Goal: Task Accomplishment & Management: Complete application form

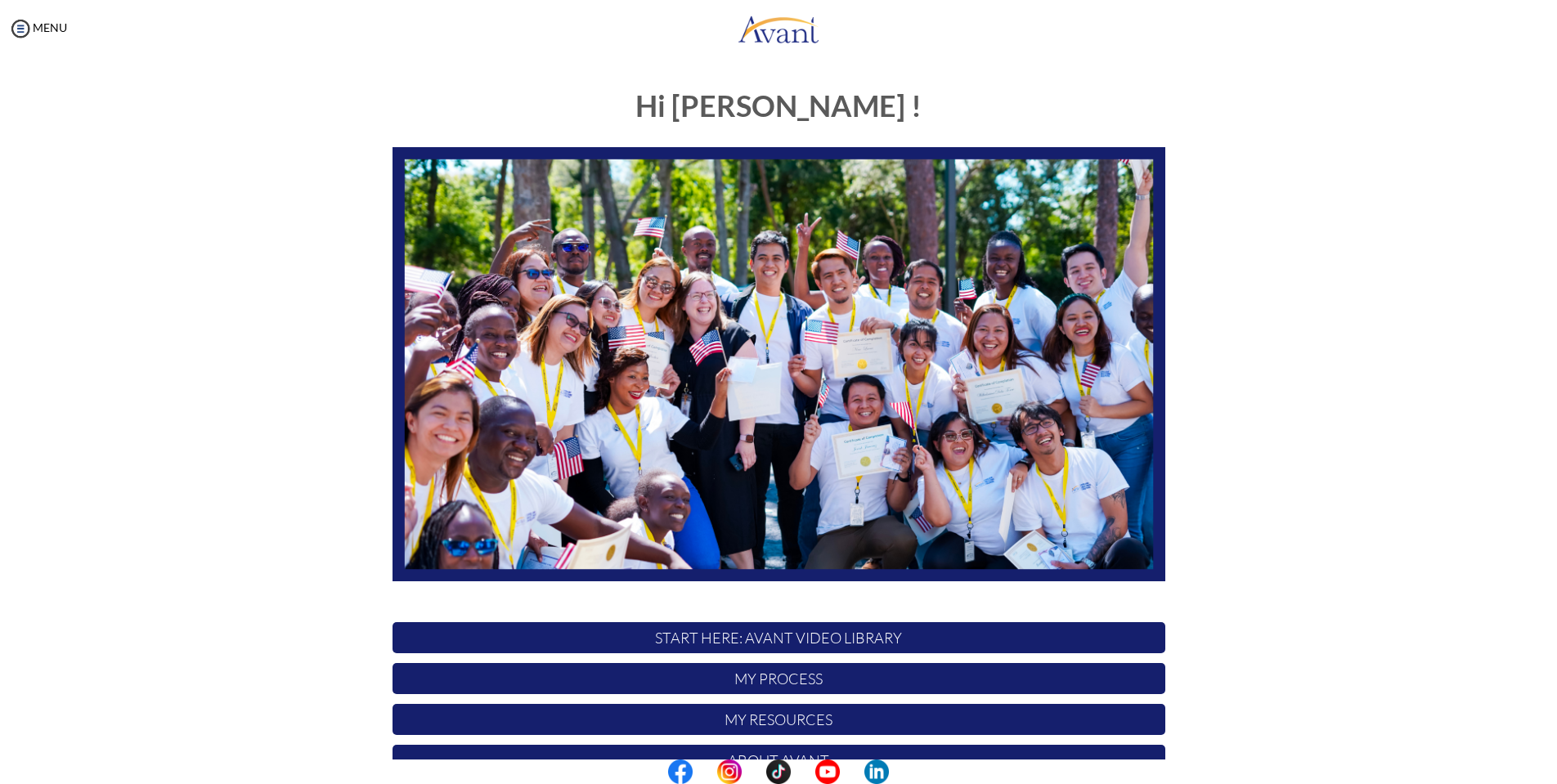
click at [876, 638] on p "START HERE: Avant Video Library" at bounding box center [778, 637] width 773 height 31
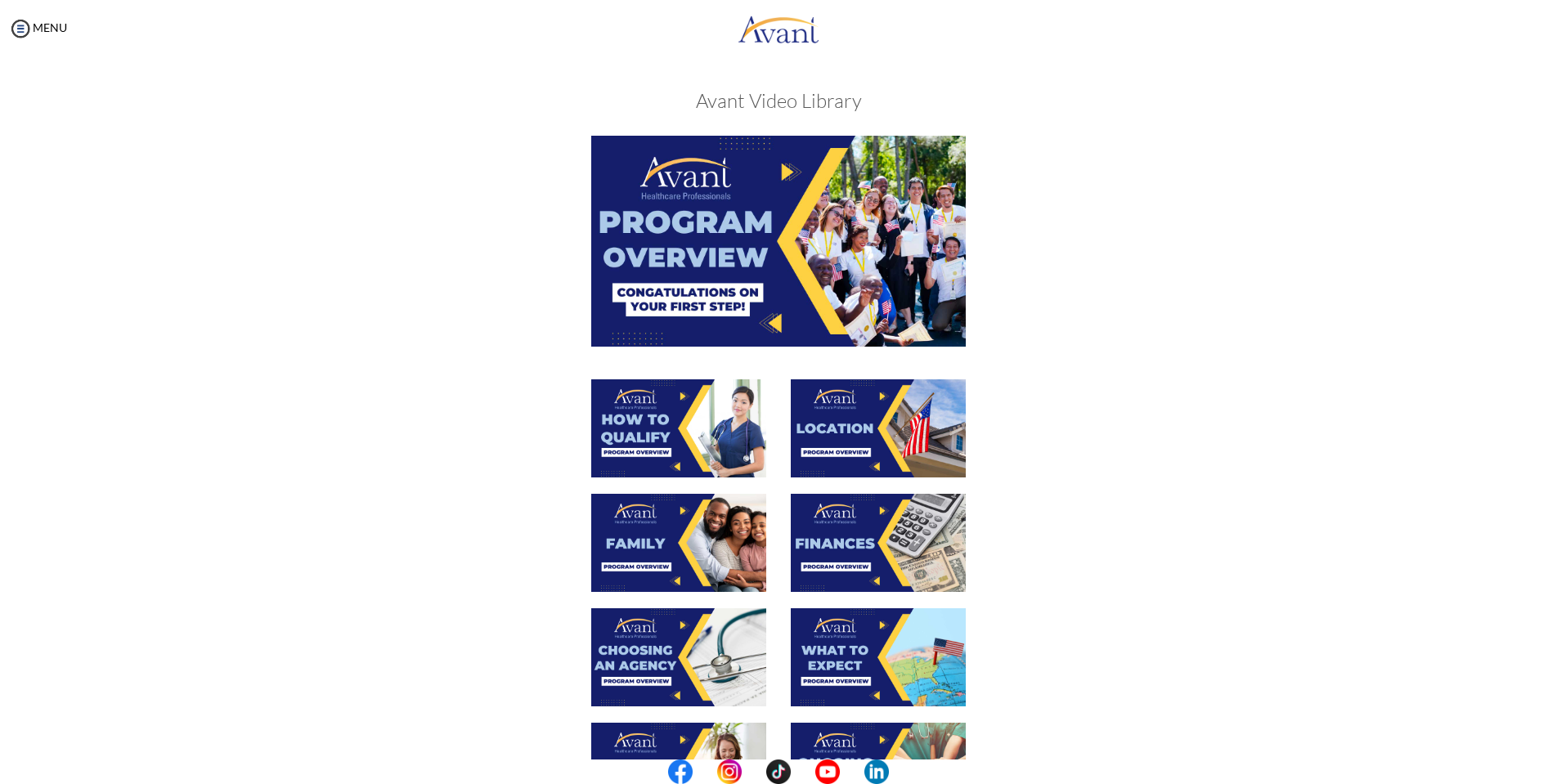
scroll to position [188, 0]
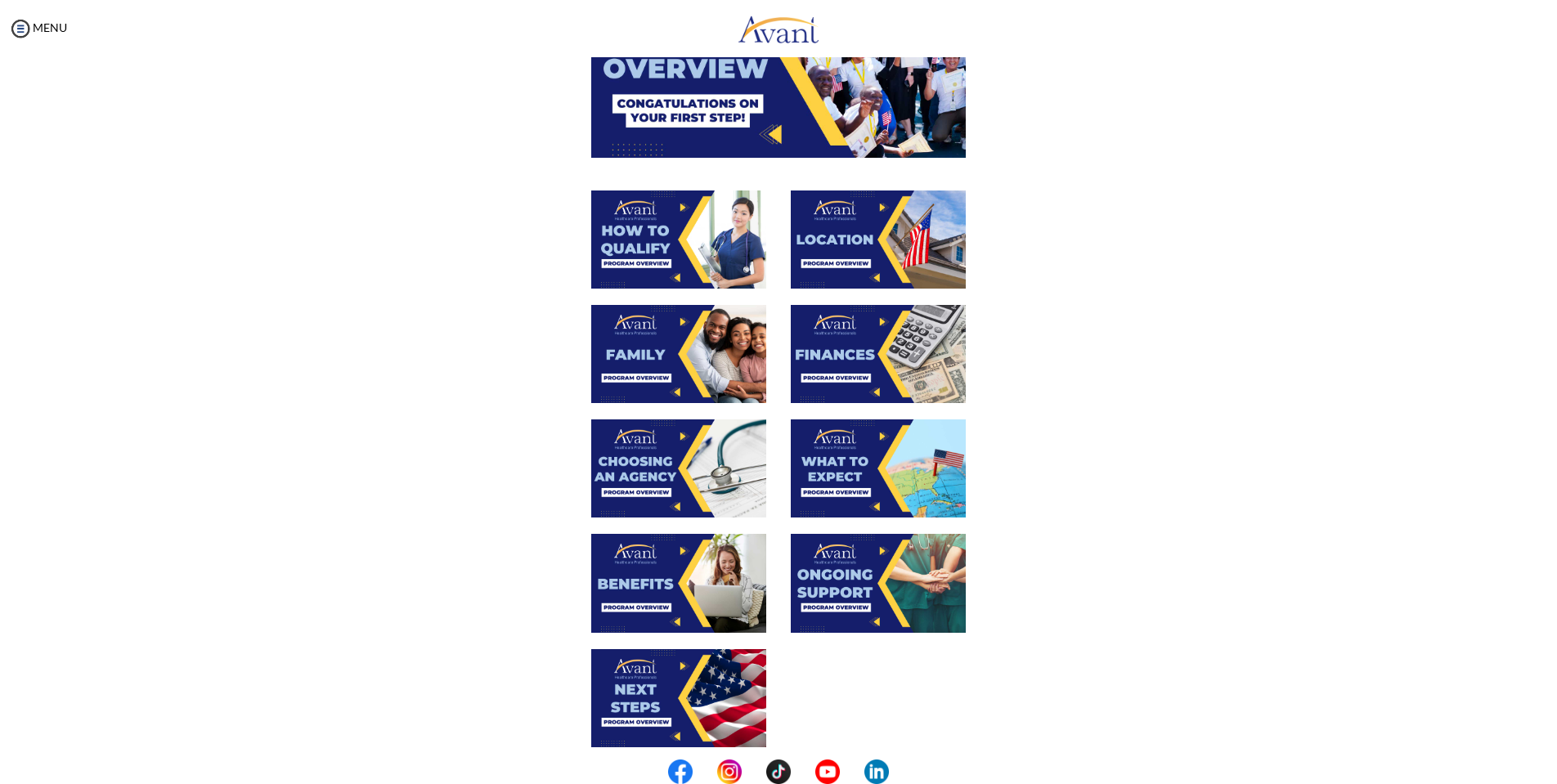
click at [833, 344] on img at bounding box center [878, 354] width 175 height 98
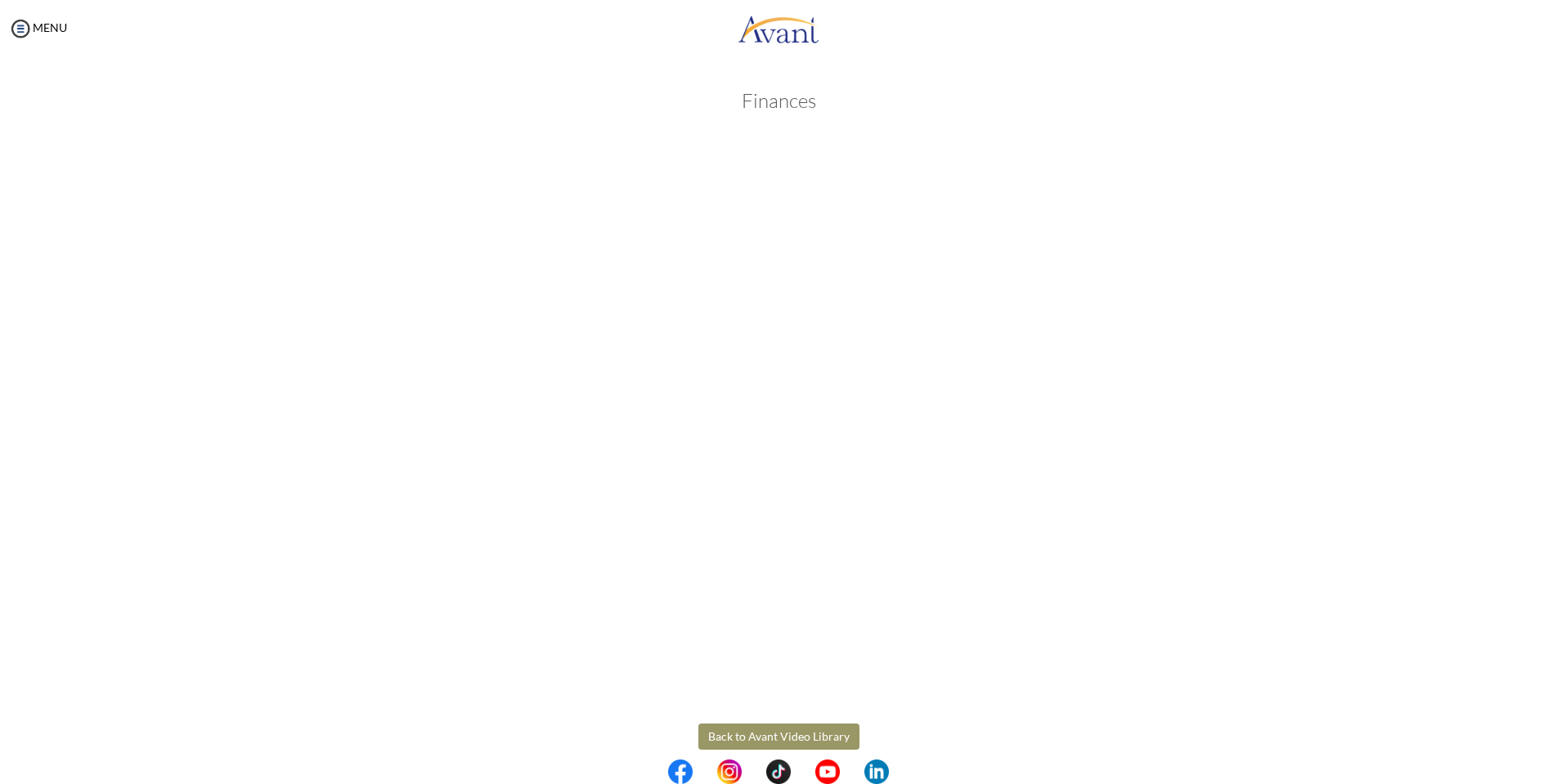
scroll to position [19, 0]
click at [798, 718] on body "Maintenance break. Please come back in 2 hours. MENU My Status What is the next…" at bounding box center [778, 392] width 1557 height 784
click at [743, 712] on button "Back to Avant Video Library" at bounding box center [779, 717] width 161 height 27
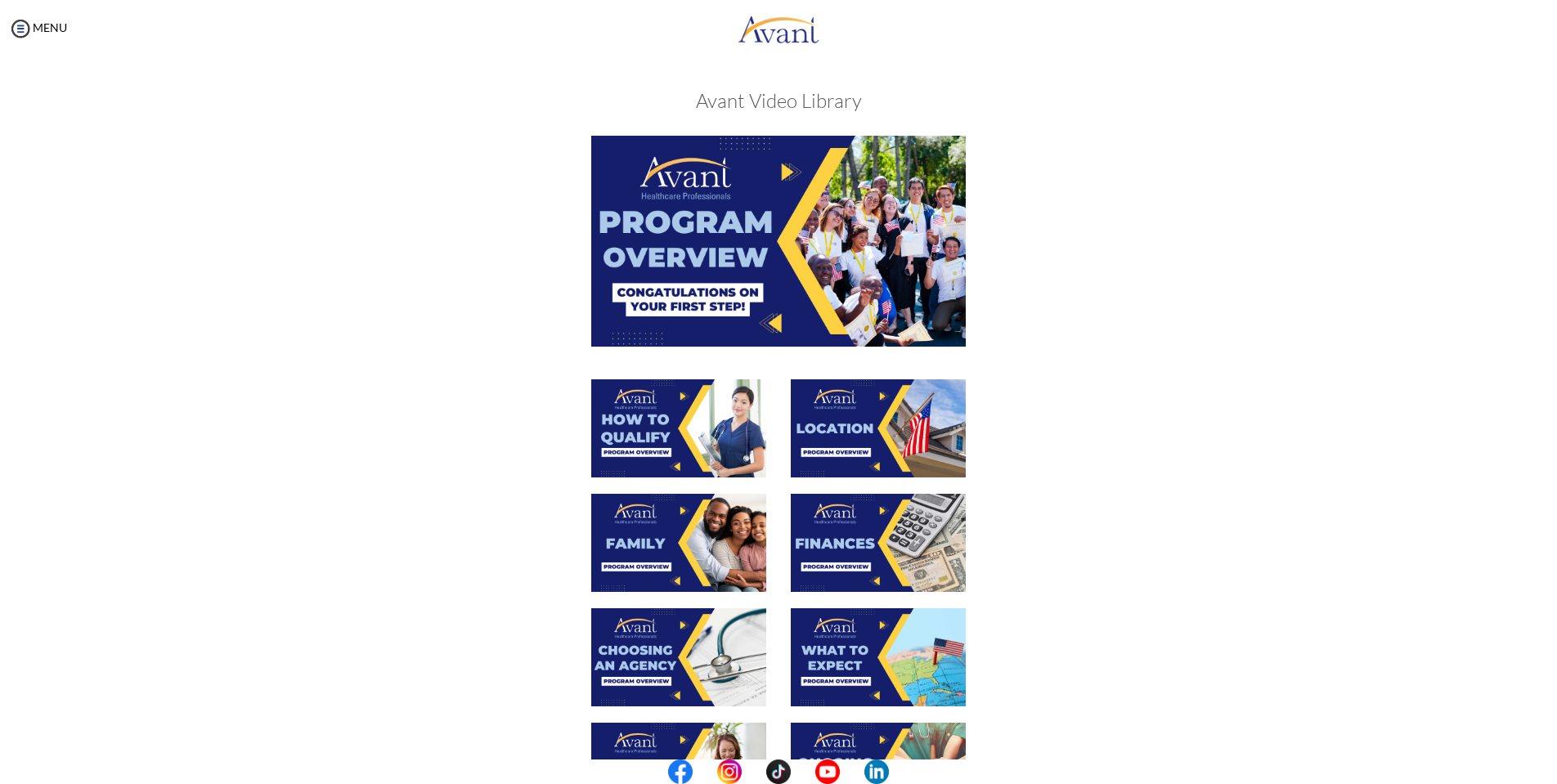
scroll to position [240, 0]
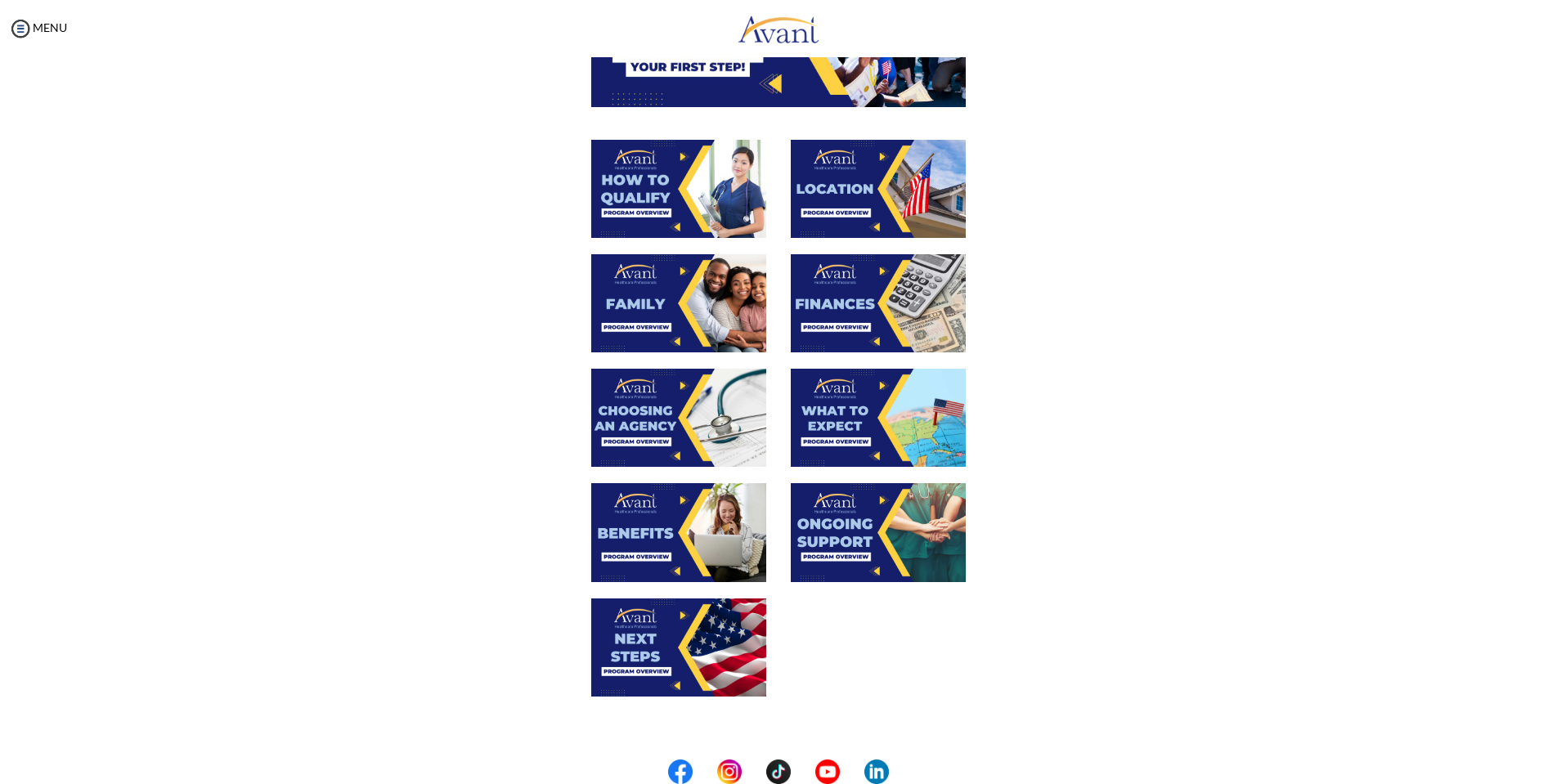
click at [663, 416] on img at bounding box center [679, 418] width 175 height 98
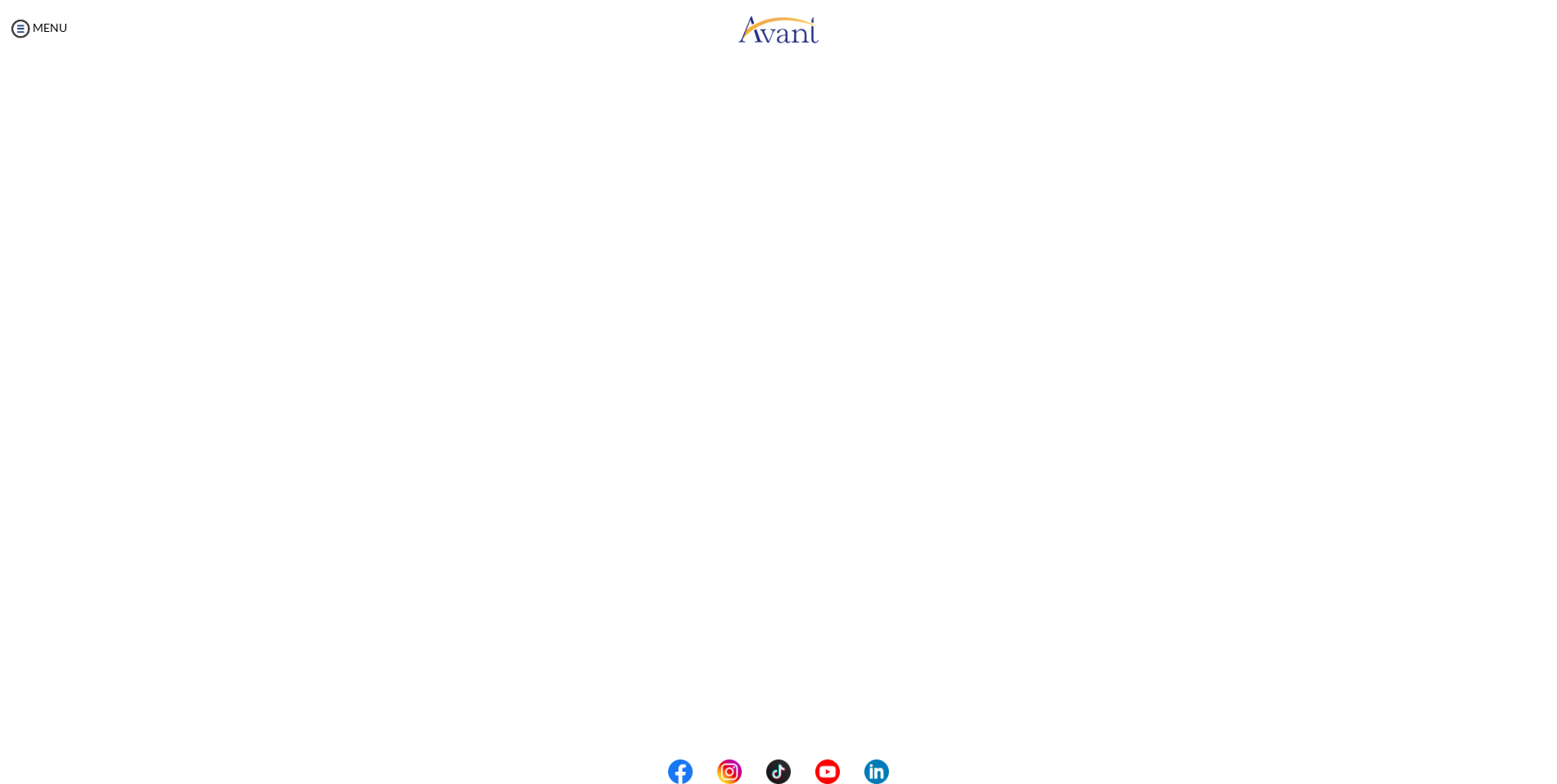
scroll to position [195, 0]
click at [796, 723] on body "Maintenance break. Please come back in 2 hours. MENU My Status What is the next…" at bounding box center [778, 392] width 1557 height 784
click at [770, 718] on button "Back to Avant Video Library" at bounding box center [779, 717] width 161 height 27
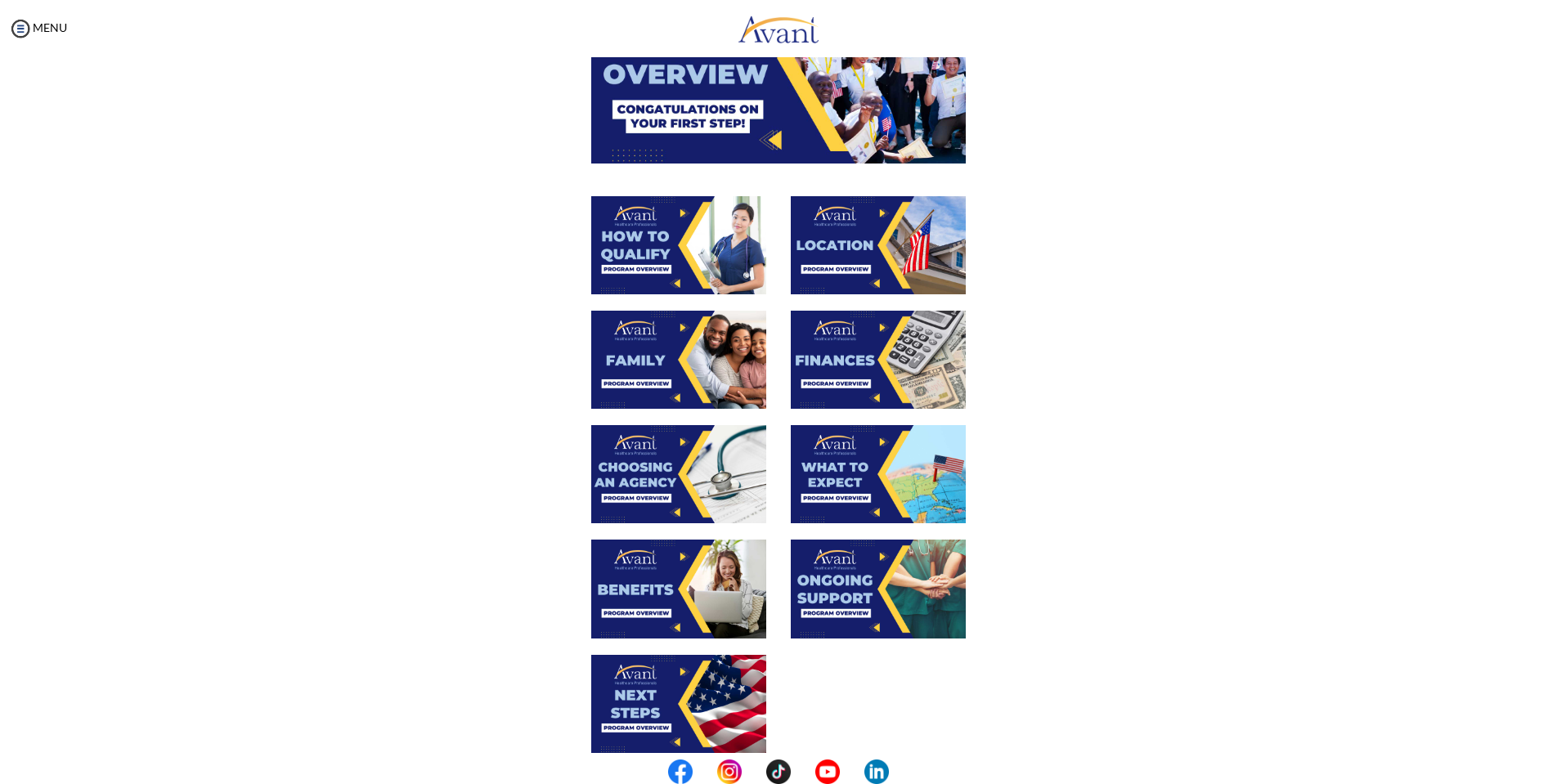
scroll to position [264, 0]
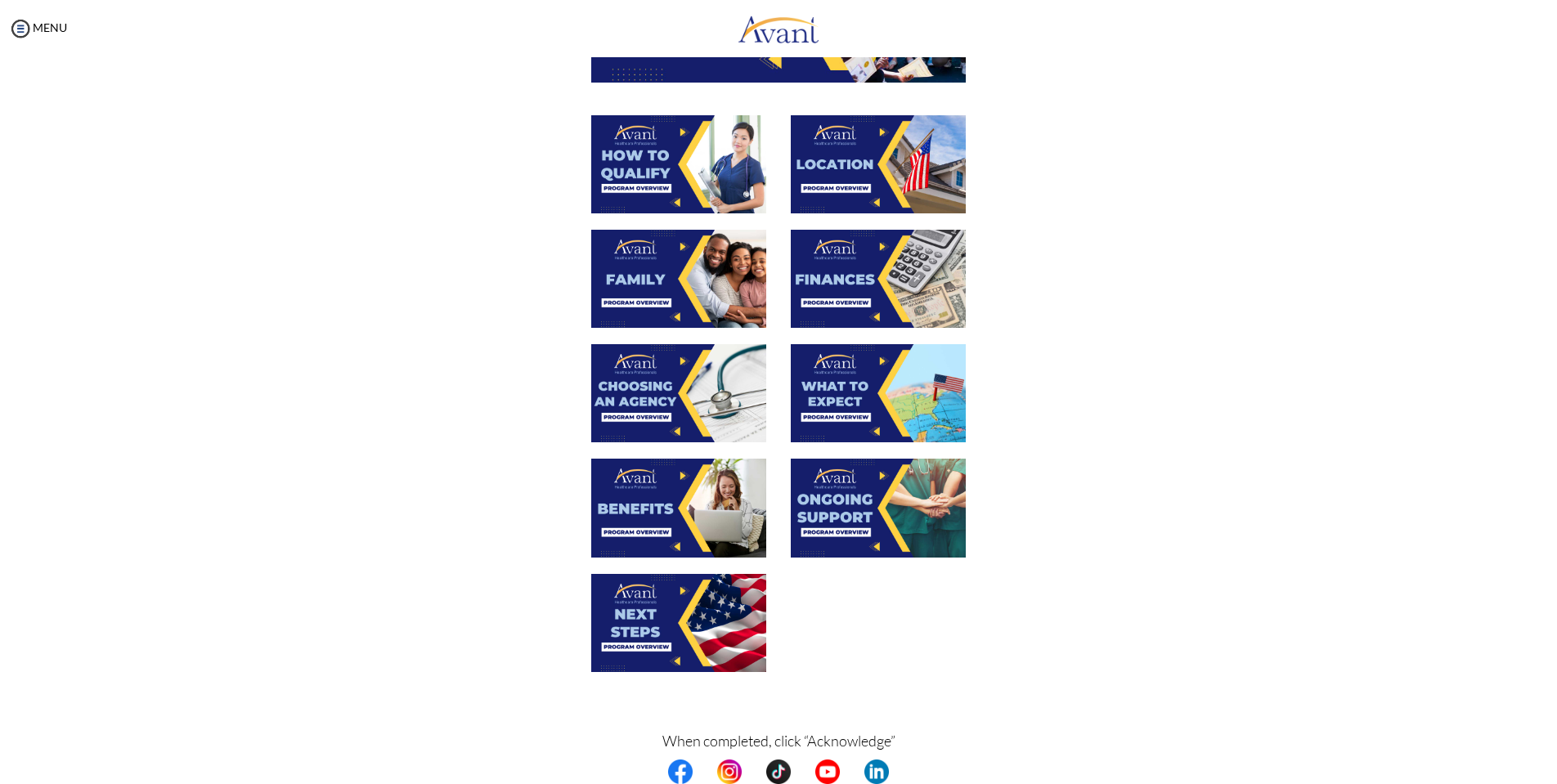
click at [879, 391] on img at bounding box center [878, 393] width 175 height 98
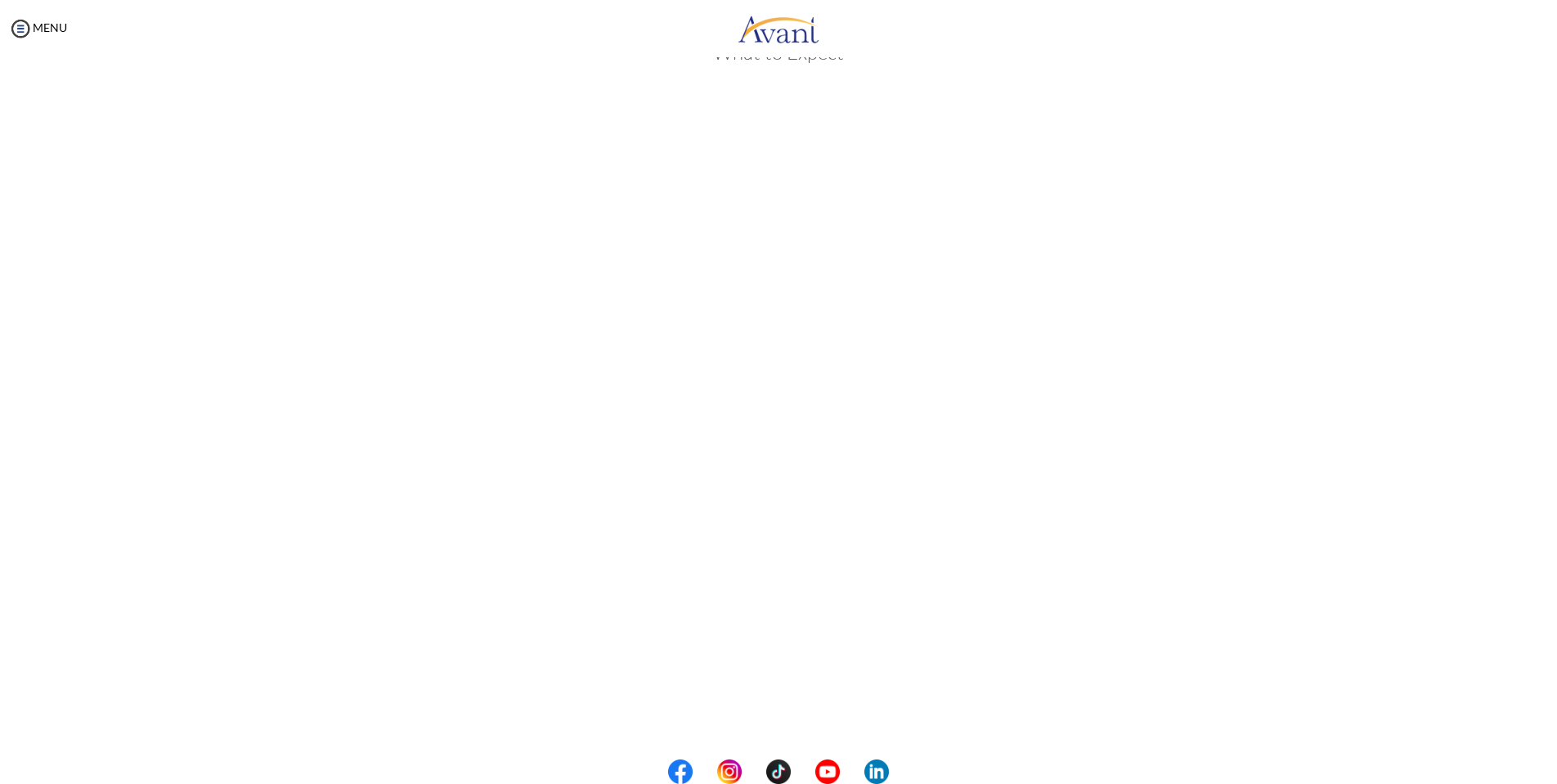
scroll to position [195, 0]
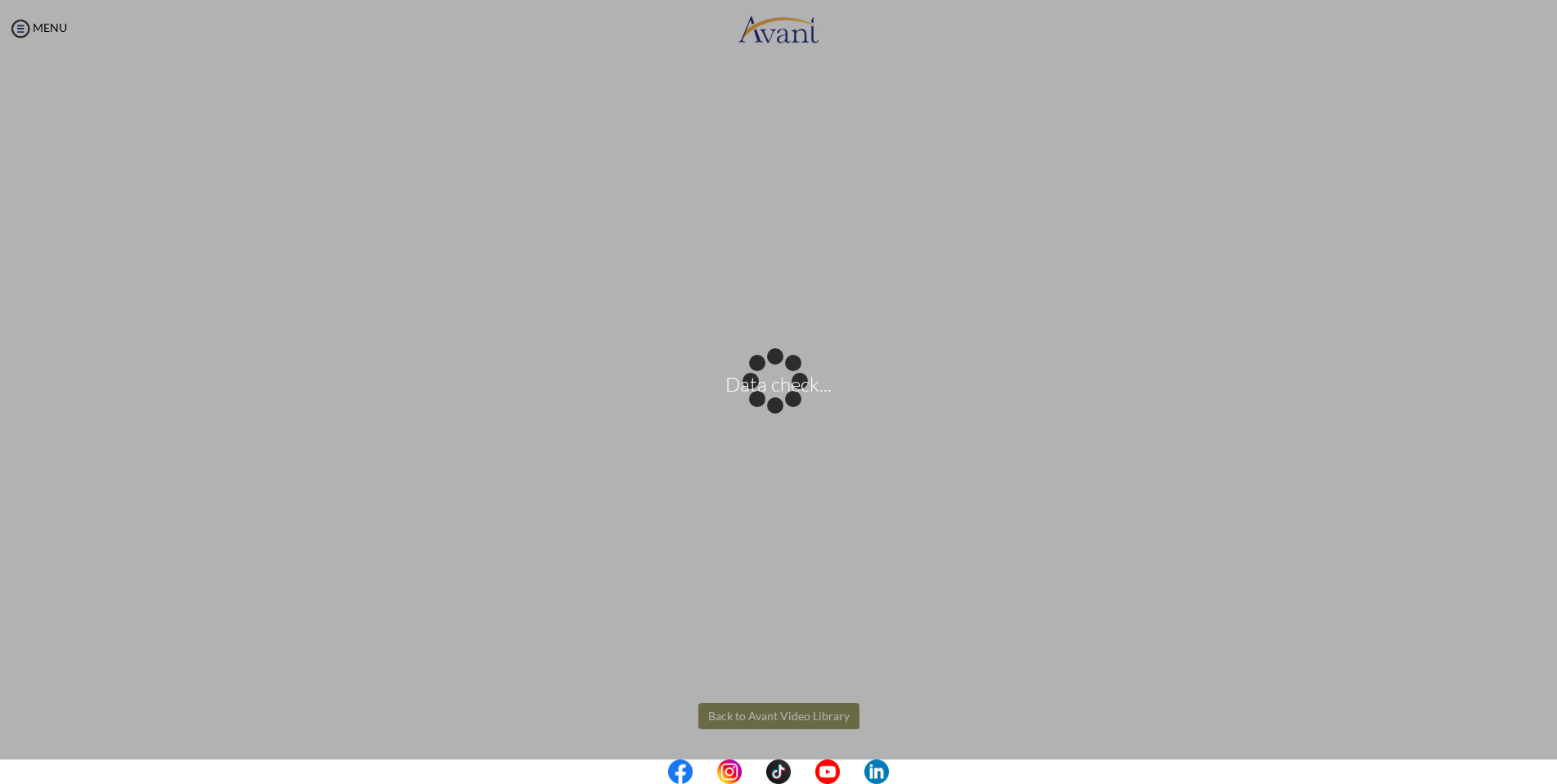
click at [773, 718] on body "Data check... Maintenance break. Please come back in 2 hours. MENU My Status Wh…" at bounding box center [778, 392] width 1557 height 784
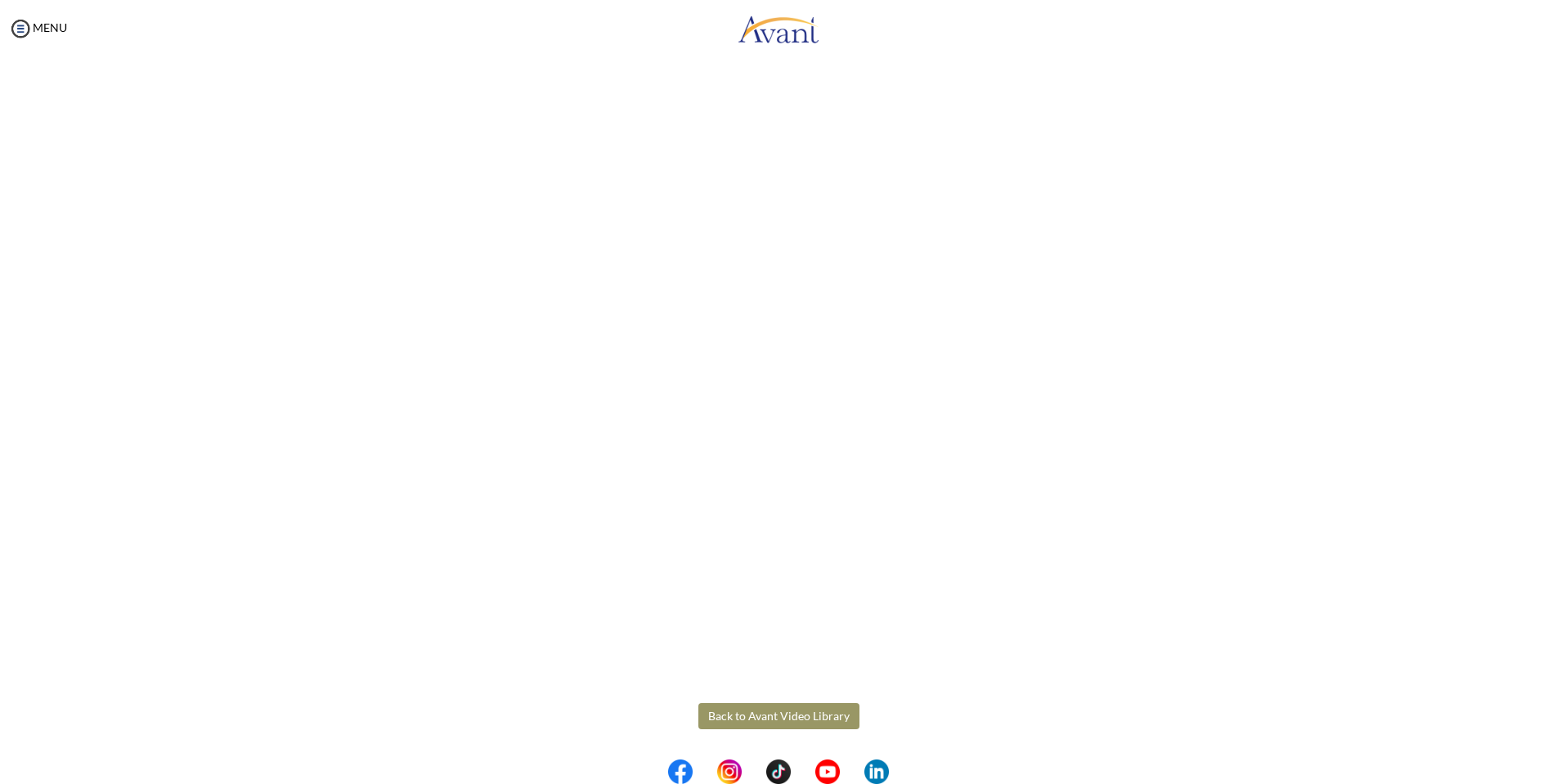
click at [764, 717] on button "Back to Avant Video Library" at bounding box center [779, 717] width 161 height 27
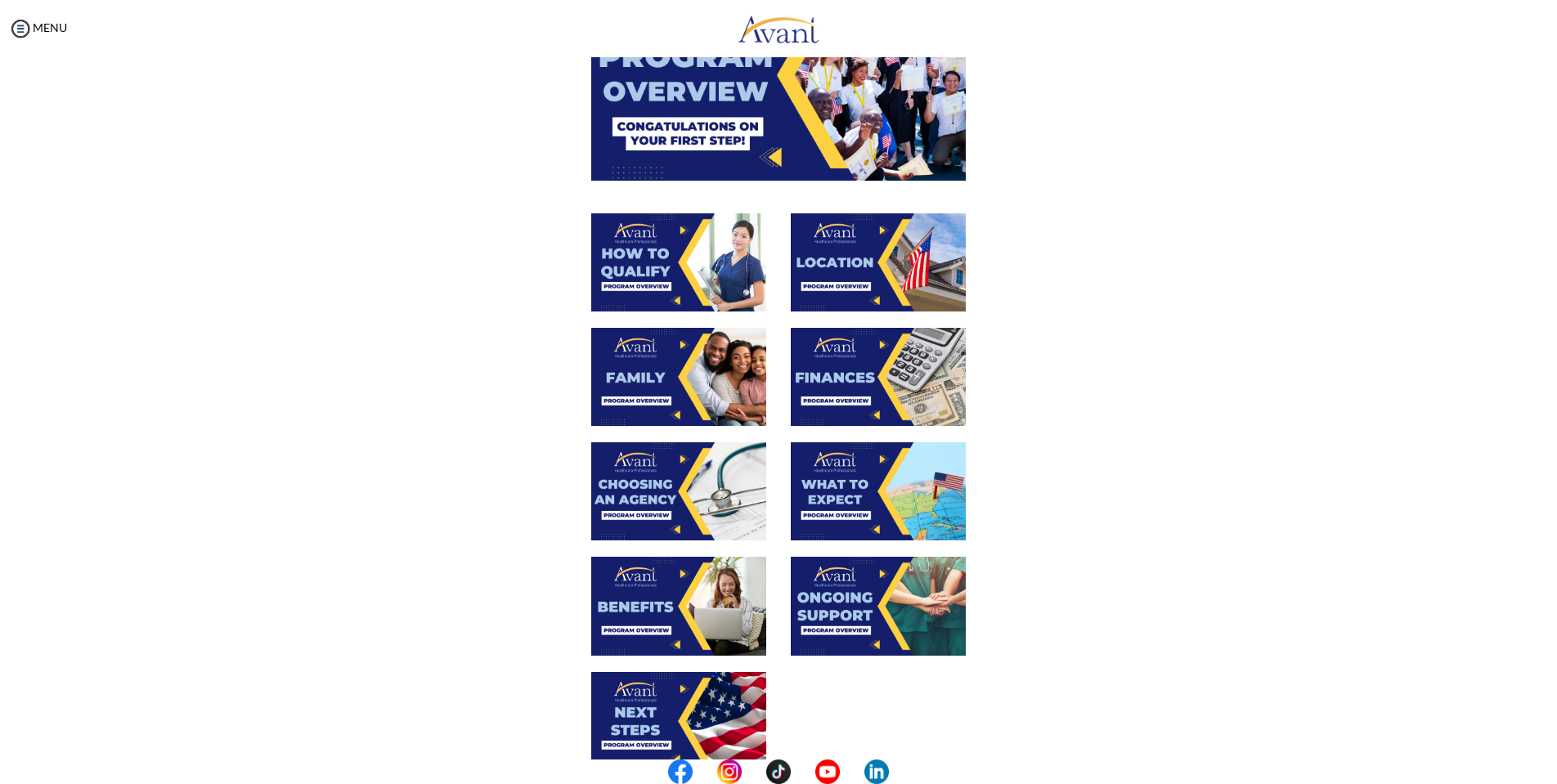
scroll to position [231, 0]
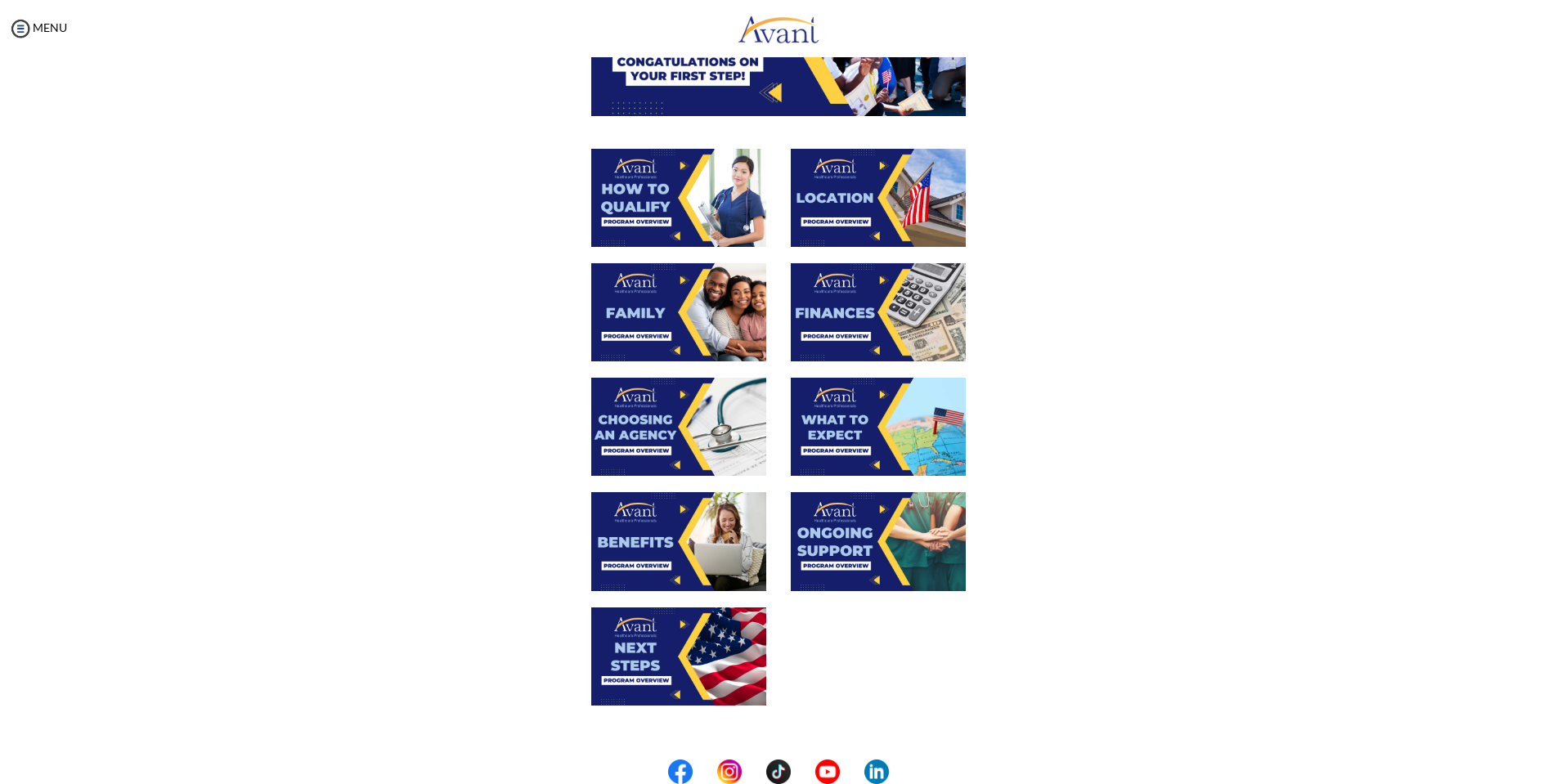
click at [647, 521] on img at bounding box center [679, 541] width 175 height 98
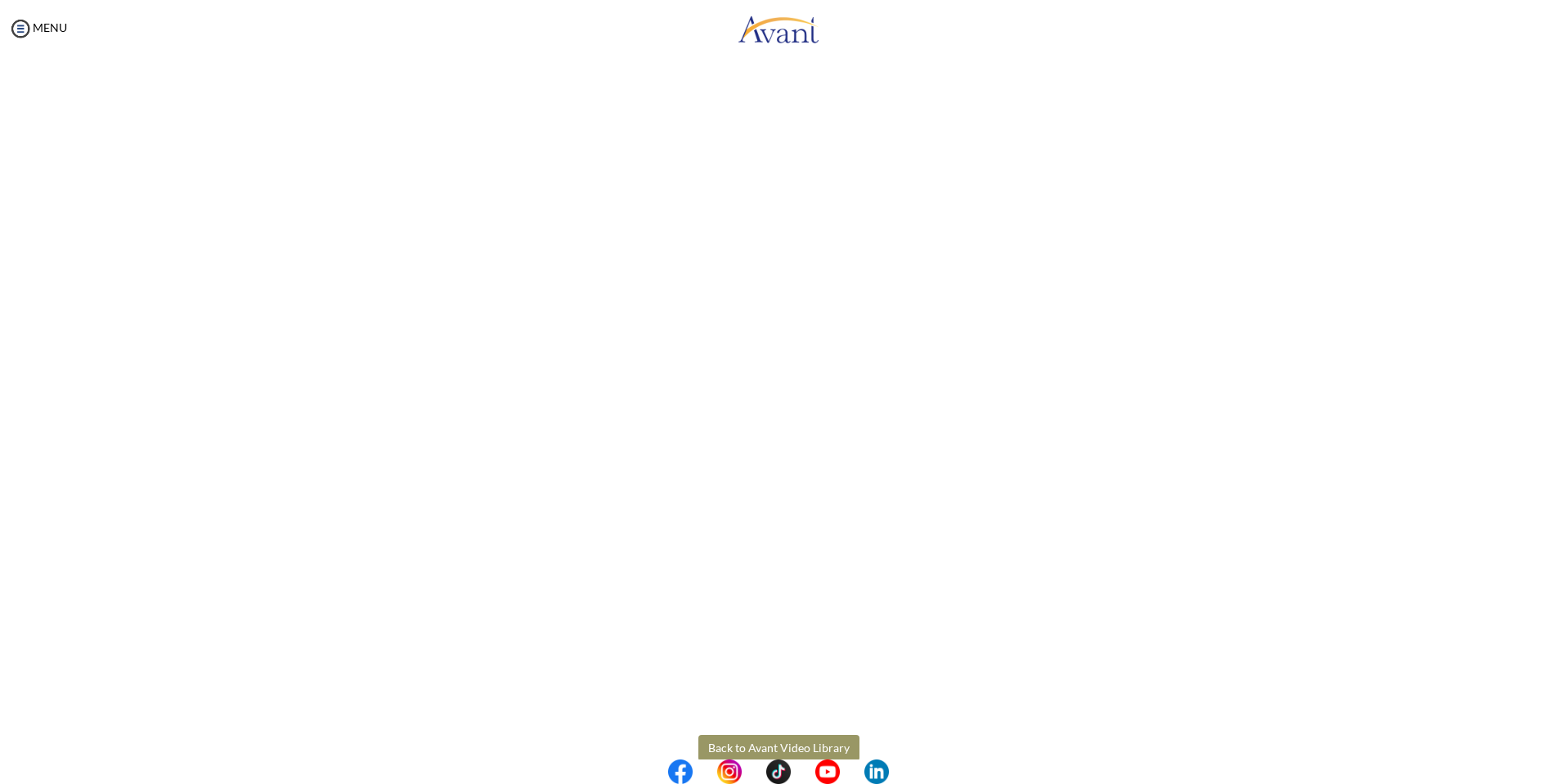
scroll to position [195, 0]
click at [769, 722] on body "Maintenance break. Please come back in 2 hours. MENU My Status What is the next…" at bounding box center [778, 392] width 1557 height 784
click at [728, 714] on button "Back to Avant Video Library" at bounding box center [779, 717] width 161 height 27
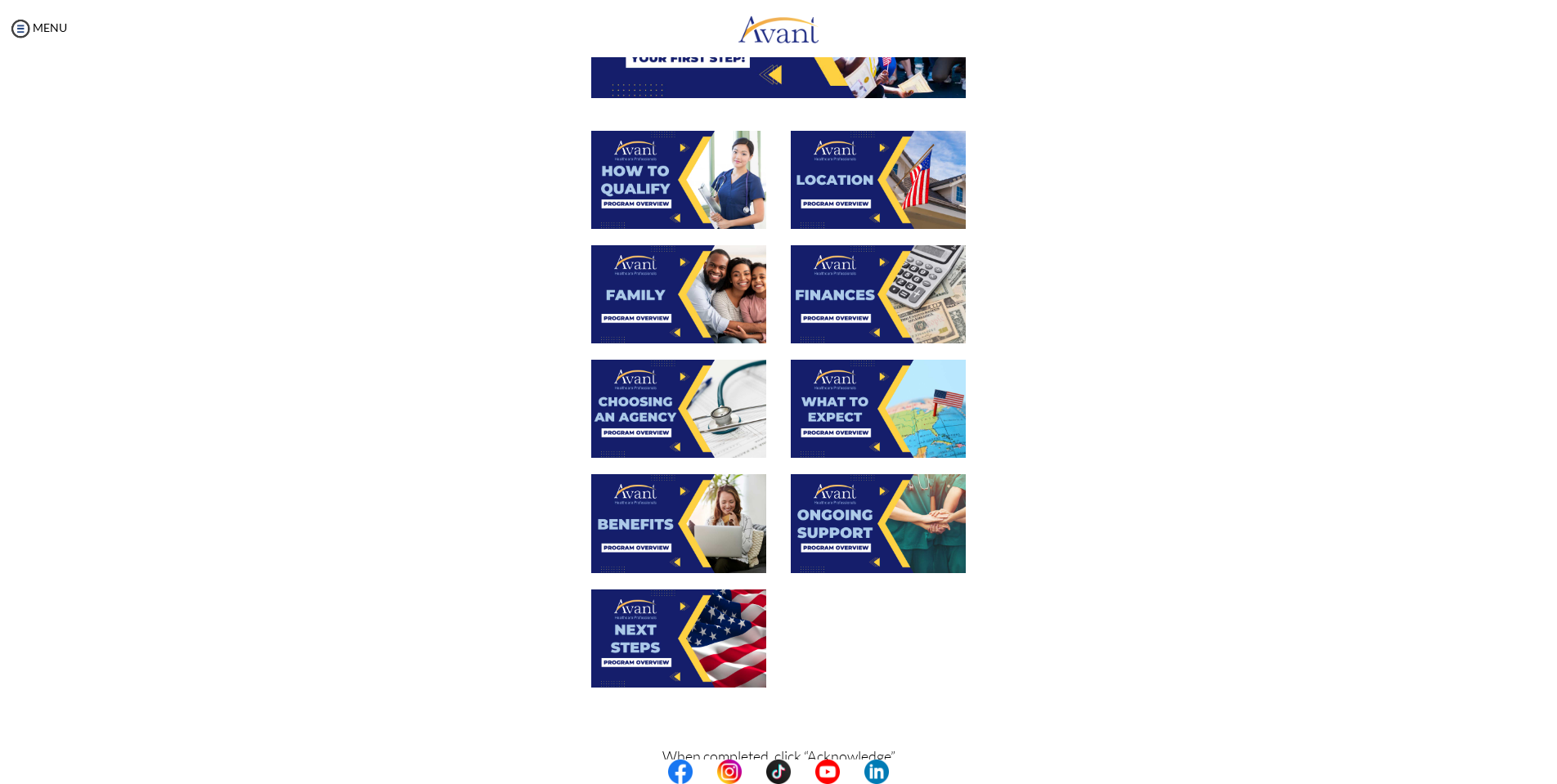
scroll to position [340, 0]
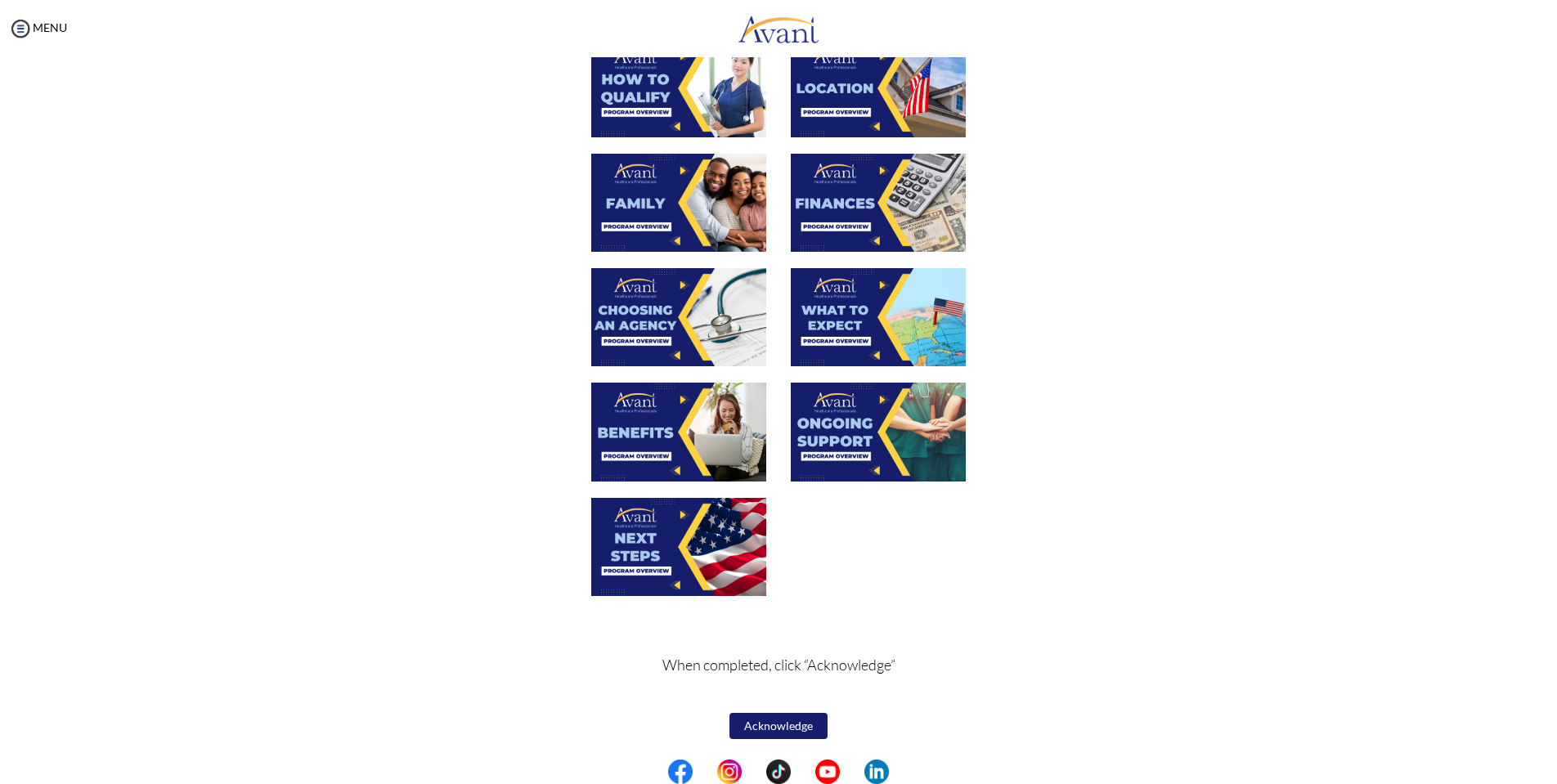
click at [900, 425] on img at bounding box center [878, 431] width 175 height 98
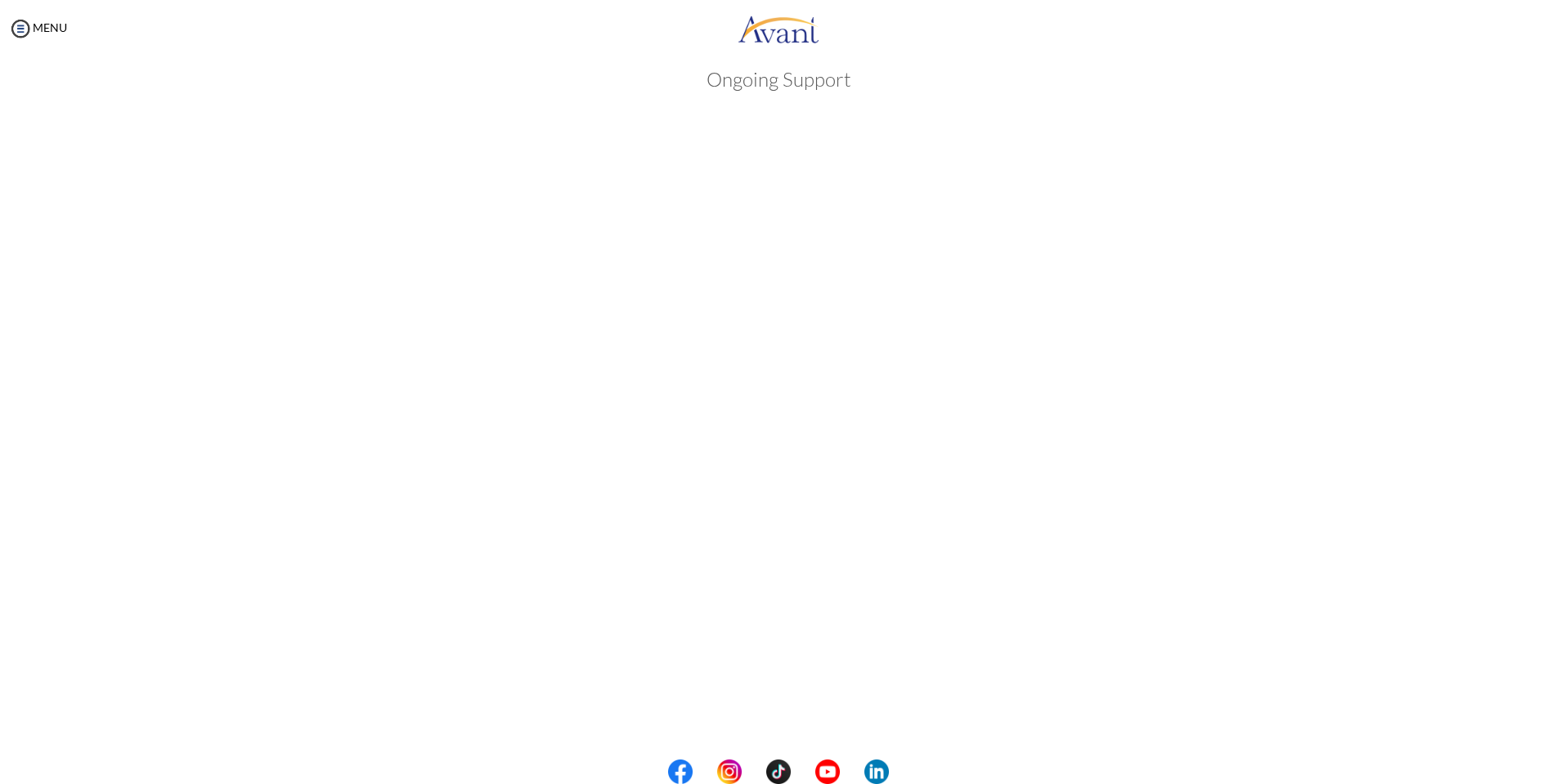
scroll to position [181, 0]
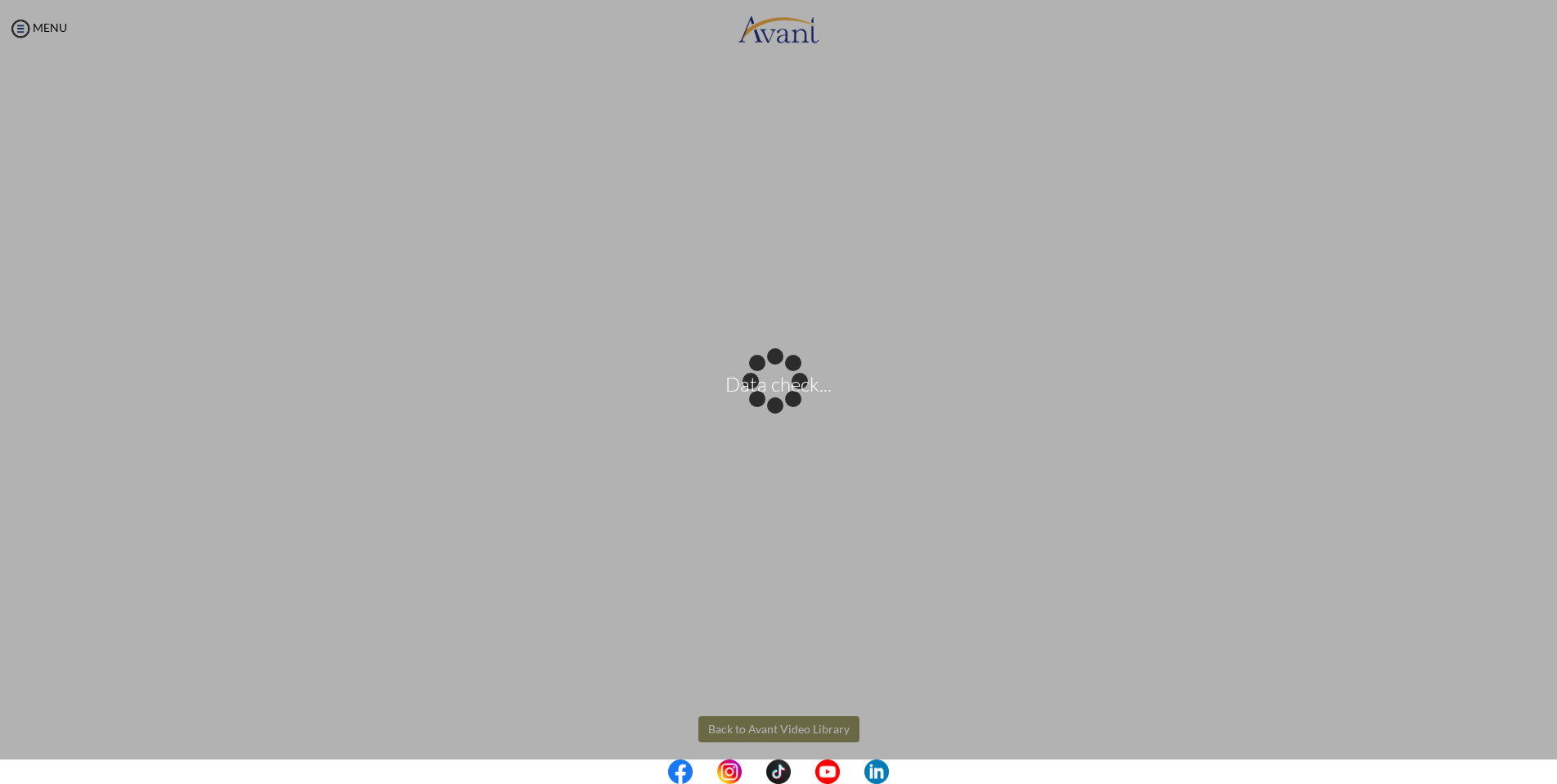
click at [1404, 0] on body "Data check... Maintenance break. Please come back in 2 hours. MENU My Status Wh…" at bounding box center [778, 392] width 1557 height 784
click at [790, 404] on div "Data check..." at bounding box center [779, 393] width 23 height 23
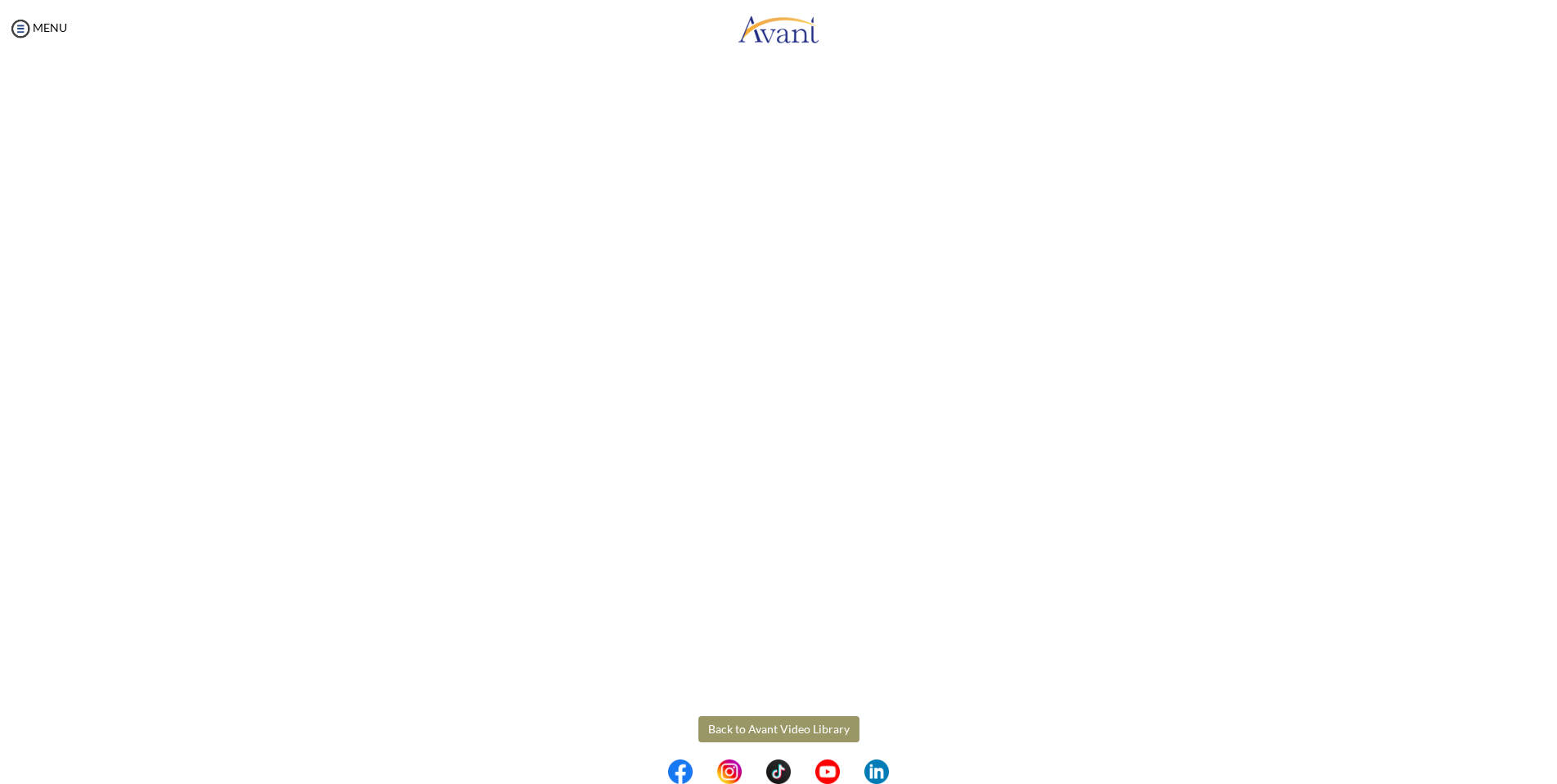
scroll to position [195, 0]
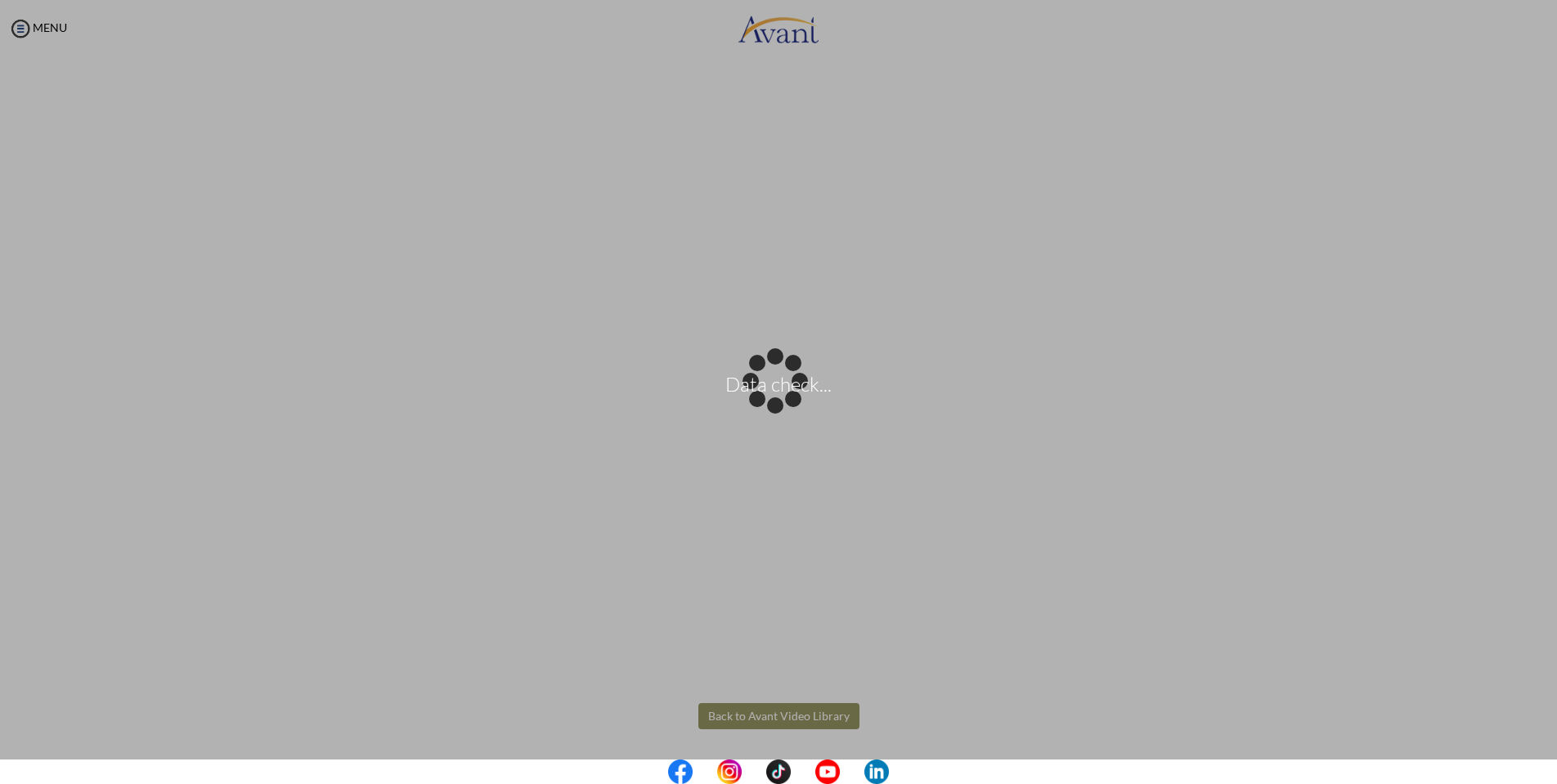
click at [755, 714] on body "Data check... Maintenance break. Please come back in 2 hours. MENU My Status Wh…" at bounding box center [778, 392] width 1557 height 784
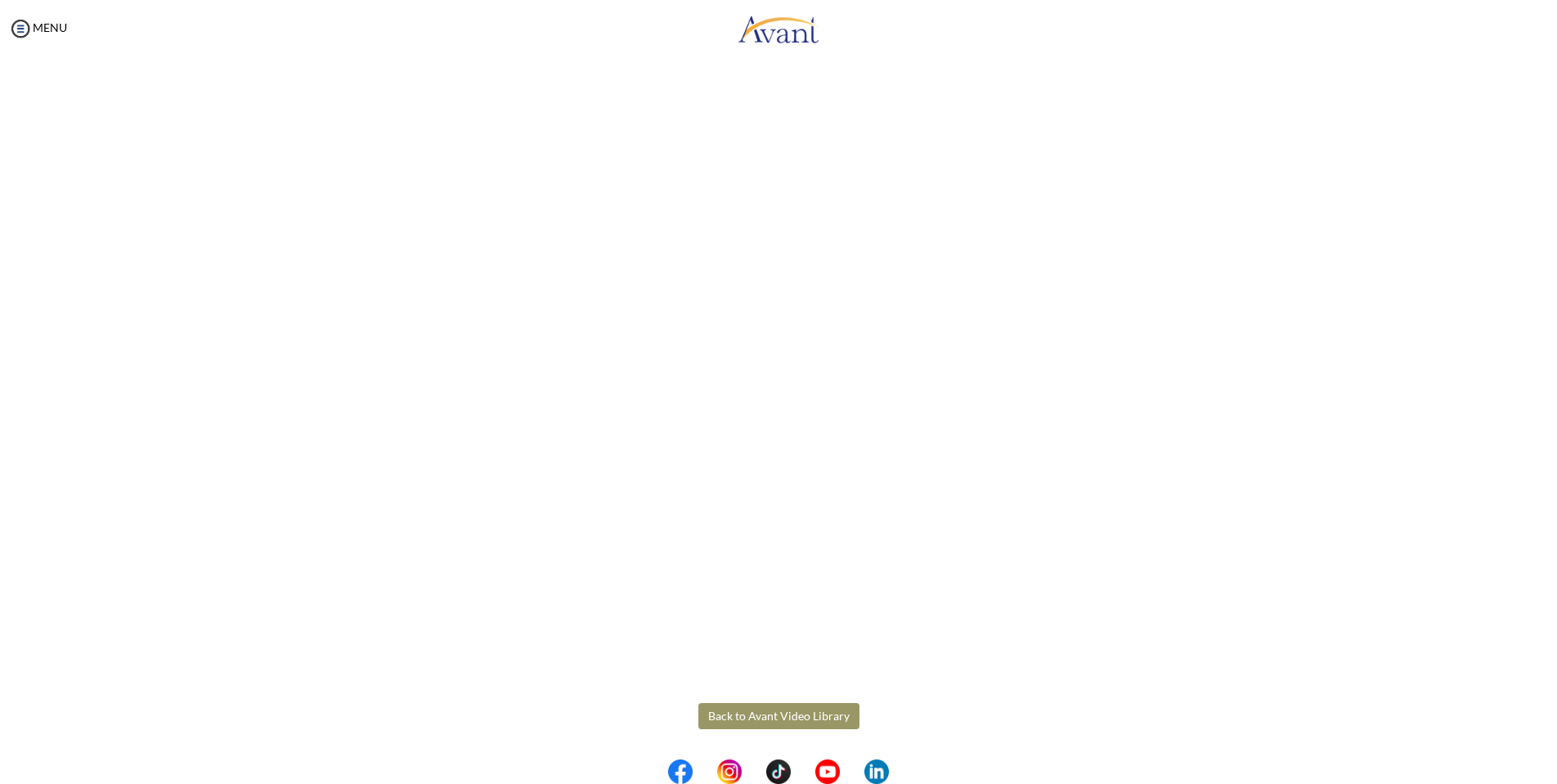
click at [745, 714] on button "Back to Avant Video Library" at bounding box center [779, 717] width 161 height 27
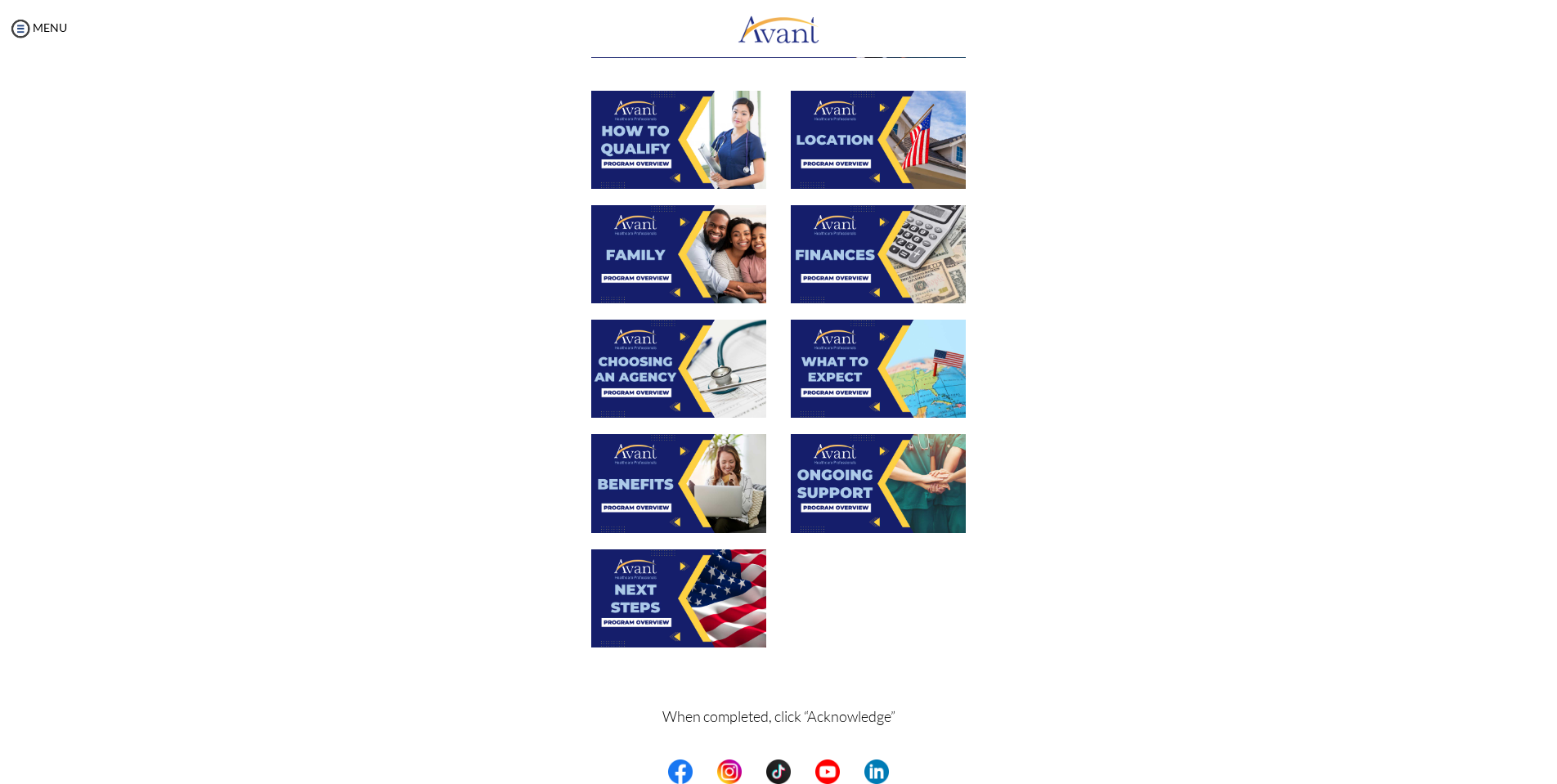
scroll to position [340, 0]
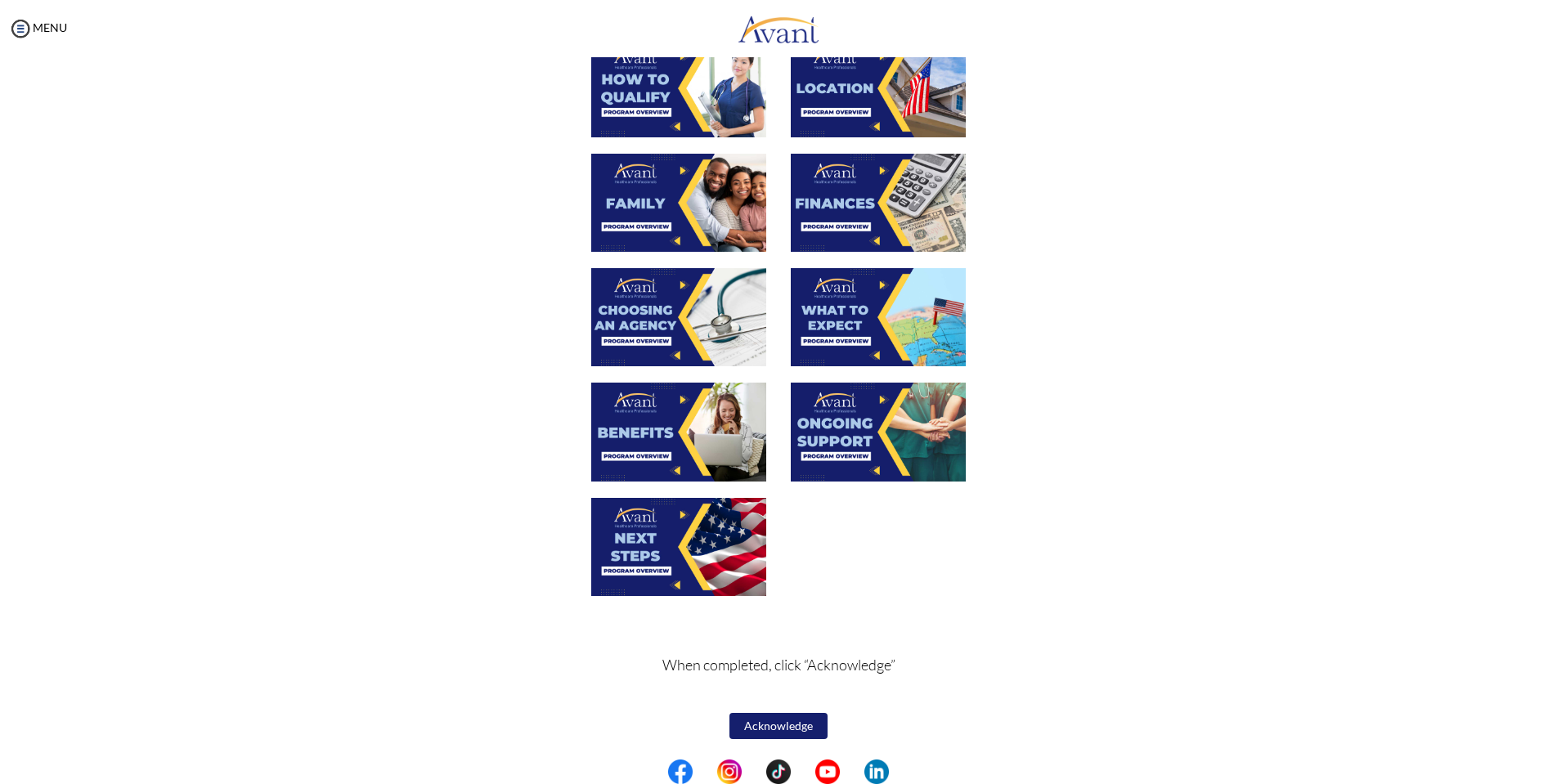
click at [658, 571] on img at bounding box center [679, 547] width 175 height 98
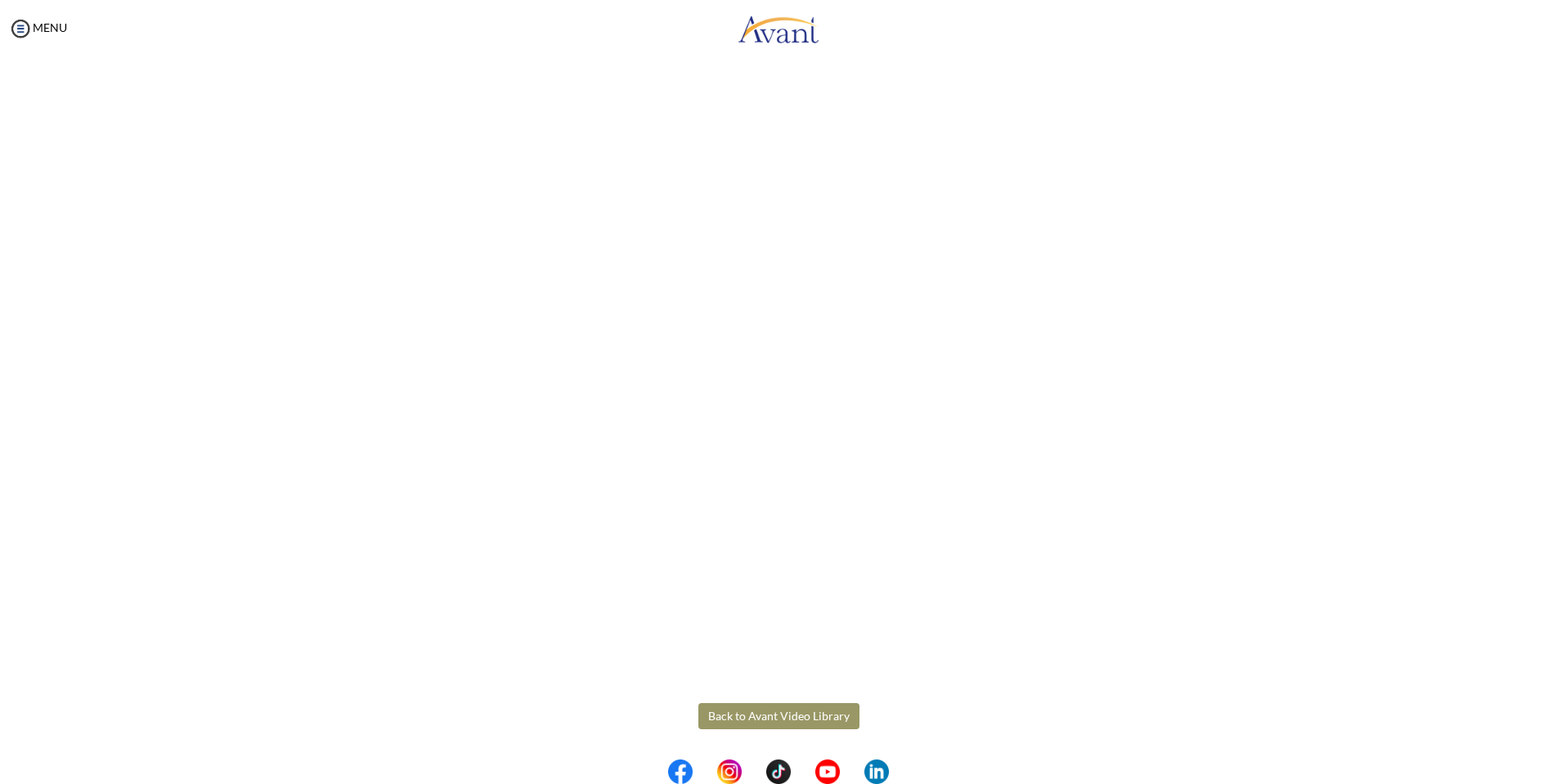
scroll to position [0, 0]
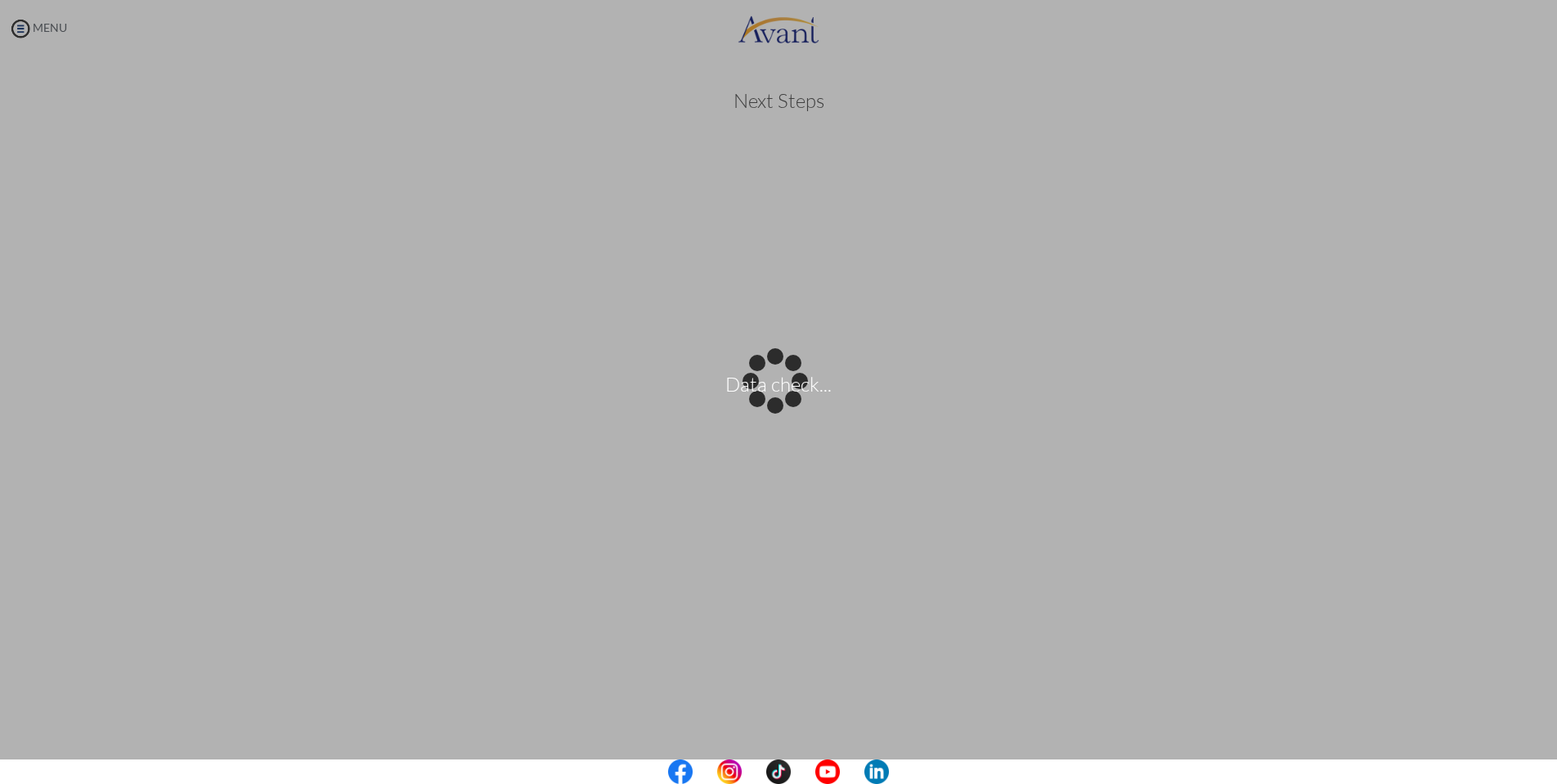
click at [16, 27] on body "Data check... Maintenance break. Please come back in 2 hours. MENU My Status Wh…" at bounding box center [778, 392] width 1557 height 784
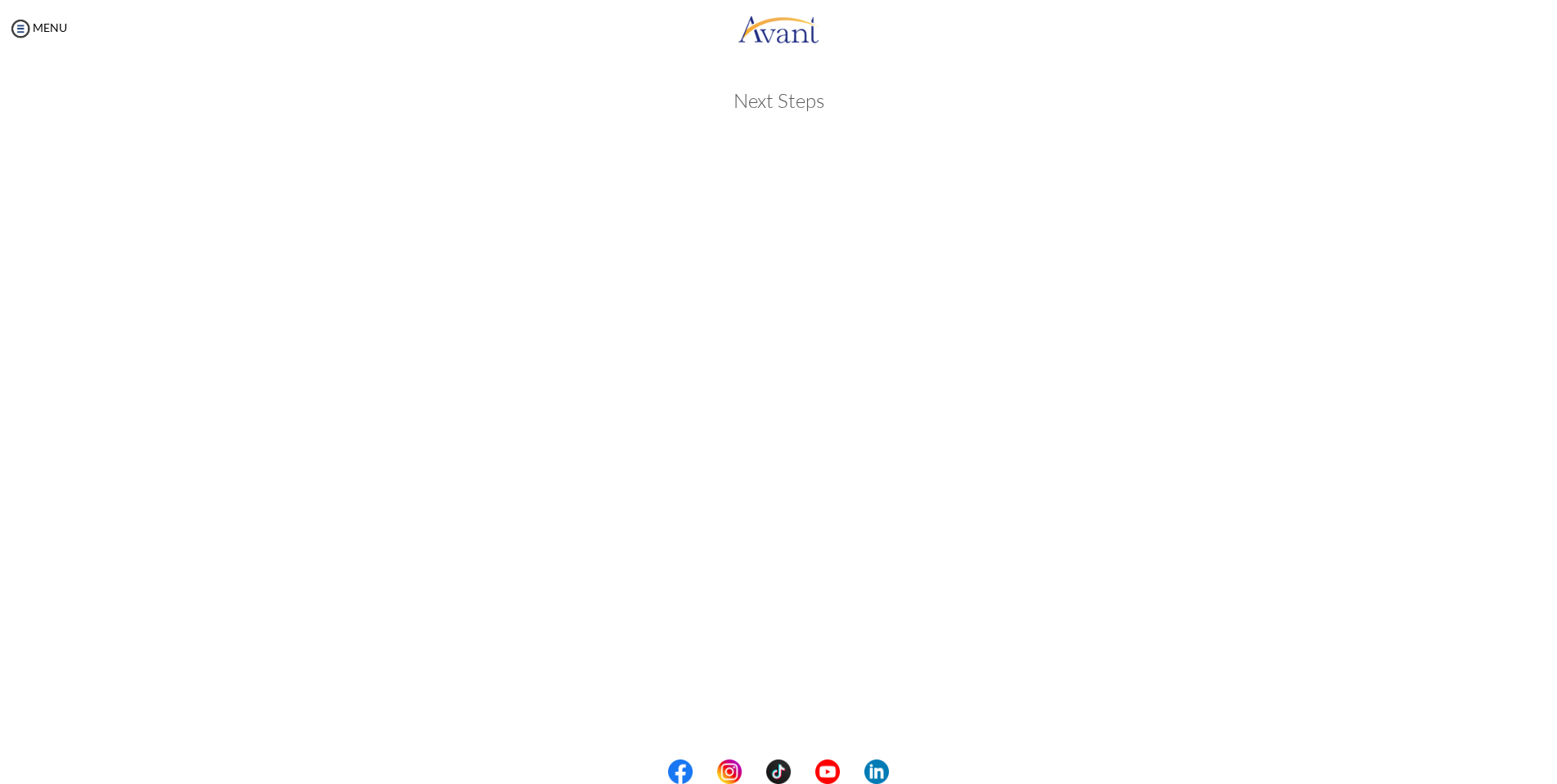
click at [67, 16] on div "MENU" at bounding box center [34, 392] width 67 height 784
click at [43, 33] on link "MENU" at bounding box center [37, 27] width 59 height 14
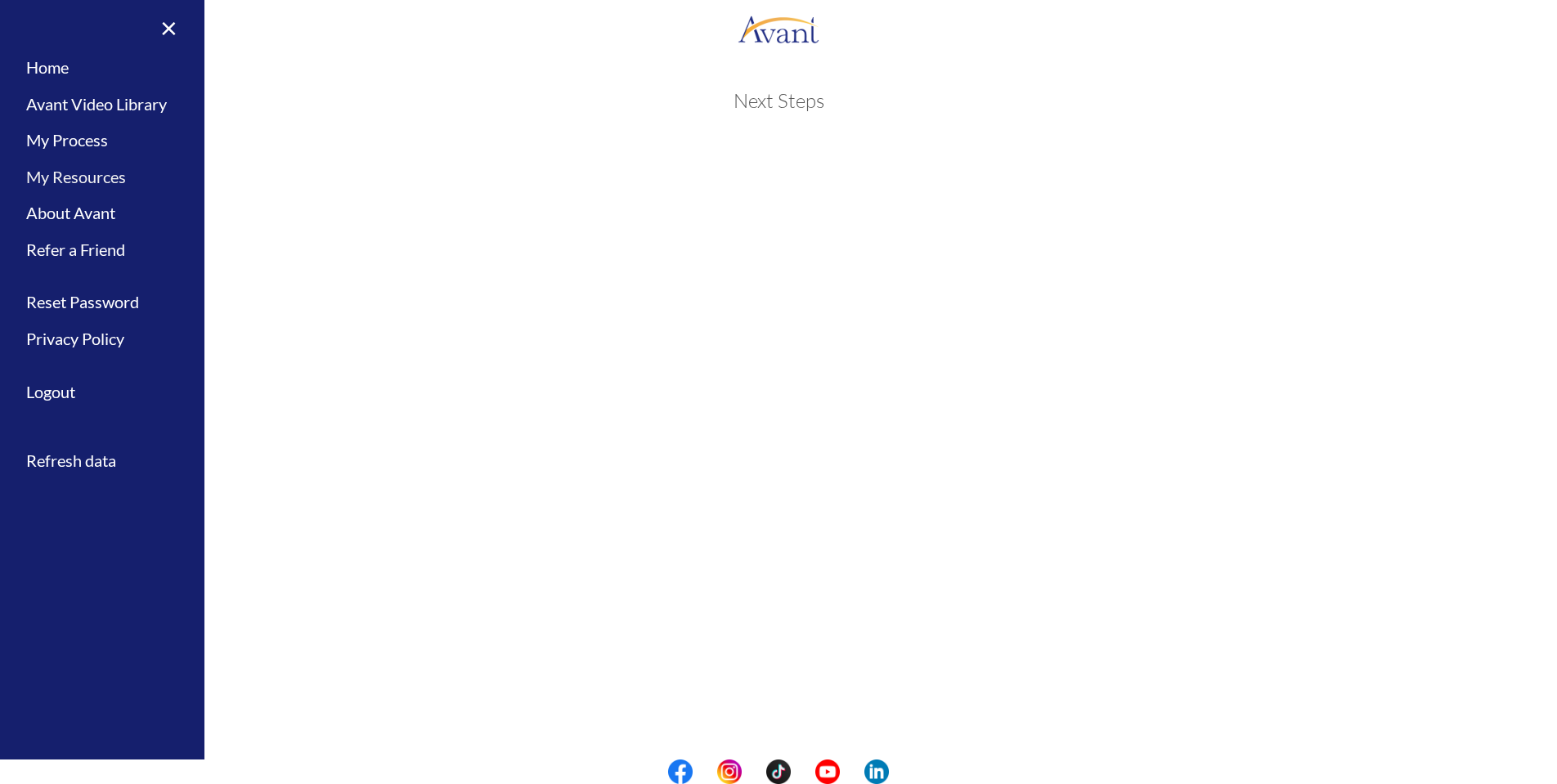
click at [89, 180] on link "My Resources" at bounding box center [102, 177] width 204 height 37
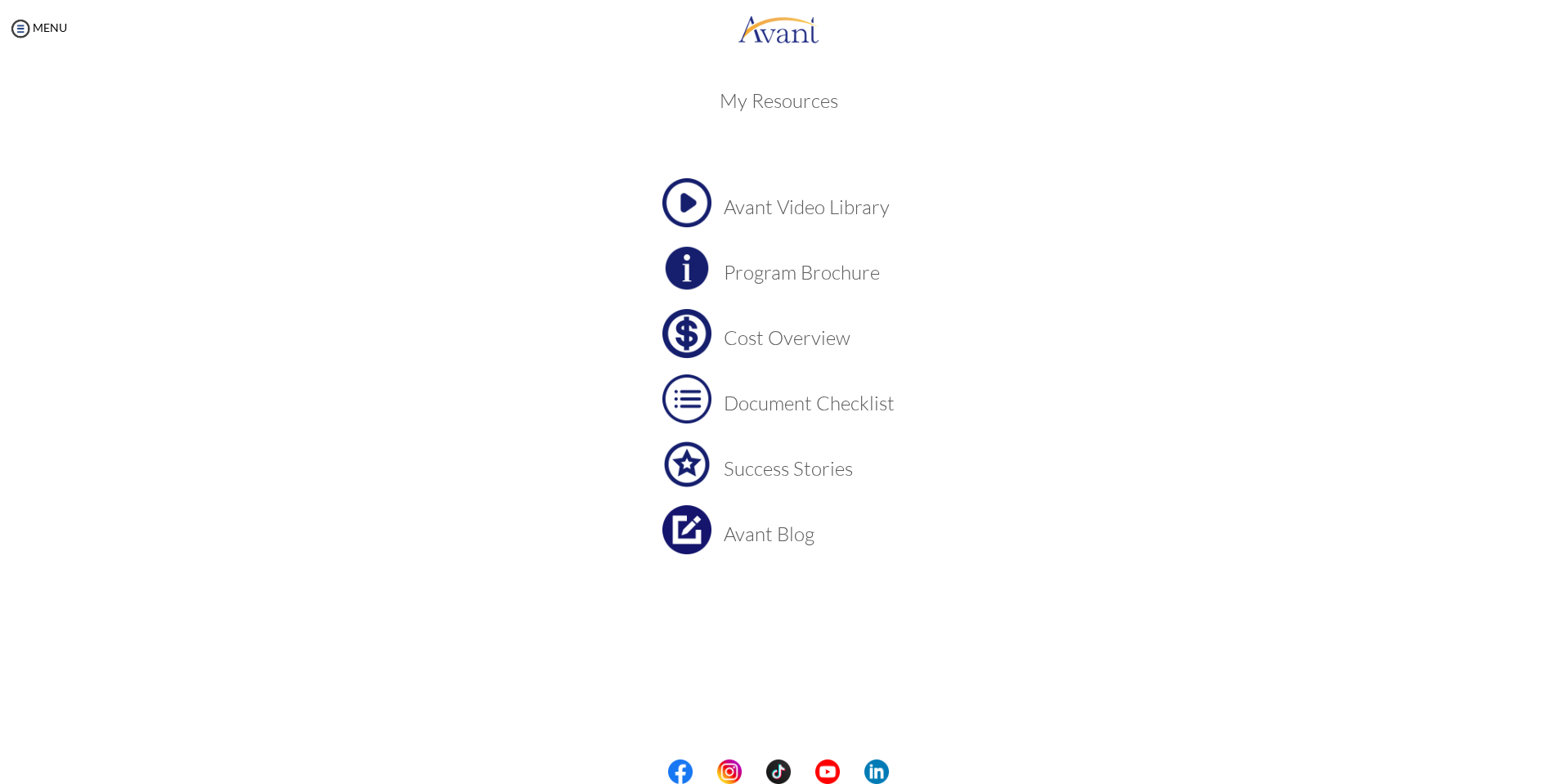
click at [756, 272] on h3 "Program Brochure" at bounding box center [809, 273] width 171 height 21
click at [799, 343] on h3 "Cost Overview" at bounding box center [809, 338] width 171 height 21
click at [841, 401] on h3 "Document Checklist" at bounding box center [809, 403] width 171 height 21
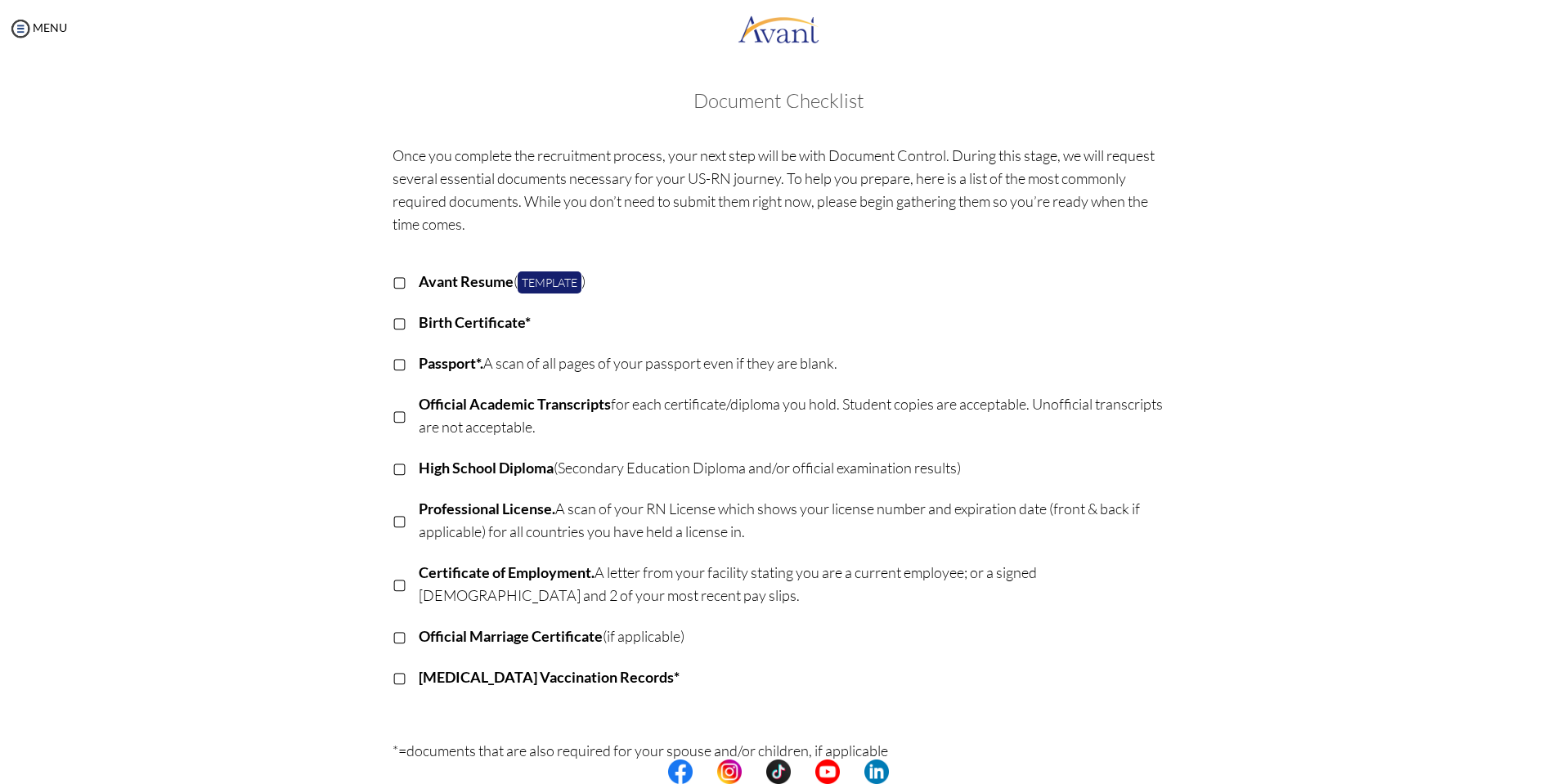
click at [715, 281] on p "Avant Resume ( Template )" at bounding box center [792, 281] width 747 height 23
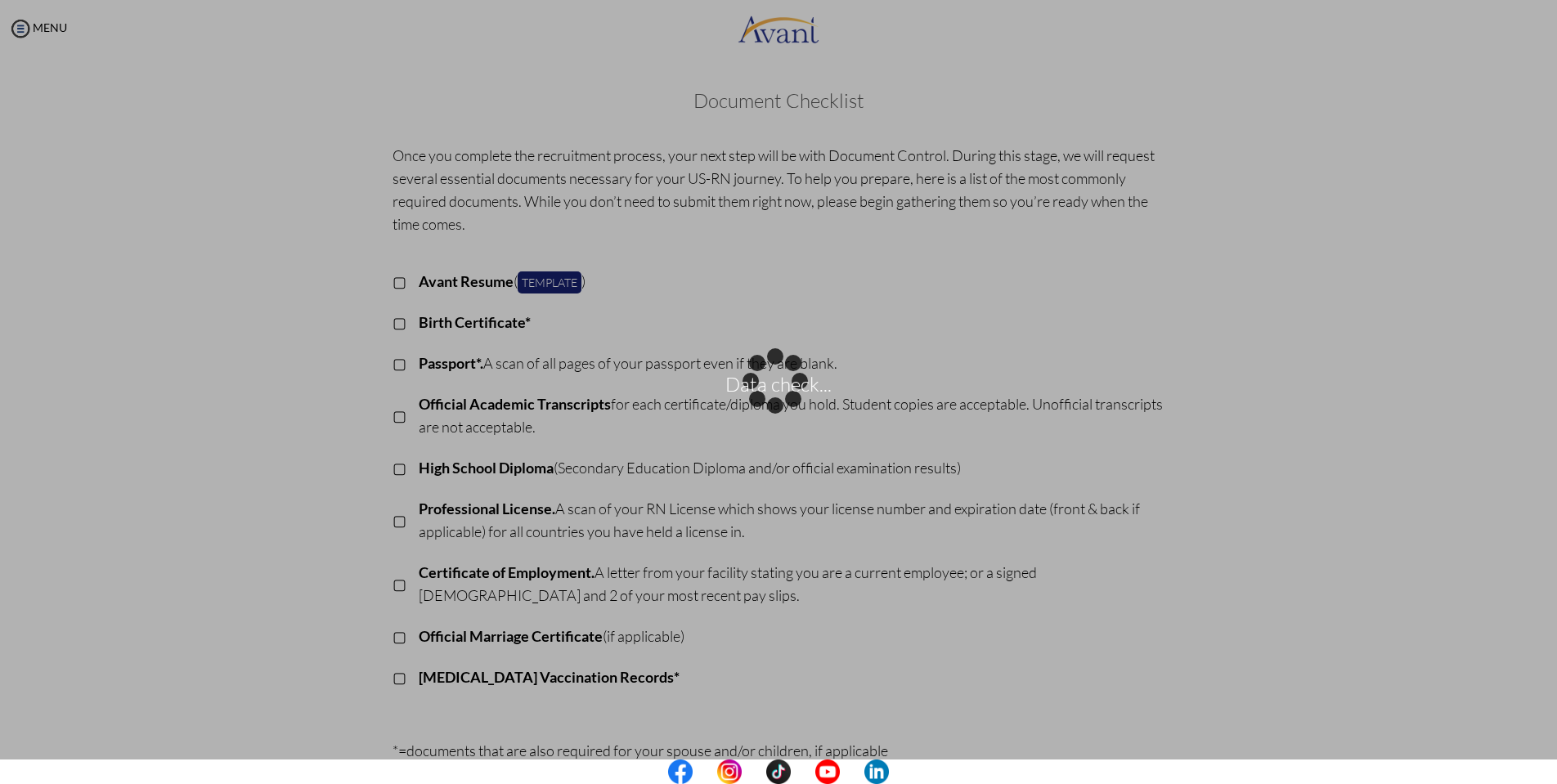
click at [943, 296] on td "Avant Resume ( Template )" at bounding box center [792, 282] width 747 height 41
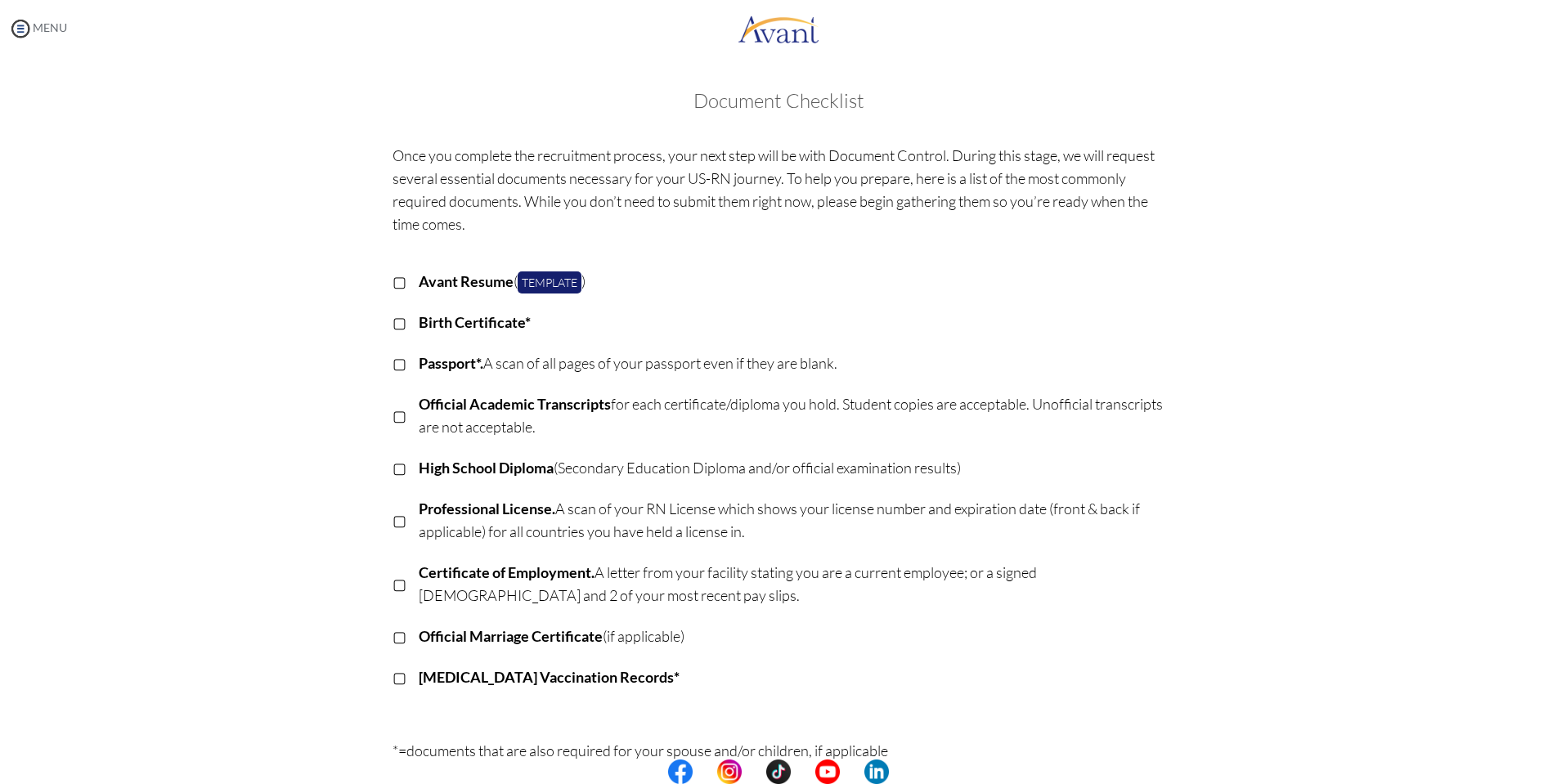
click at [24, 32] on img at bounding box center [20, 28] width 25 height 25
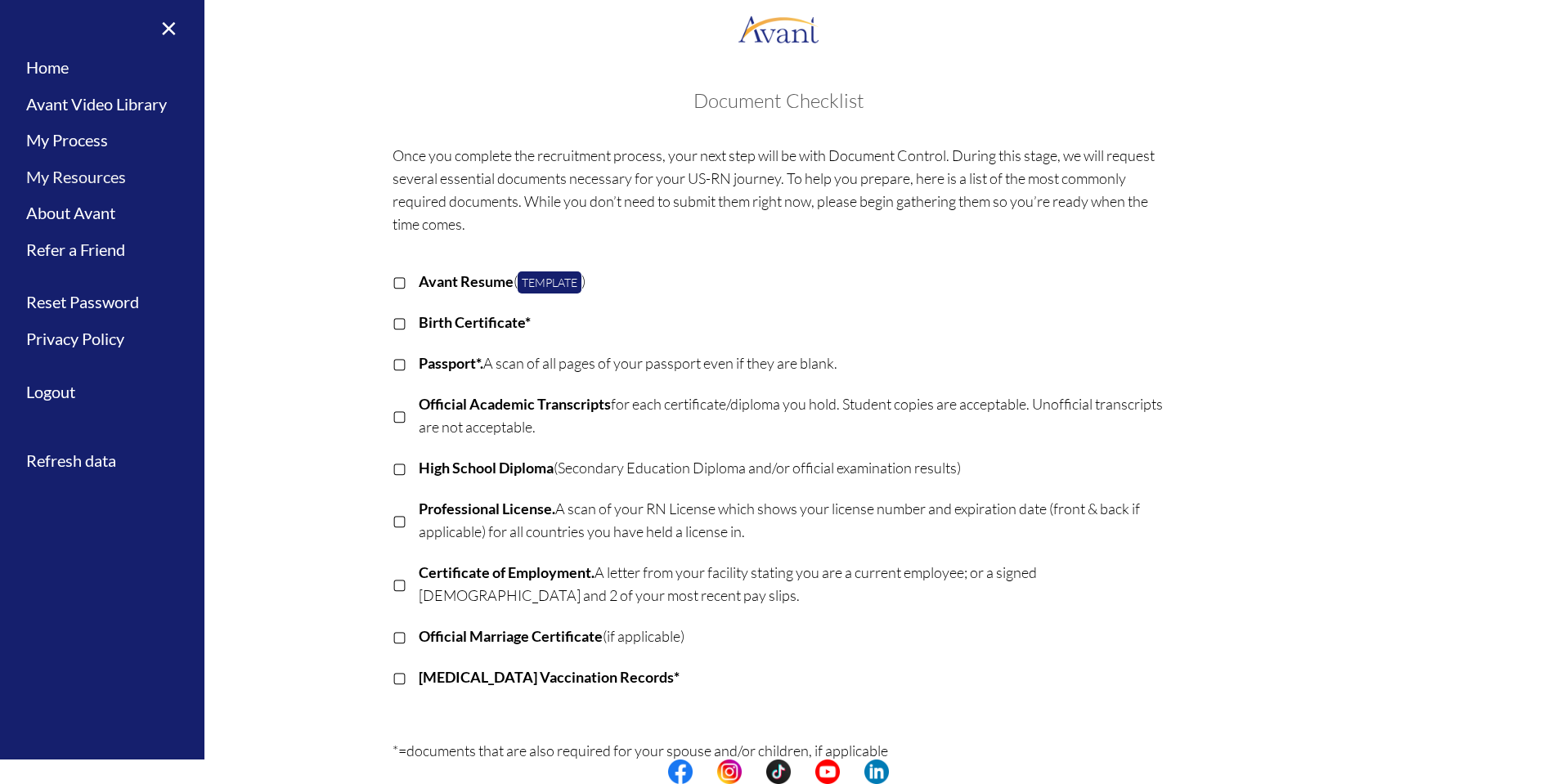
click at [110, 172] on link "My Resources" at bounding box center [102, 177] width 204 height 37
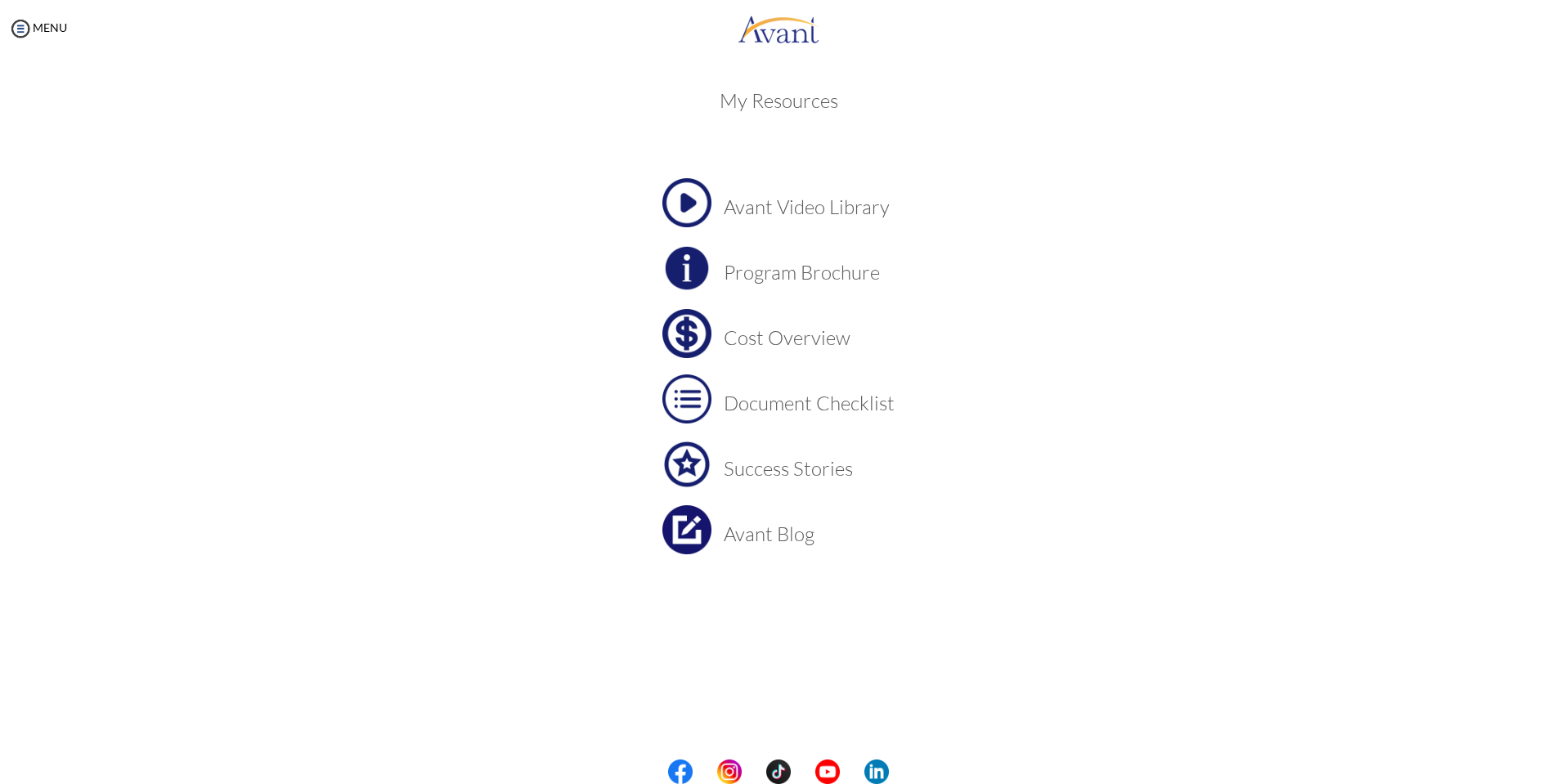
click at [786, 336] on h3 "Cost Overview" at bounding box center [809, 338] width 171 height 21
click at [805, 477] on h3 "Success Stories" at bounding box center [809, 468] width 171 height 21
click at [800, 531] on h3 "Avant Blog" at bounding box center [809, 534] width 171 height 21
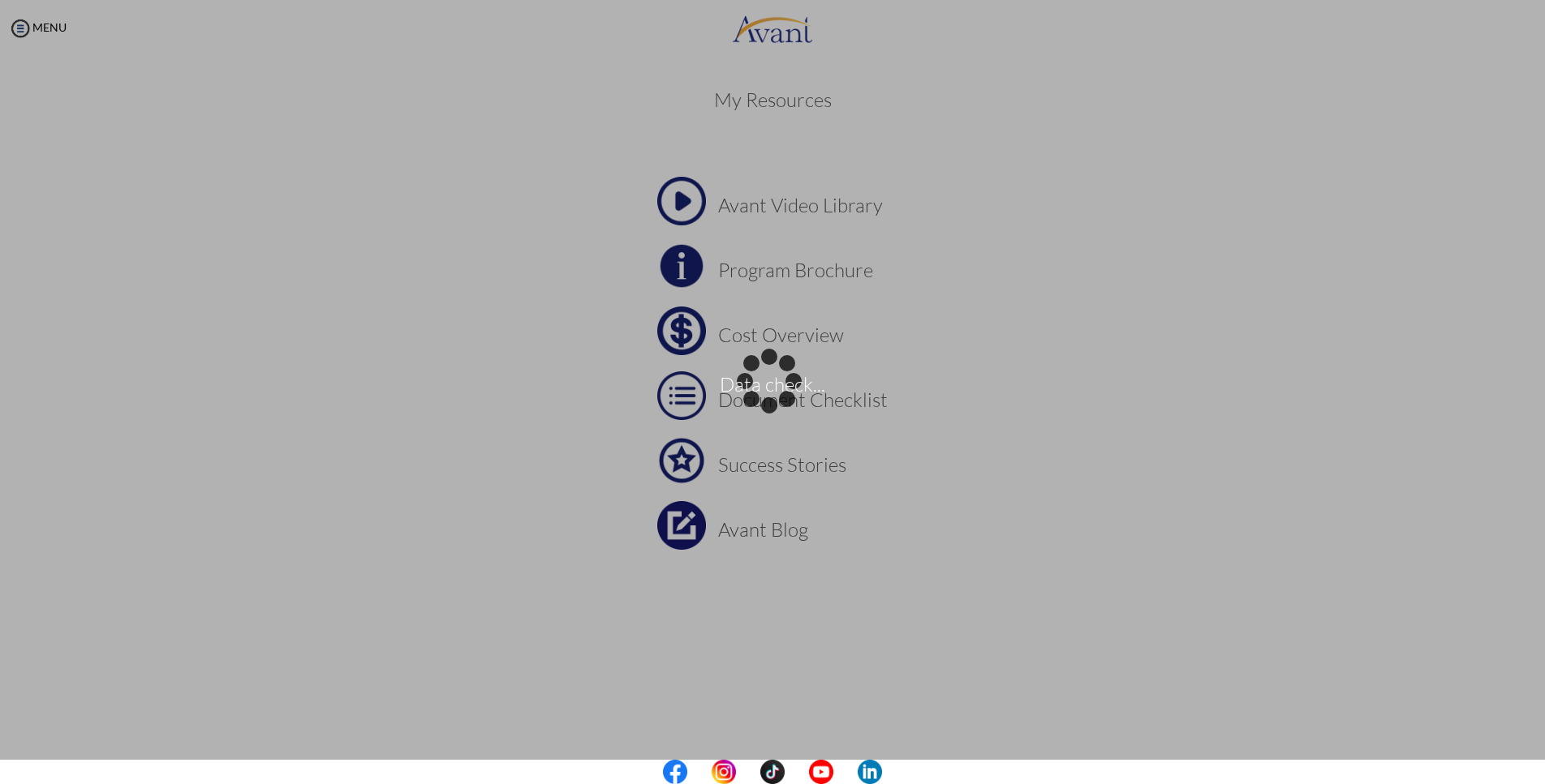
click at [1054, 463] on body "Data check... Maintenance break. Please come back in 2 hours. MENU My Status Wh…" at bounding box center [772, 392] width 1545 height 784
click at [780, 404] on div "Data check..." at bounding box center [773, 392] width 23 height 23
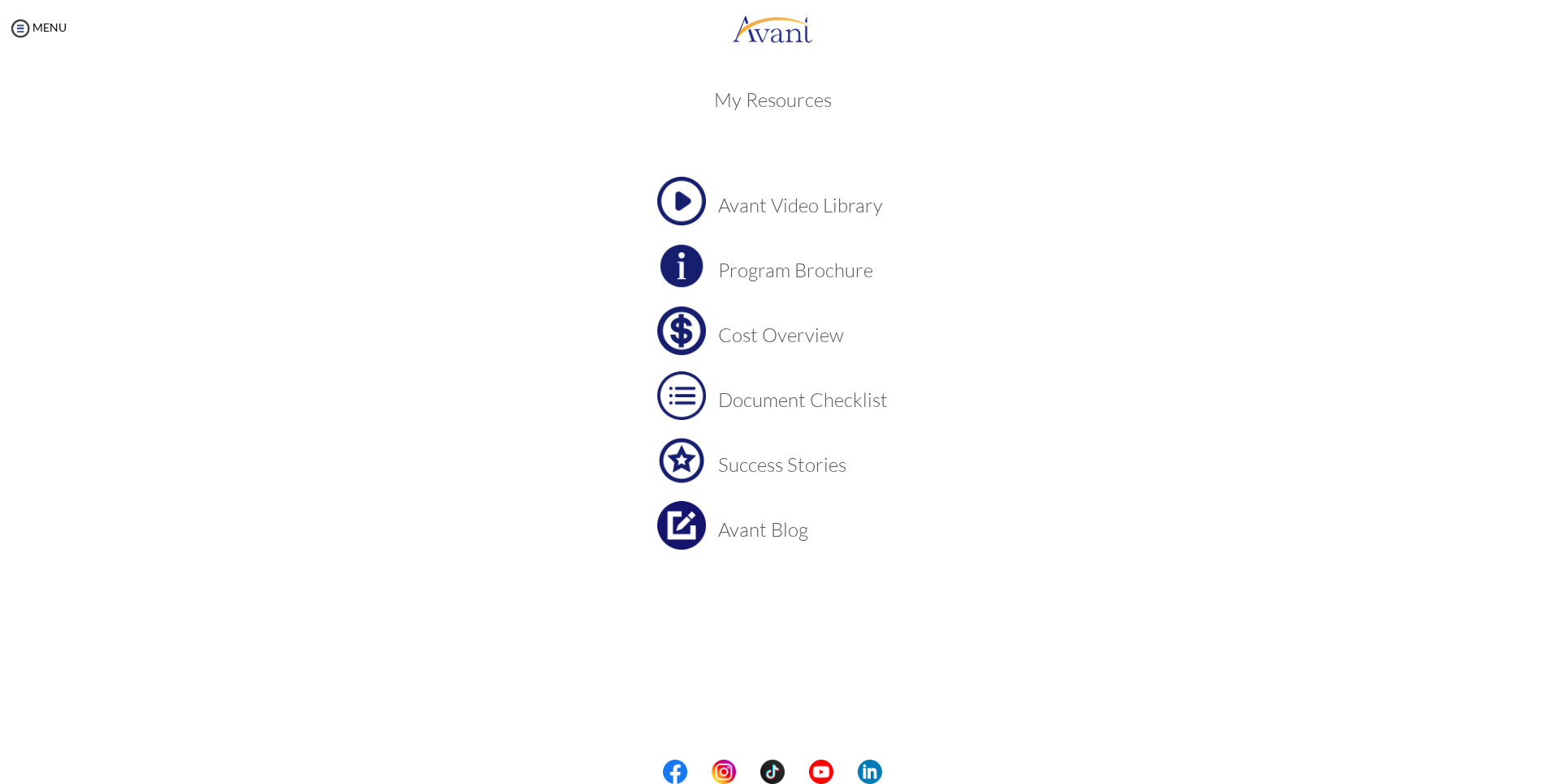
click at [779, 532] on h3 "Avant Blog" at bounding box center [803, 529] width 170 height 21
click at [10, 29] on img at bounding box center [20, 28] width 25 height 25
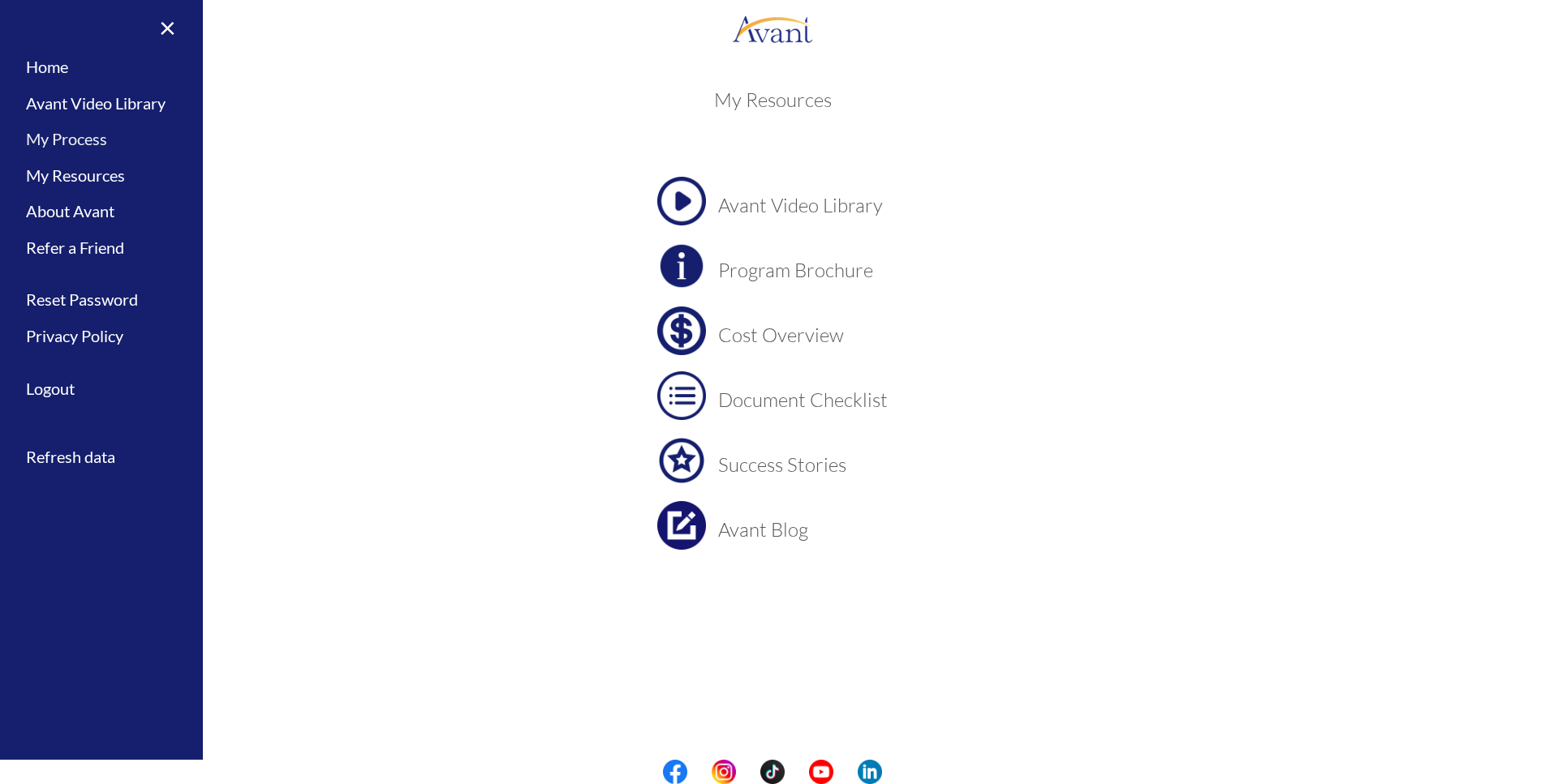
click at [90, 143] on link "My Process" at bounding box center [101, 140] width 203 height 37
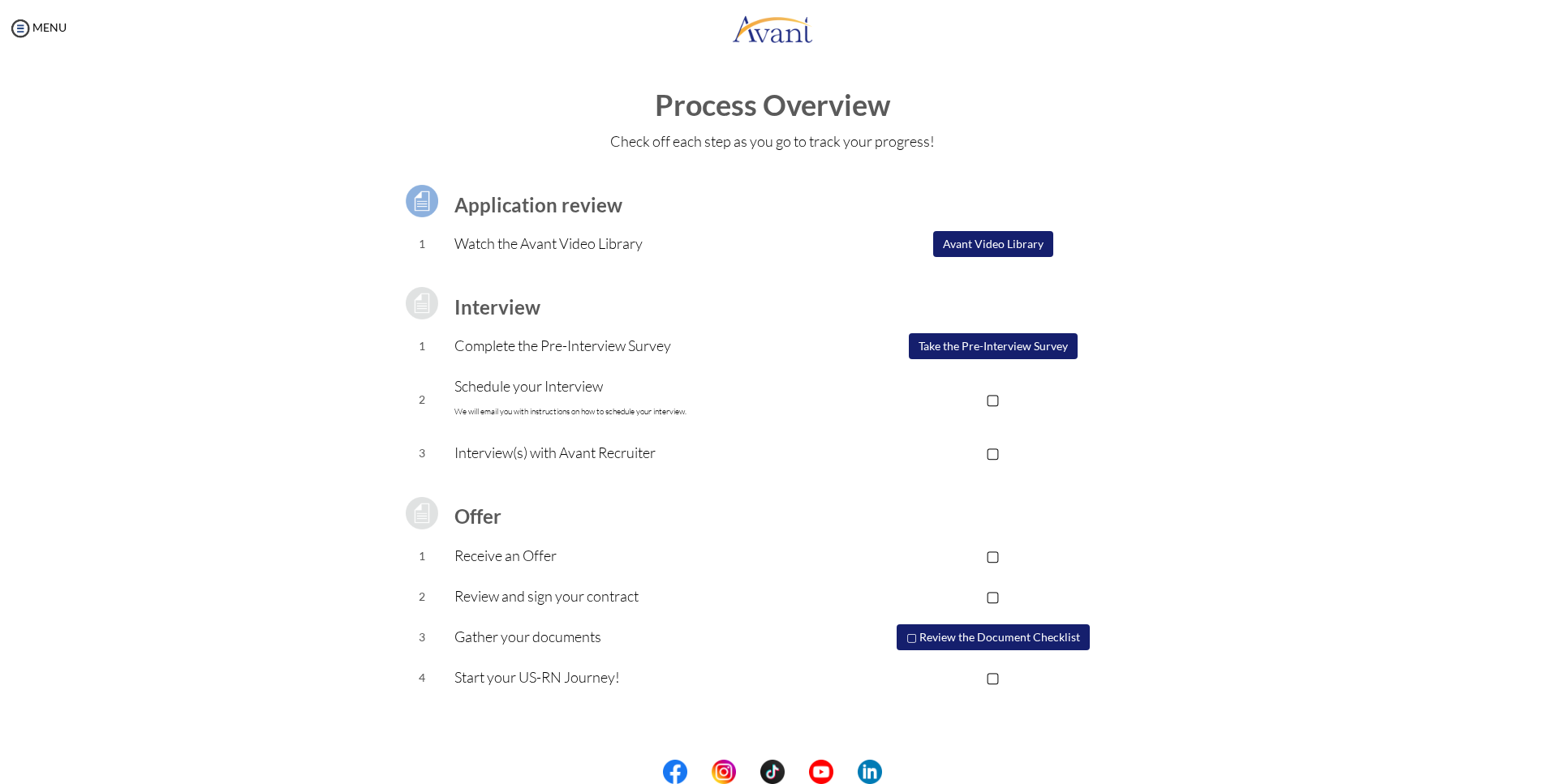
click at [984, 347] on button "Take the Pre-Interview Survey" at bounding box center [993, 347] width 169 height 26
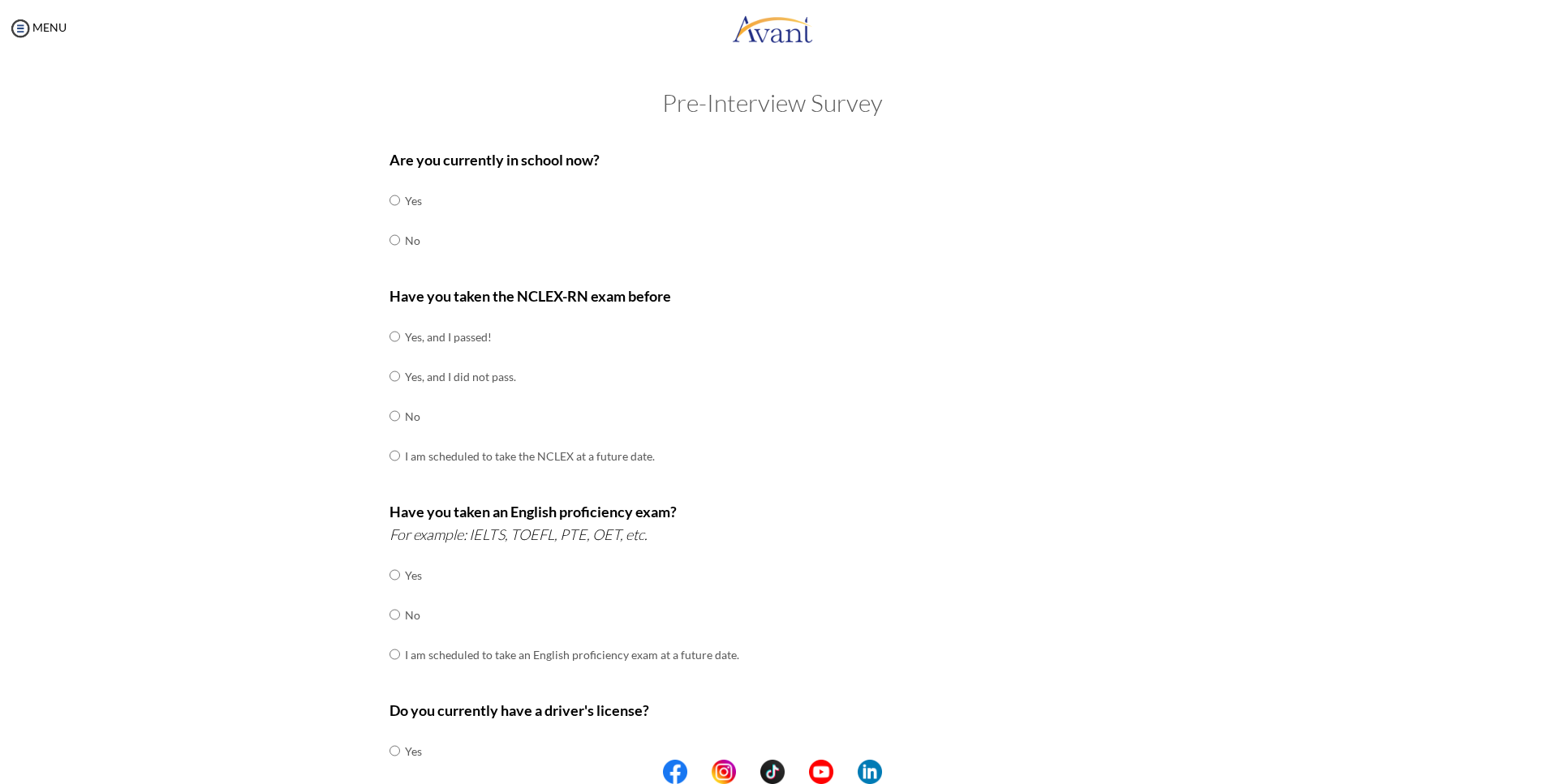
click at [389, 217] on input "radio" at bounding box center [394, 200] width 11 height 32
radio input "true"
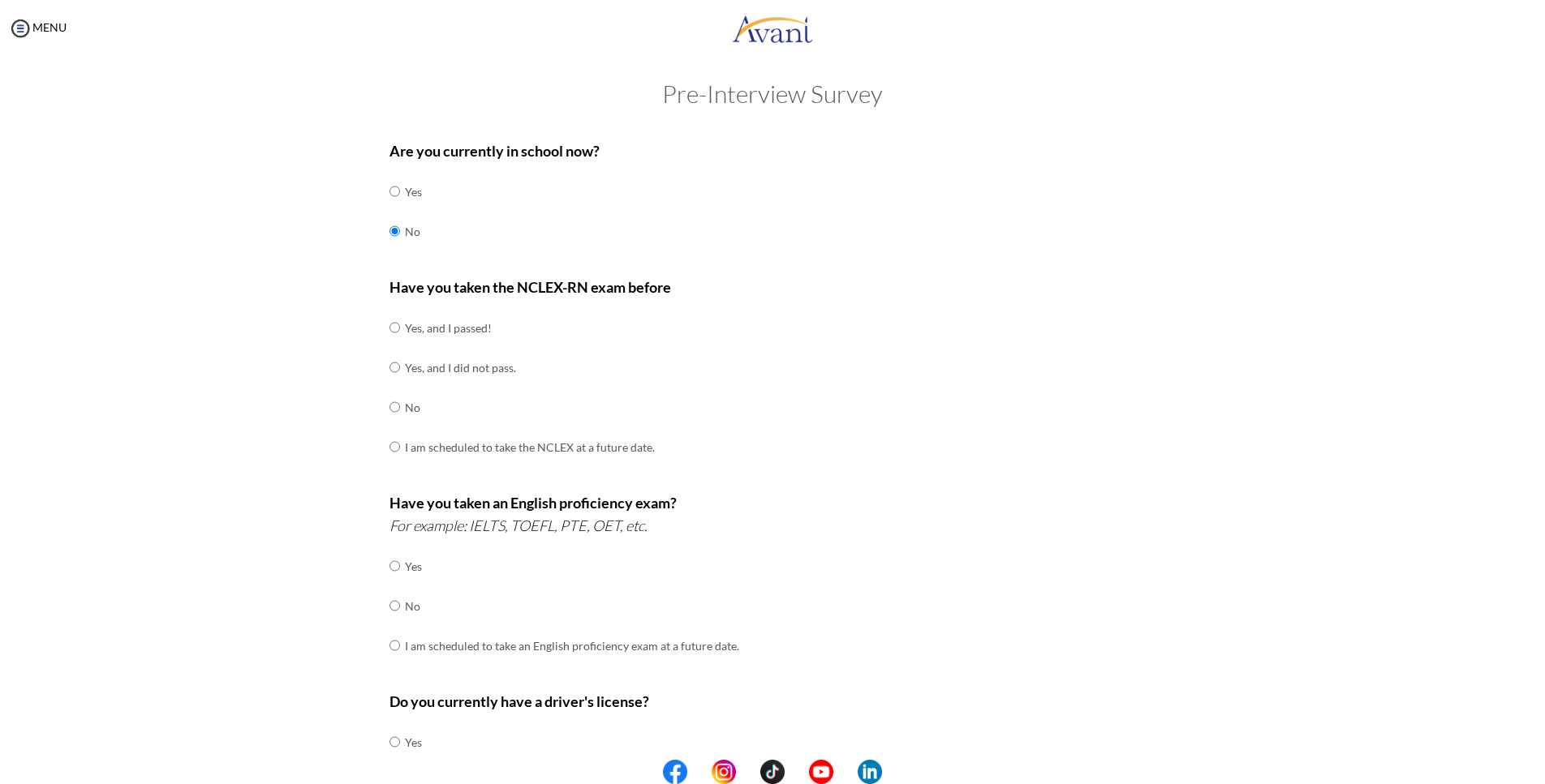
scroll to position [21, 0]
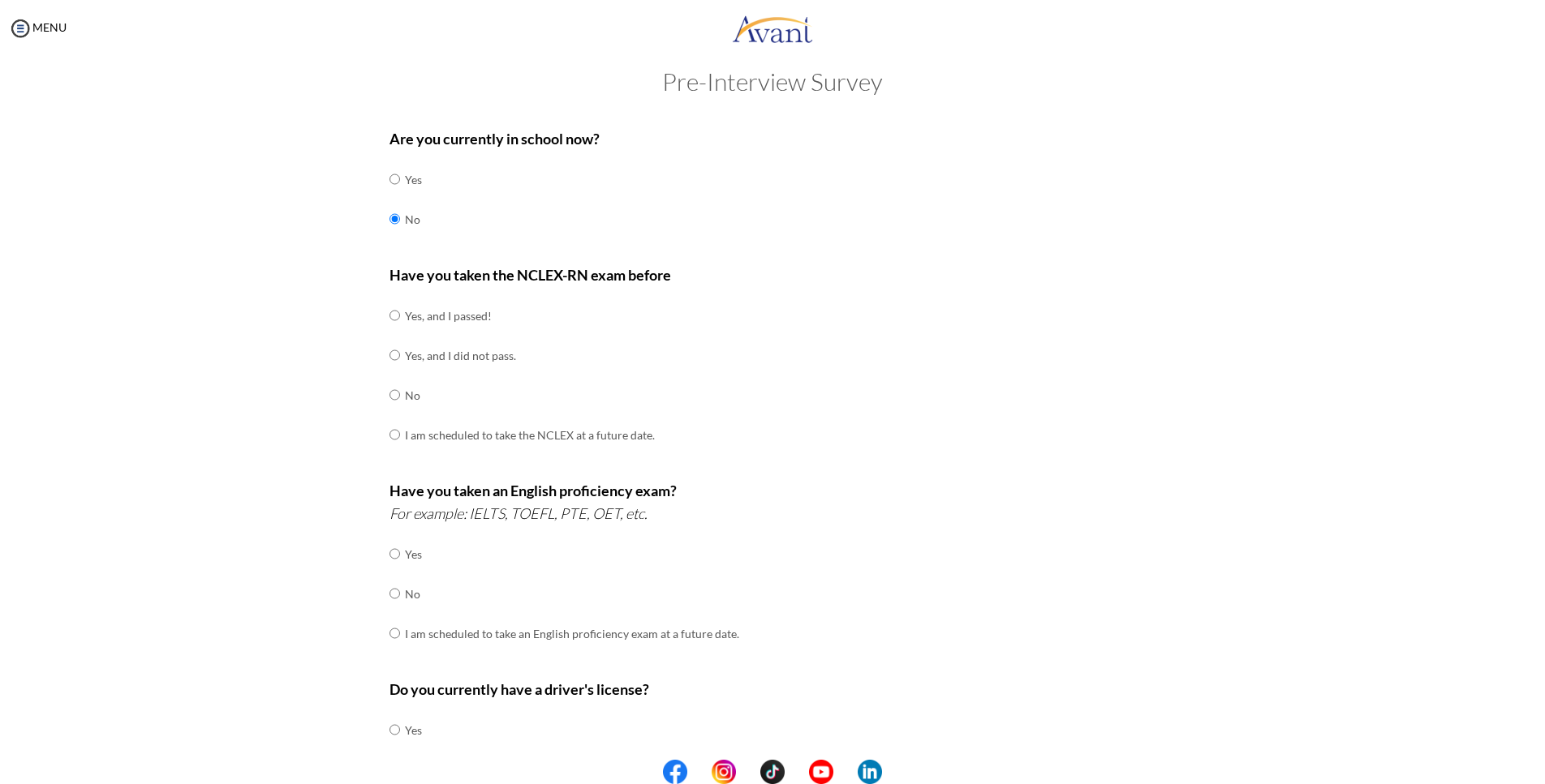
click at [389, 312] on input "radio" at bounding box center [394, 315] width 11 height 32
radio input "true"
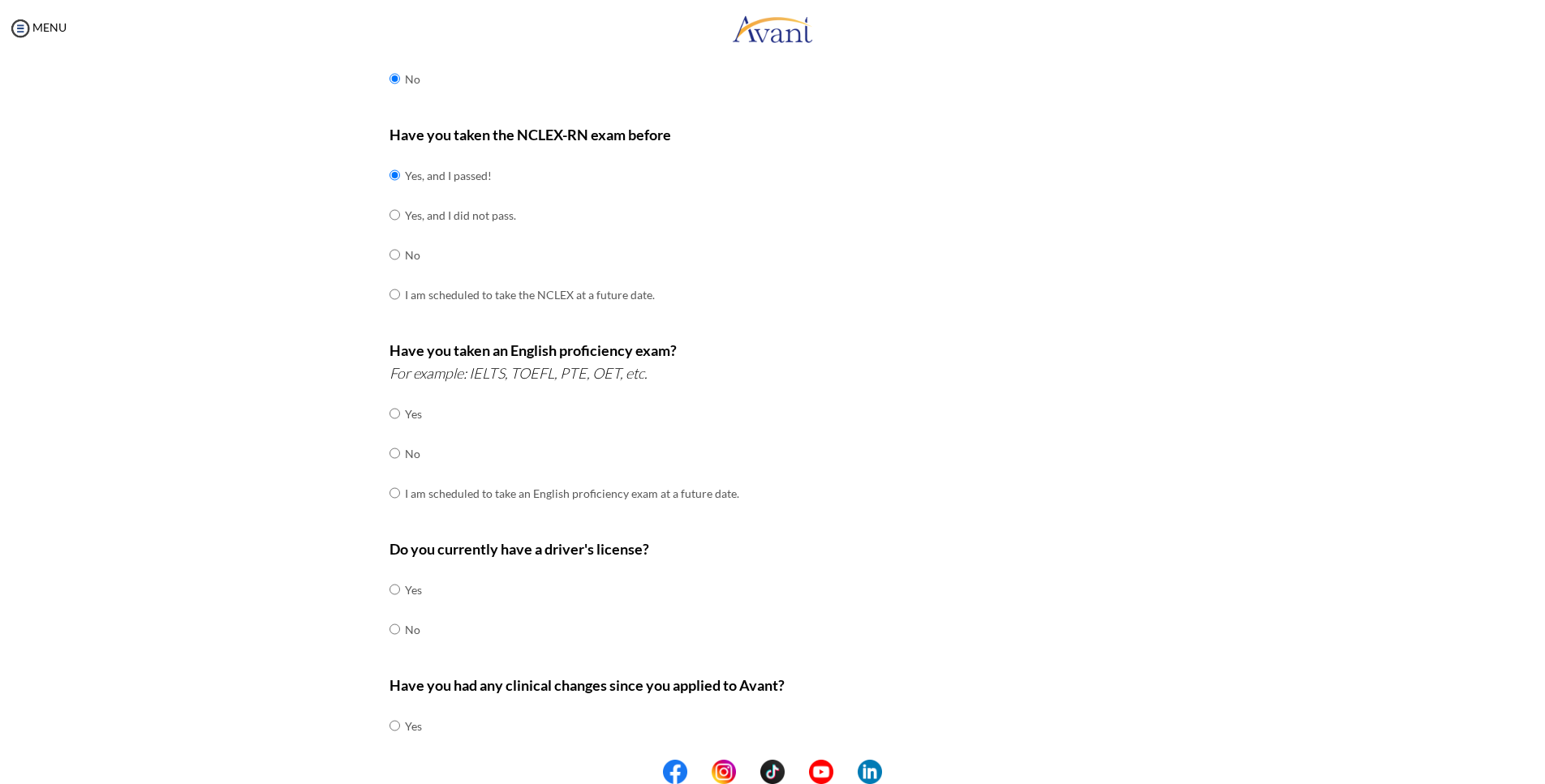
scroll to position [165, 0]
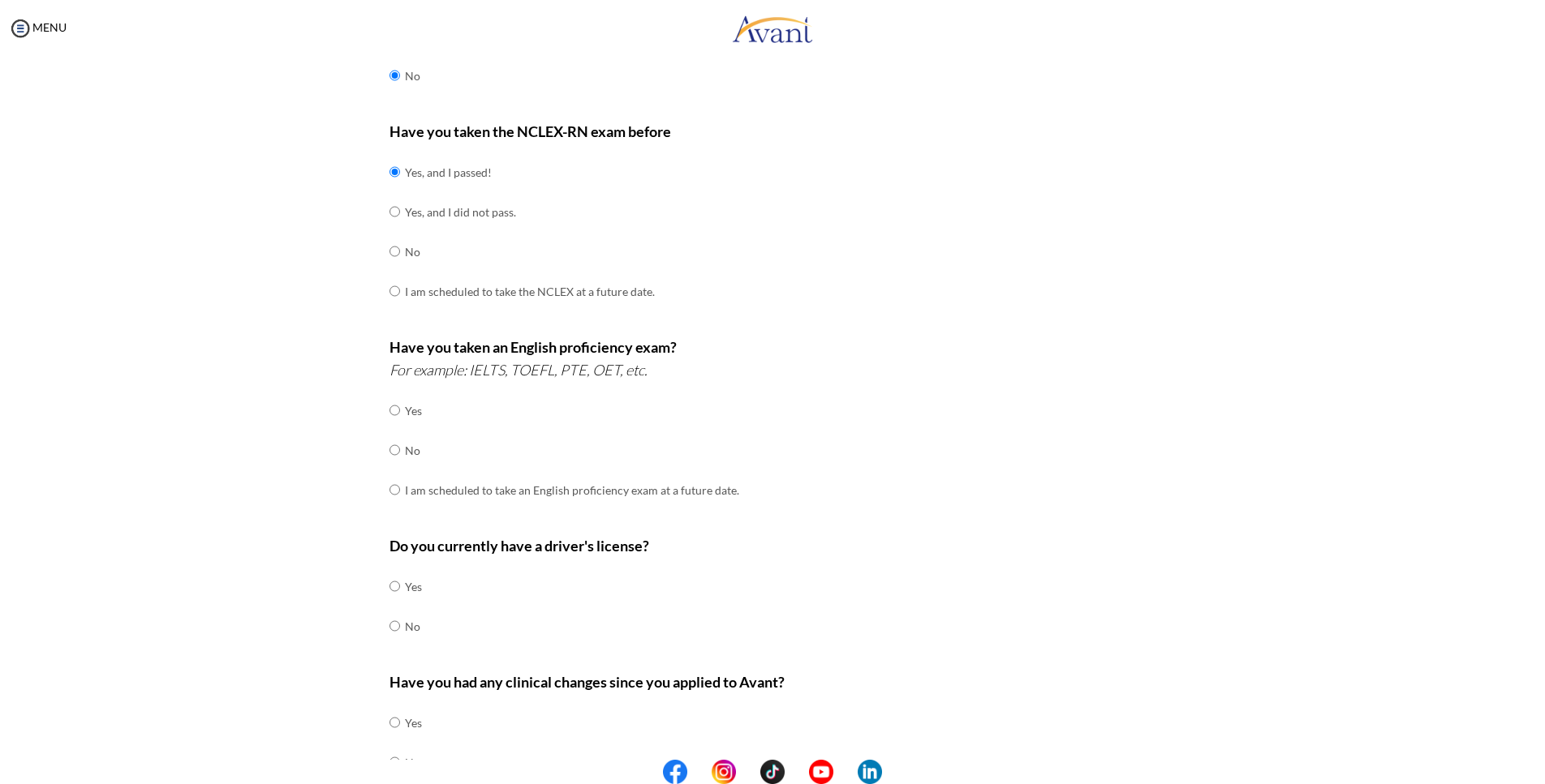
click at [389, 427] on input "radio" at bounding box center [394, 410] width 11 height 32
radio input "true"
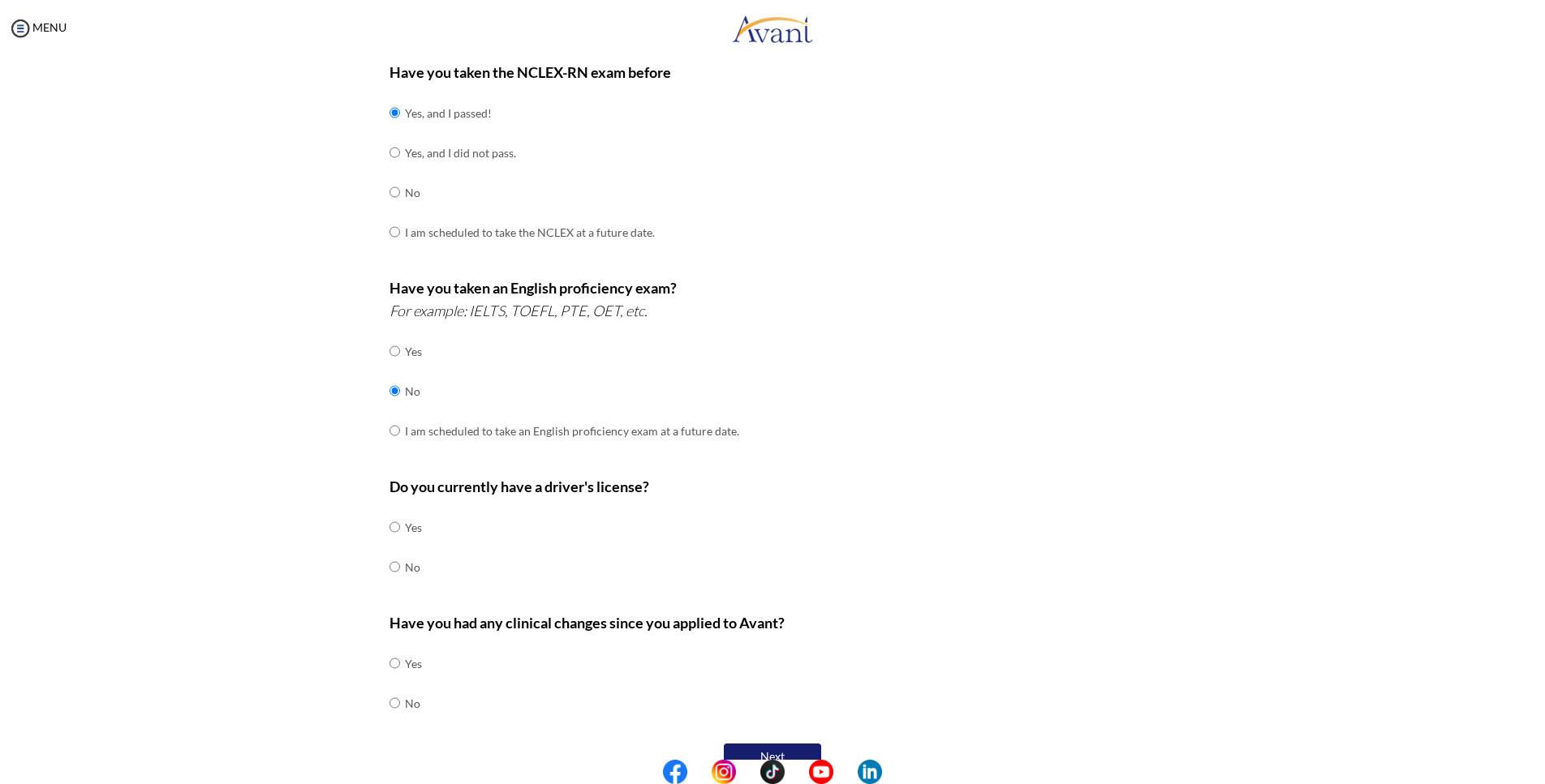
scroll to position [233, 0]
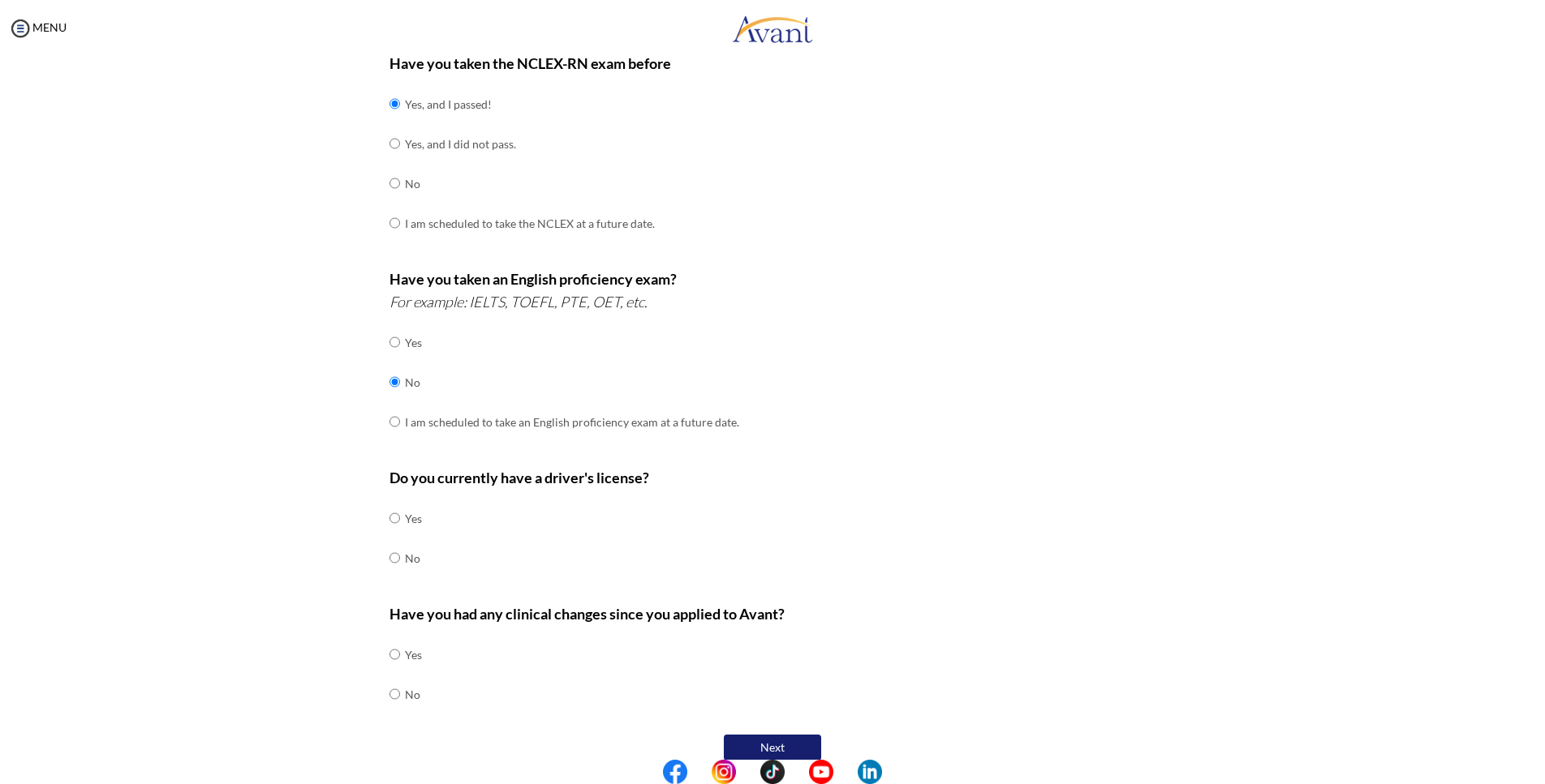
click at [389, 535] on input "radio" at bounding box center [394, 518] width 11 height 32
radio input "true"
click at [391, 670] on input "radio" at bounding box center [394, 654] width 11 height 32
radio input "true"
click at [808, 735] on button "Next" at bounding box center [772, 748] width 97 height 26
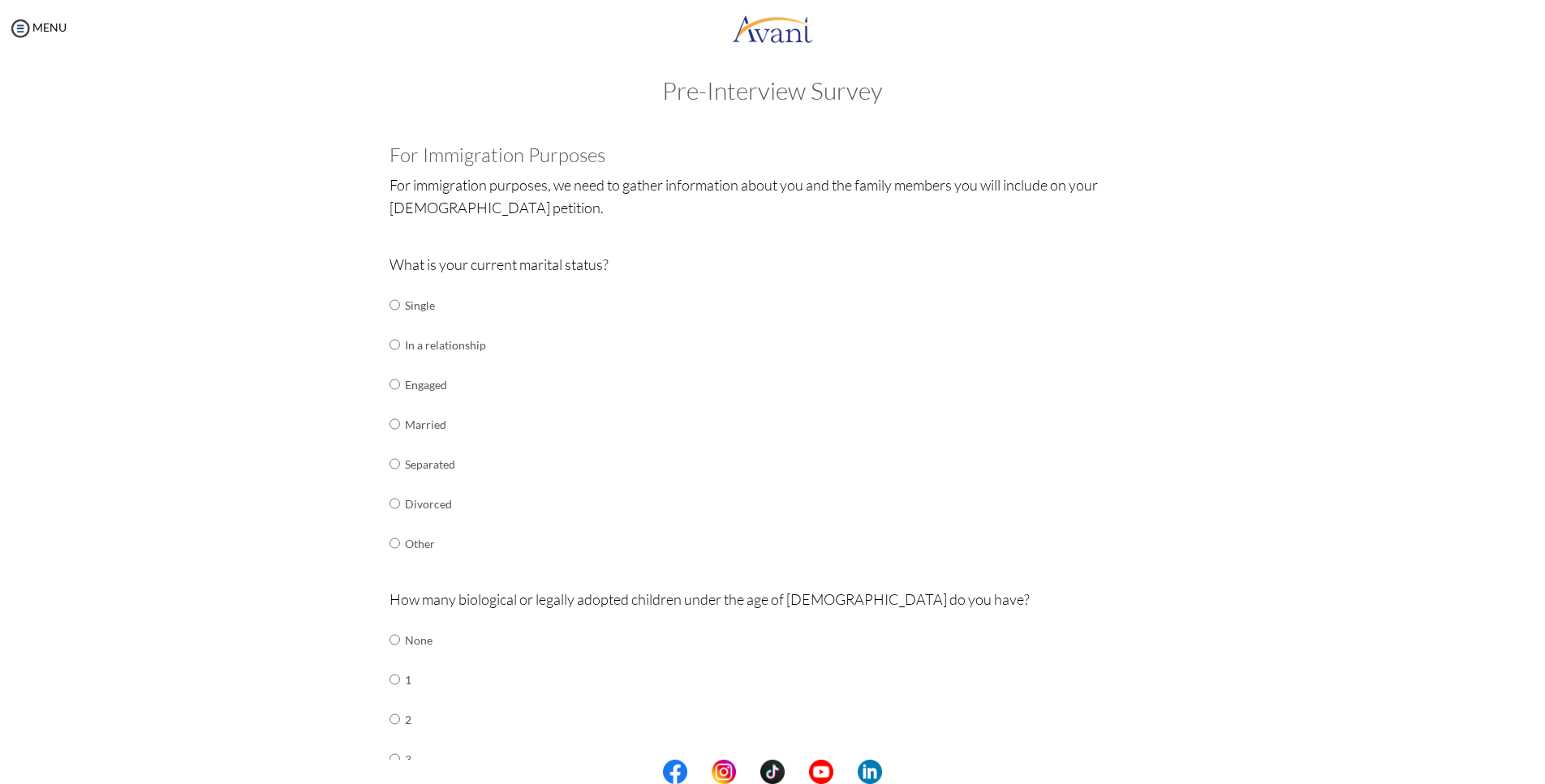
scroll to position [16, 0]
click at [389, 318] on input "radio" at bounding box center [394, 301] width 11 height 32
radio input "true"
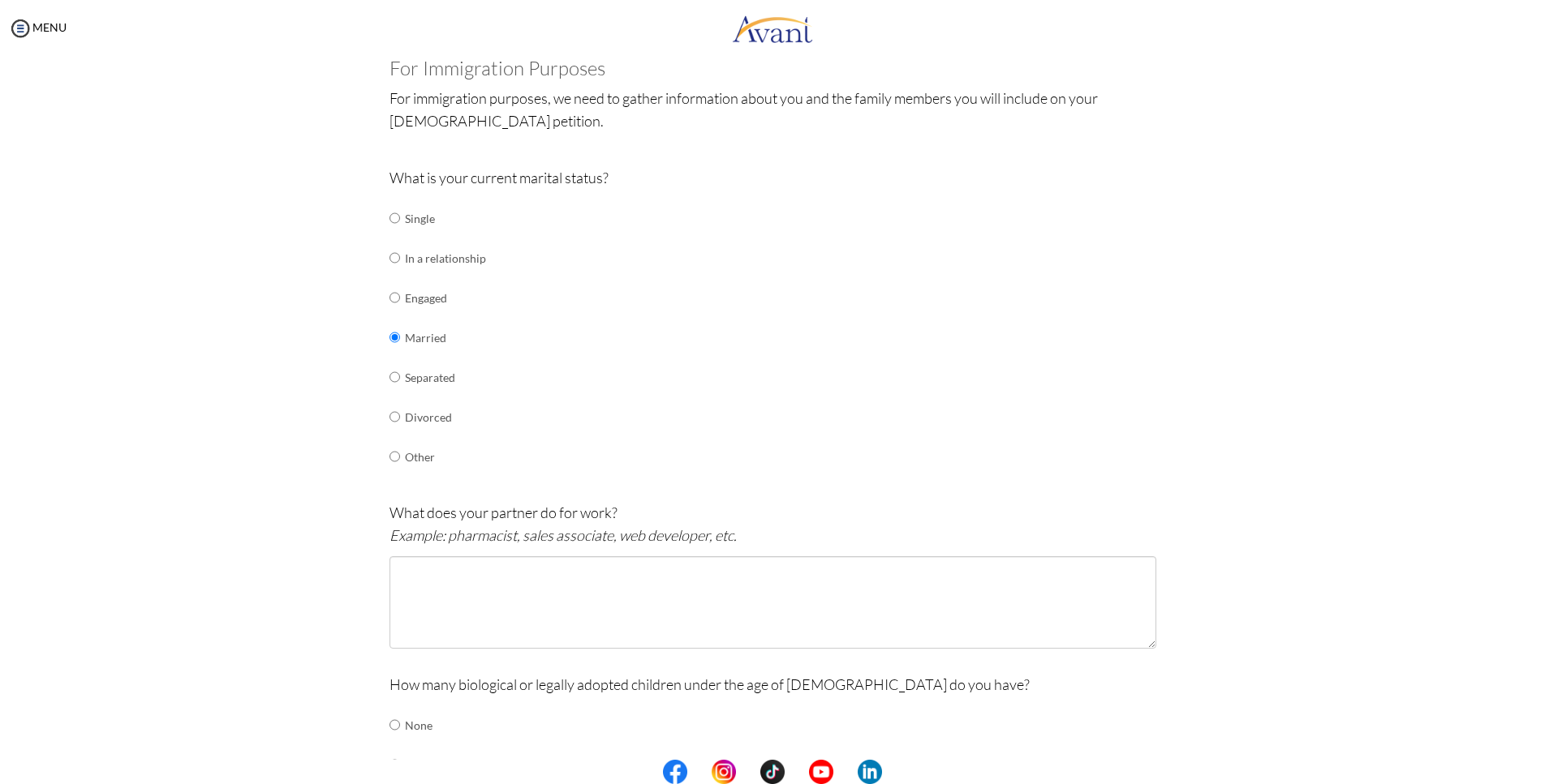
scroll to position [127, 0]
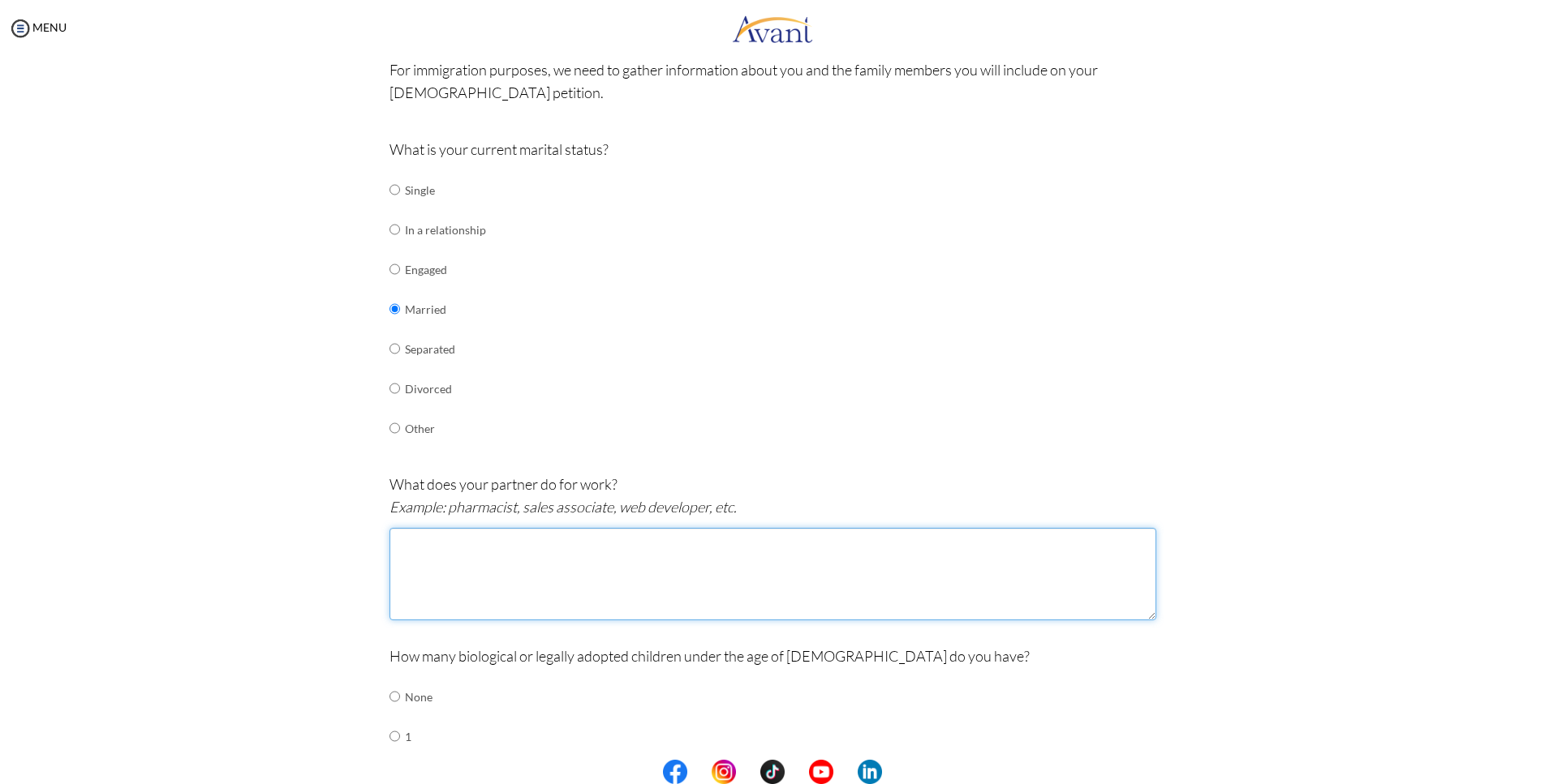
click at [620, 549] on textarea at bounding box center [772, 573] width 767 height 92
type textarea "B"
type textarea "t"
type textarea "B"
type textarea "S"
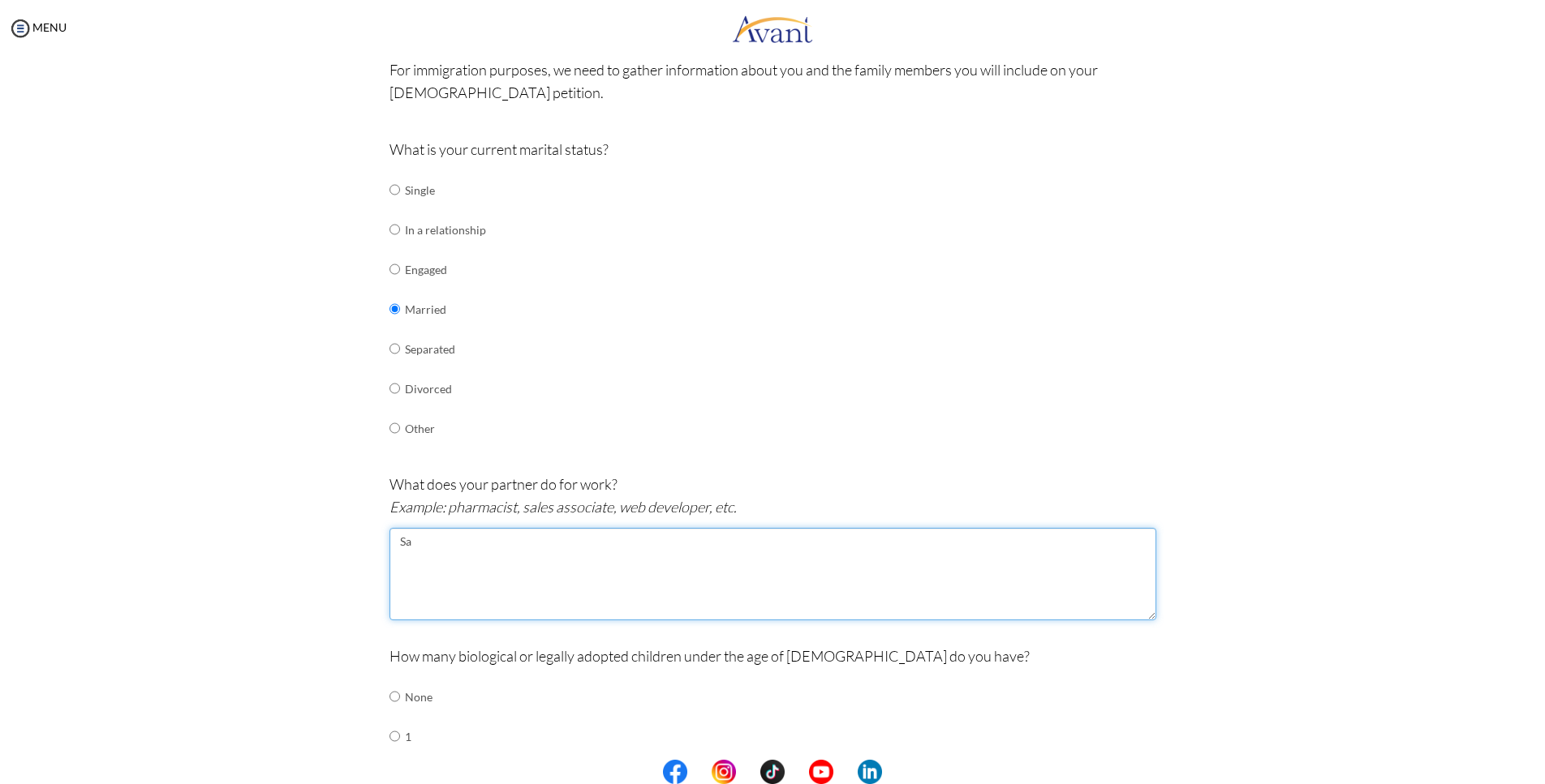
type textarea "S"
type textarea "T"
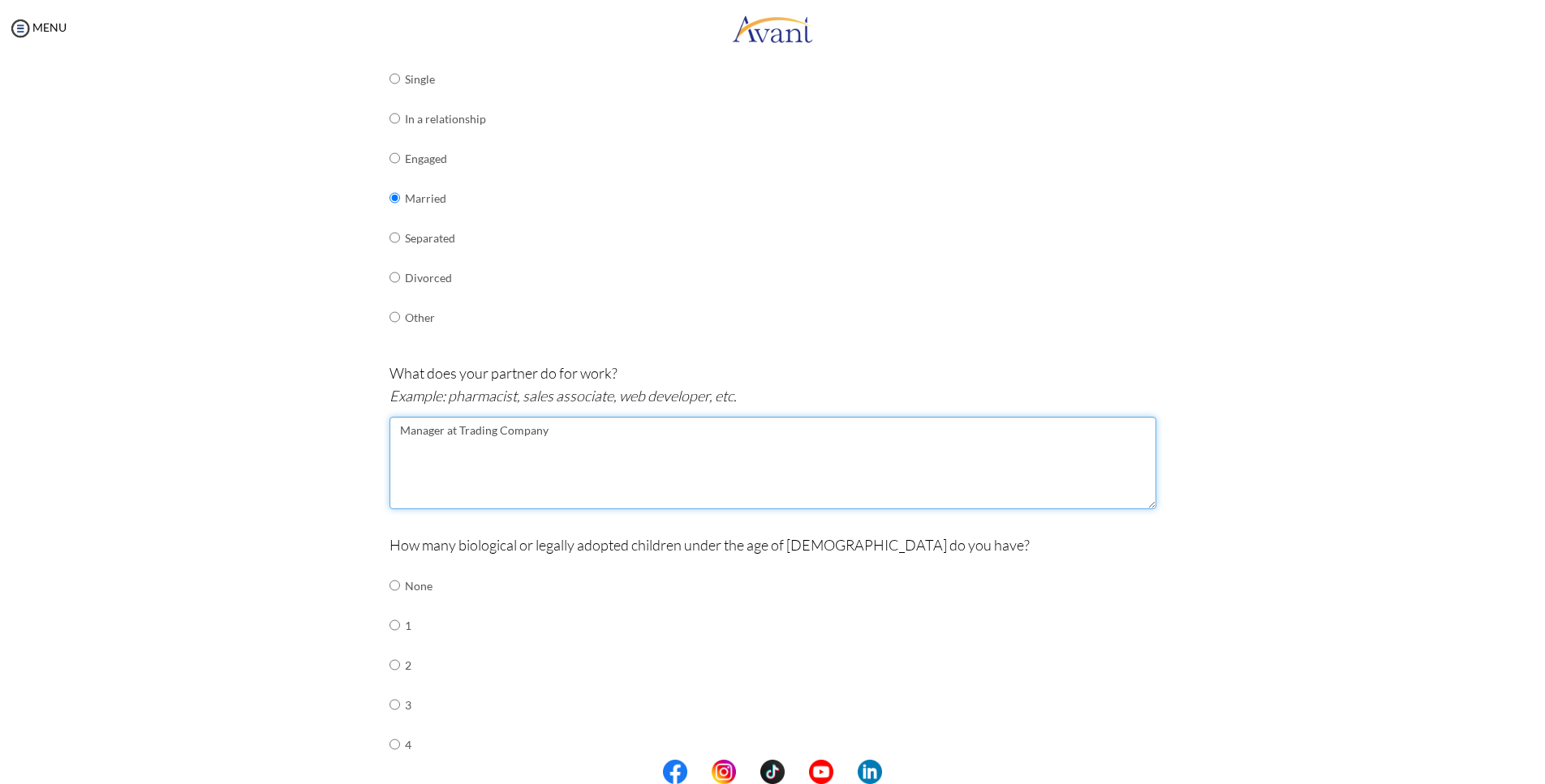
scroll to position [415, 0]
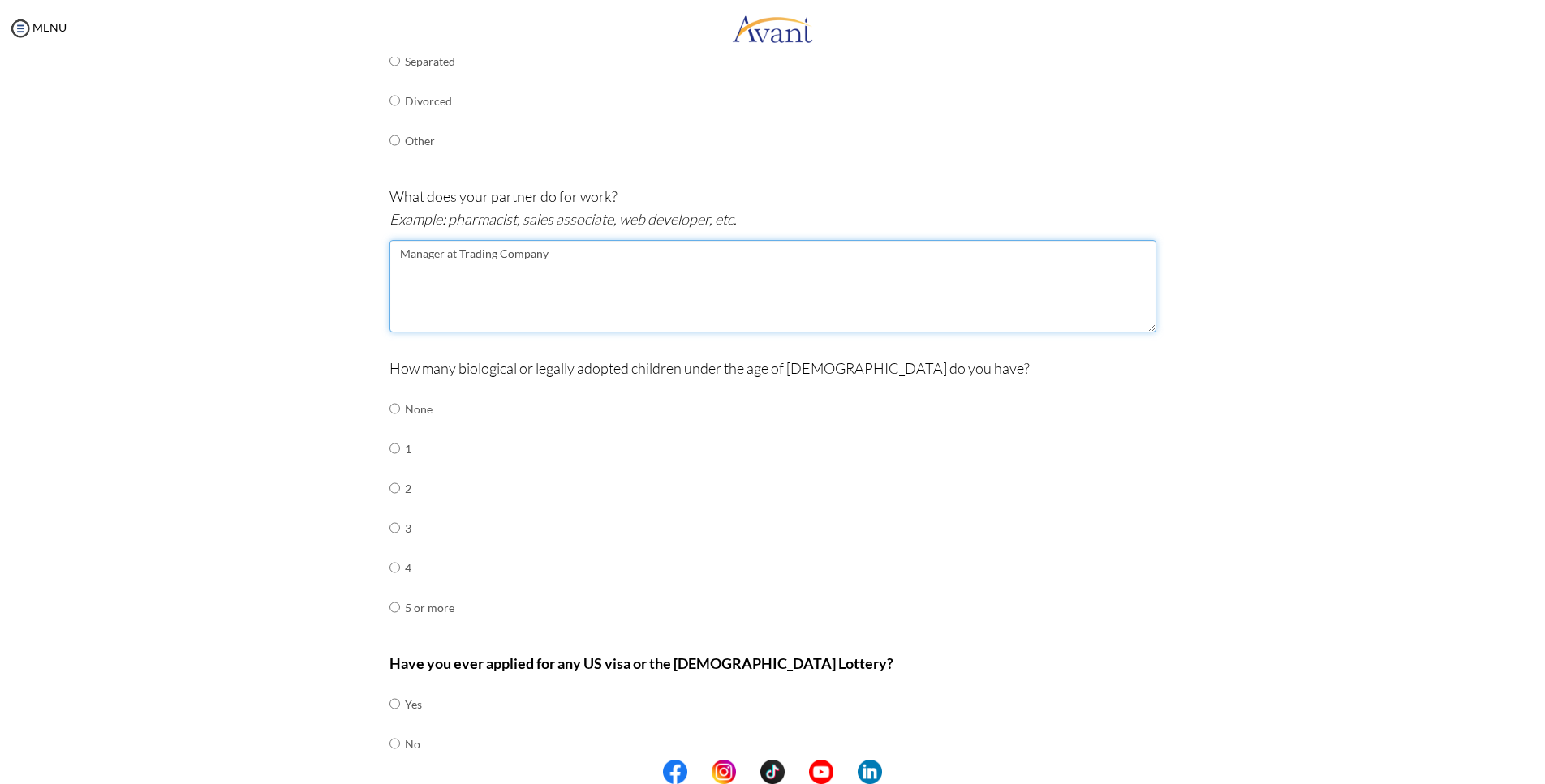
type textarea "Manager at Trading Company"
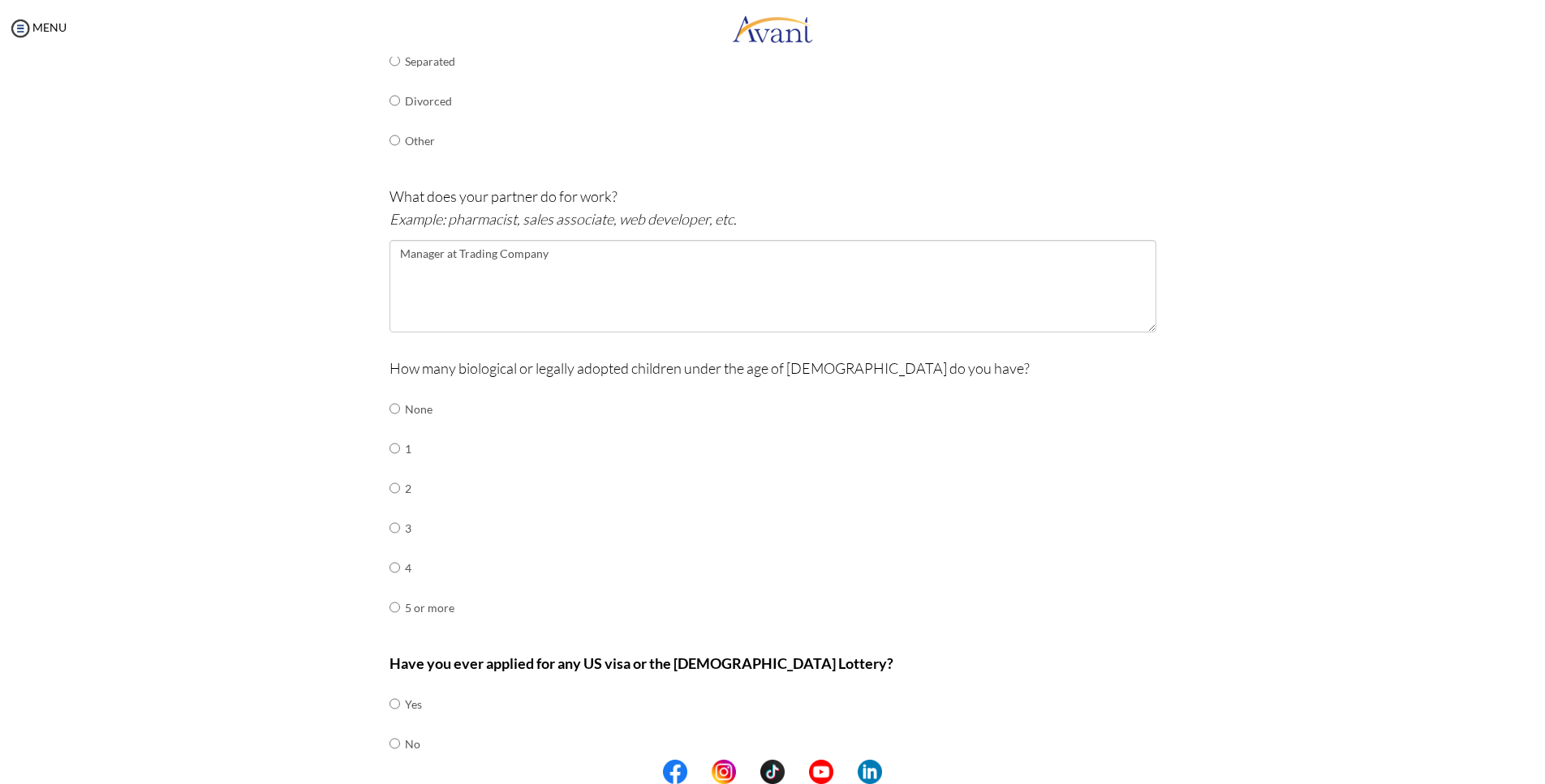
click at [389, 425] on input "radio" at bounding box center [394, 408] width 11 height 32
radio input "true"
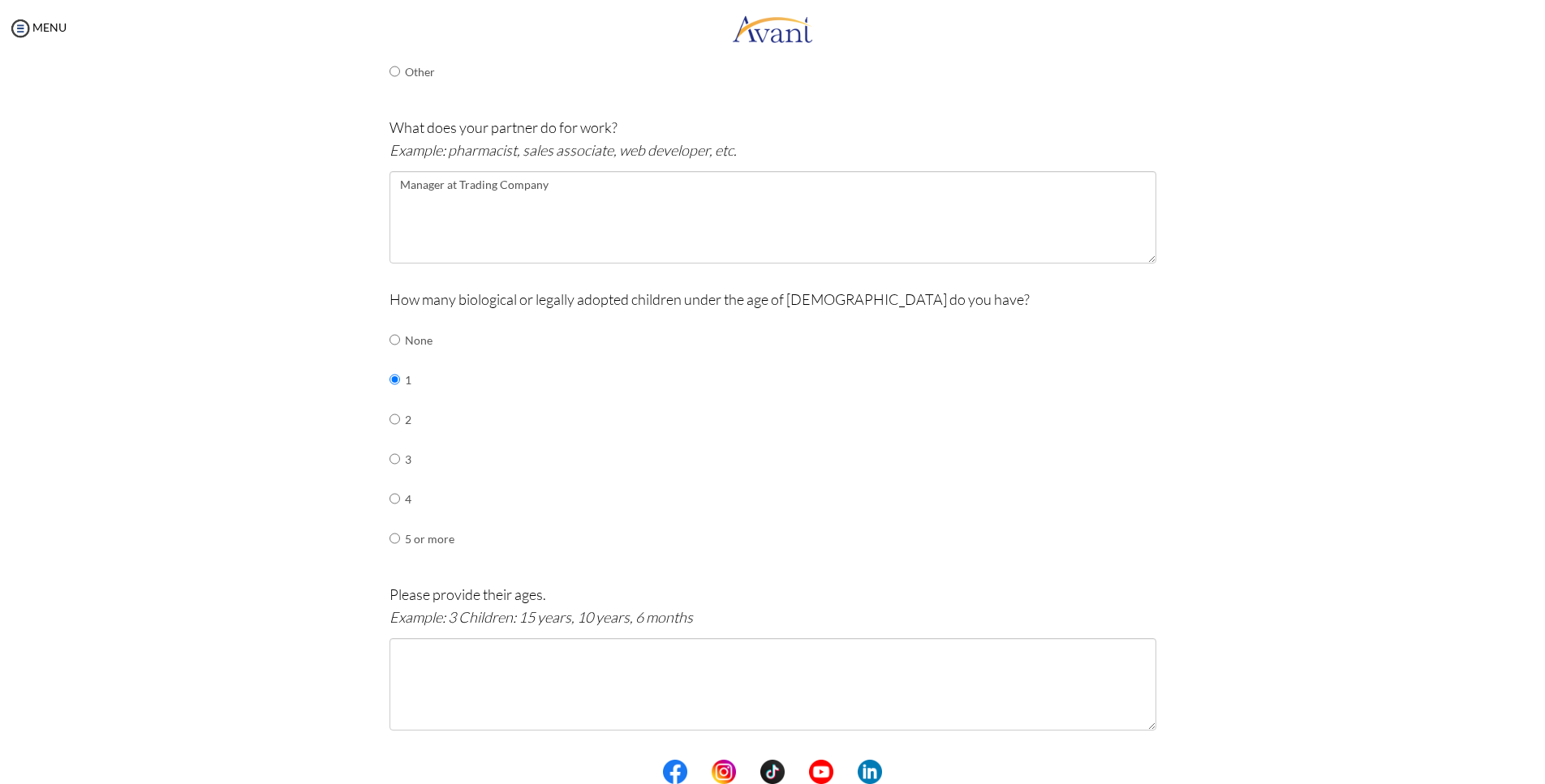
scroll to position [604, 0]
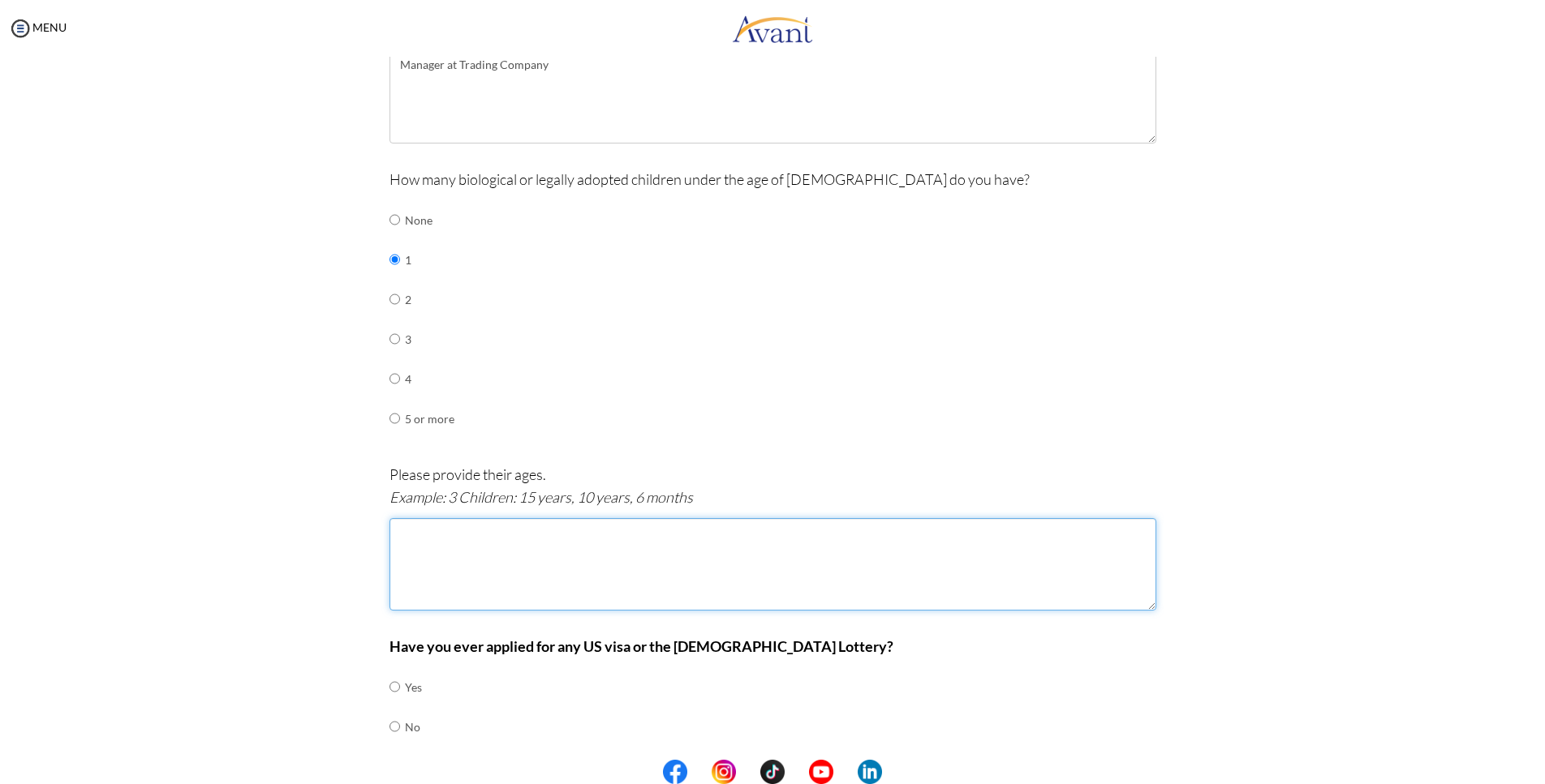
click at [520, 518] on textarea at bounding box center [772, 564] width 767 height 92
click at [394, 518] on textarea "2 year 1 months" at bounding box center [772, 564] width 767 height 92
click at [393, 518] on textarea "2 year 1 months" at bounding box center [772, 564] width 767 height 92
click at [581, 543] on textarea "1 Children: 2 year 1 months" at bounding box center [772, 564] width 767 height 92
click at [507, 572] on textarea "1 Children: 2 year 1 months" at bounding box center [772, 564] width 767 height 92
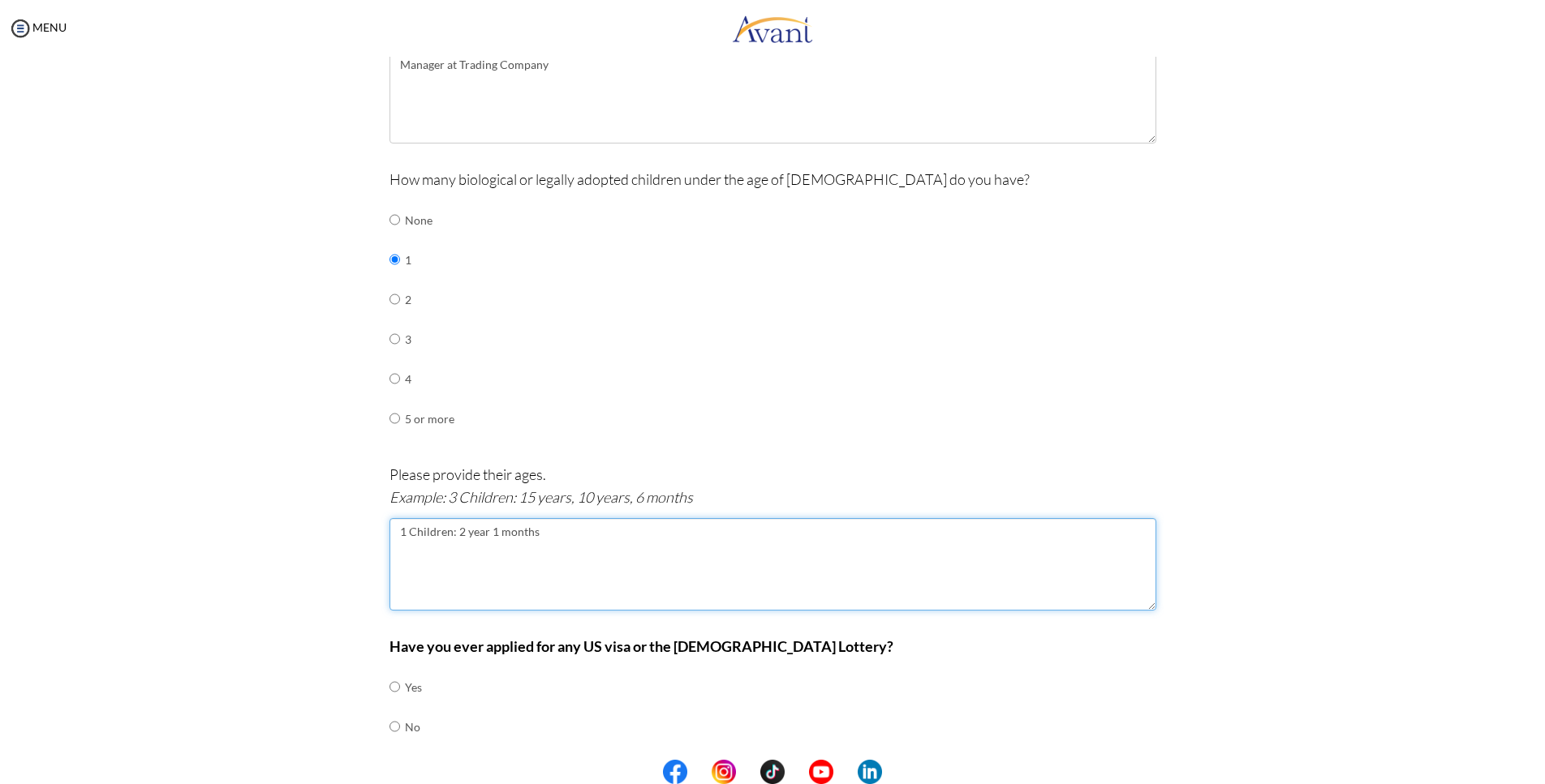
click at [422, 518] on textarea "1 Children: 2 year 1 months" at bounding box center [772, 564] width 767 height 92
click at [613, 531] on textarea "1 Children: 2 year 1 months" at bounding box center [772, 564] width 767 height 92
click at [664, 543] on textarea "1 Children: 2 year 1 months" at bounding box center [772, 564] width 767 height 92
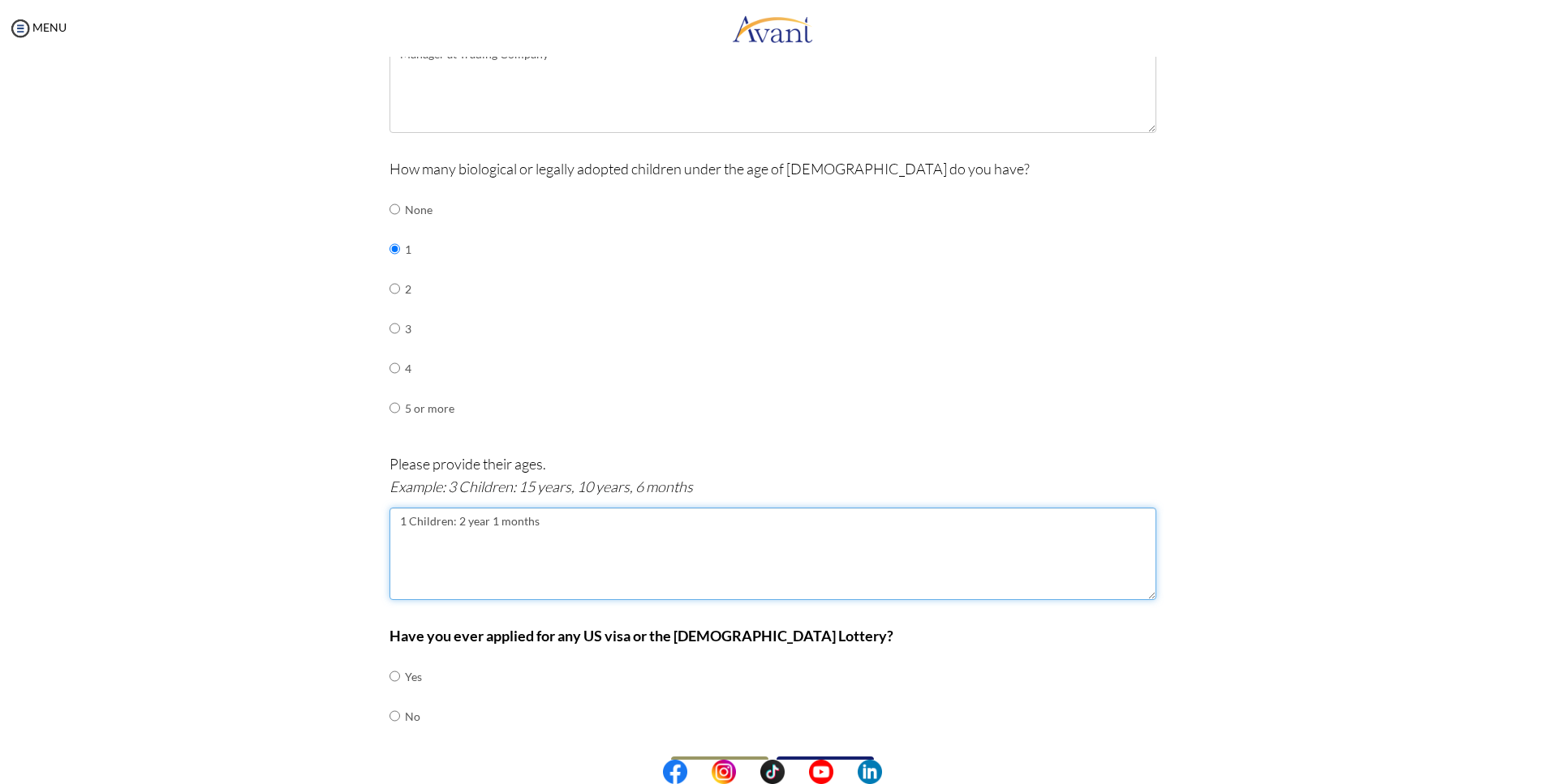
scroll to position [634, 0]
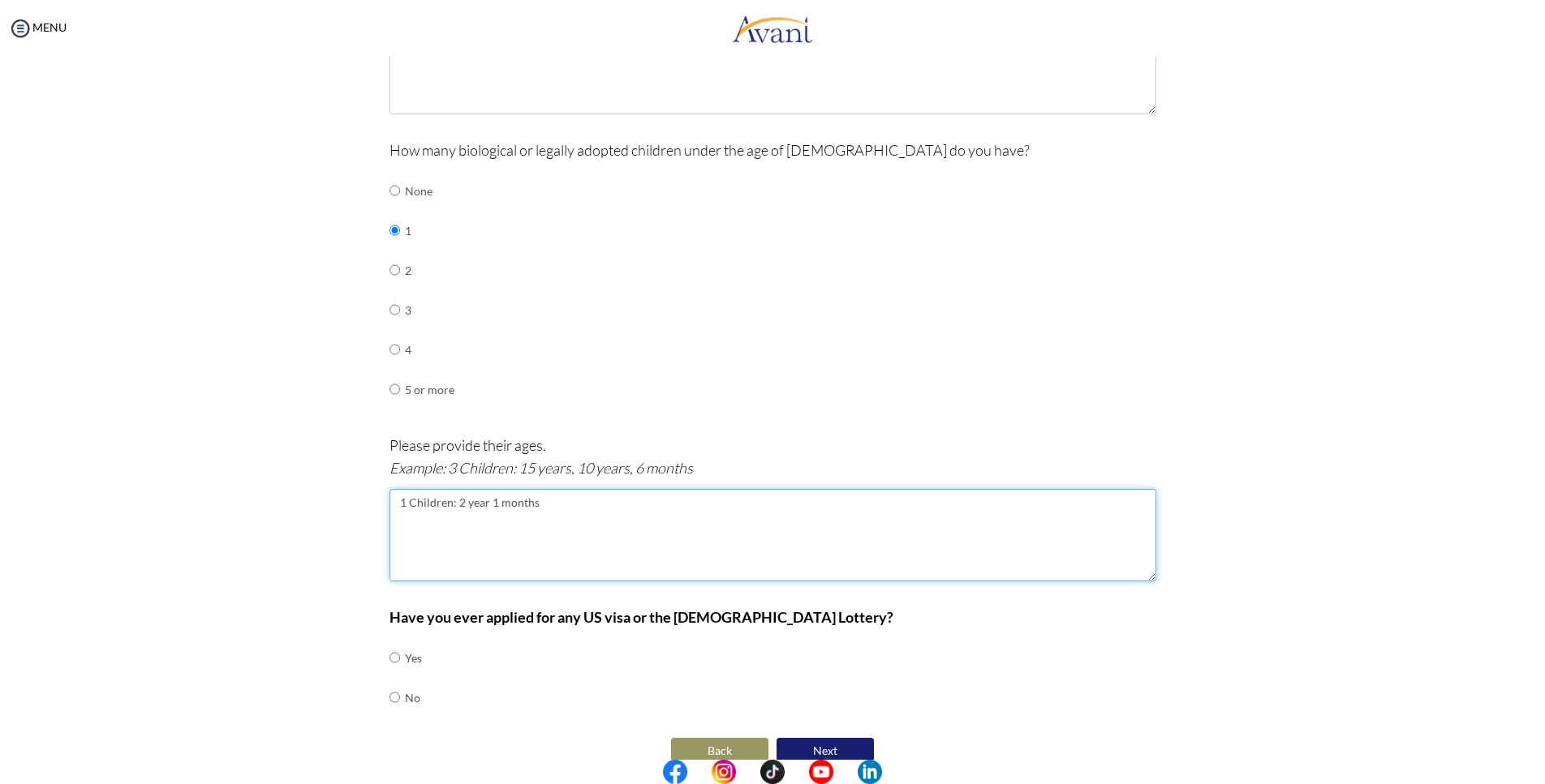
type textarea "1 Children: 2 year 1 months"
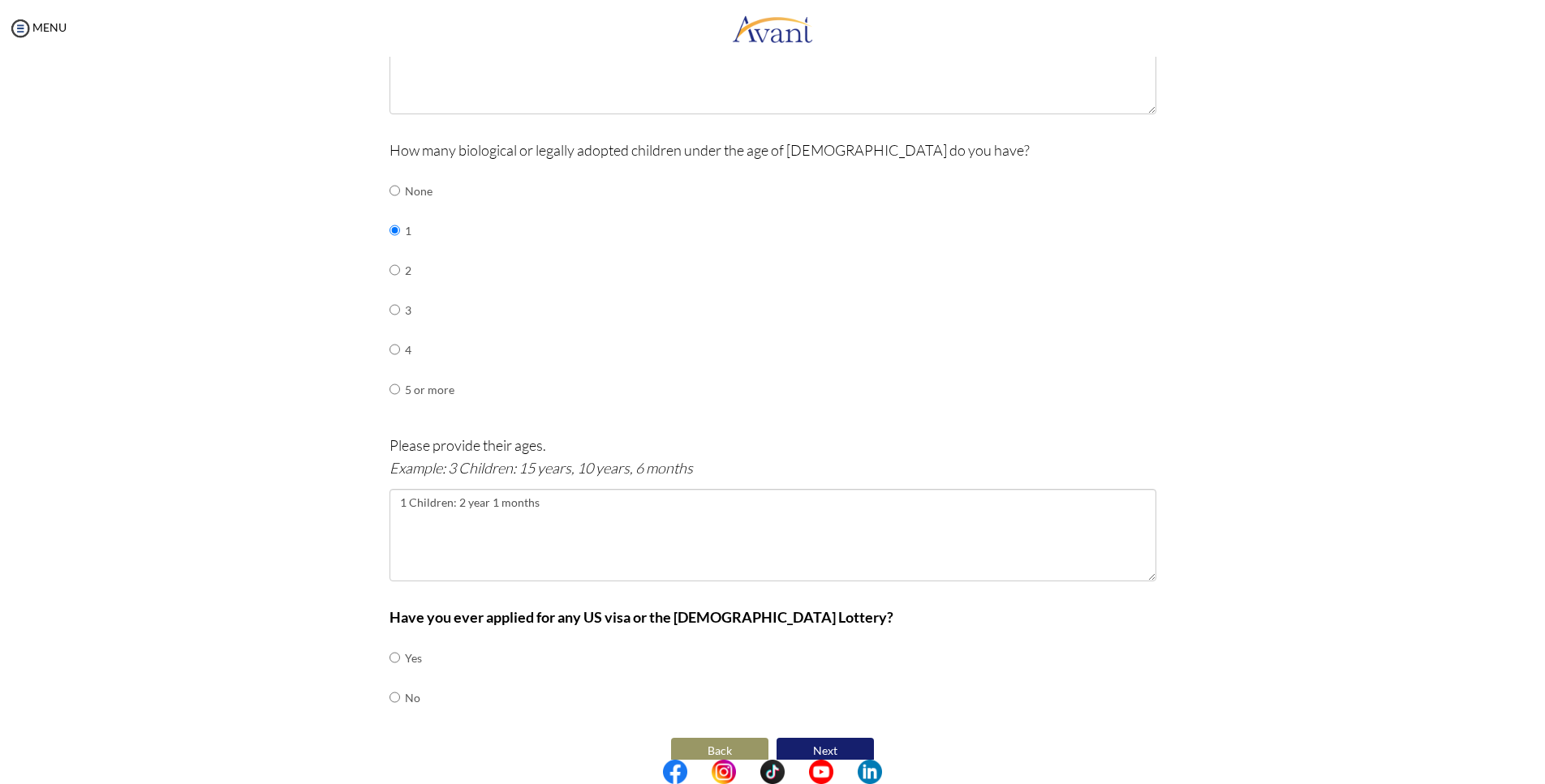
click at [390, 642] on input "radio" at bounding box center [394, 658] width 11 height 32
radio input "true"
click at [389, 674] on input "radio" at bounding box center [394, 658] width 11 height 32
radio input "true"
click at [389, 642] on input "radio" at bounding box center [394, 658] width 11 height 32
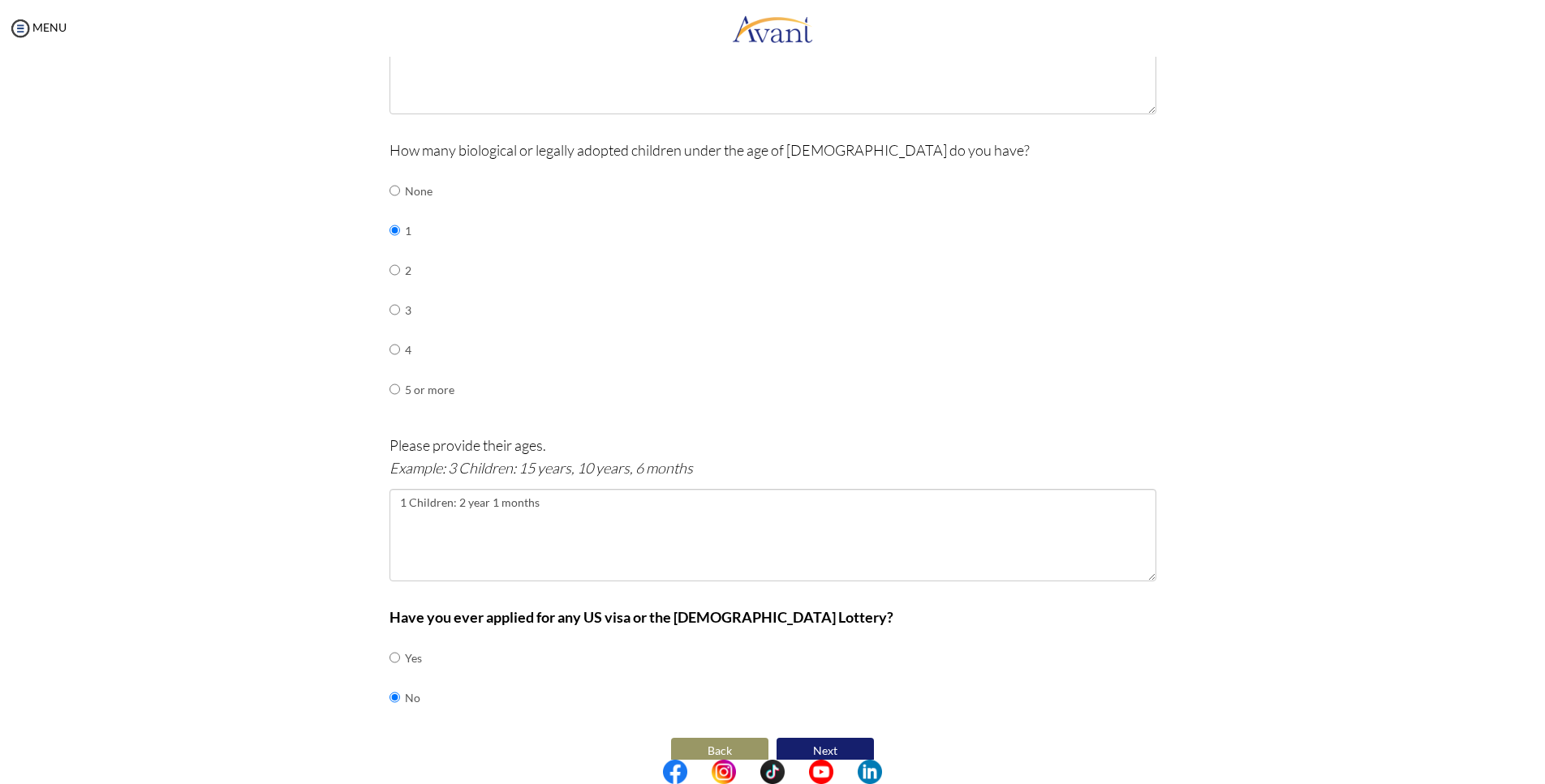
radio input "true"
click at [837, 738] on button "Next" at bounding box center [825, 752] width 97 height 26
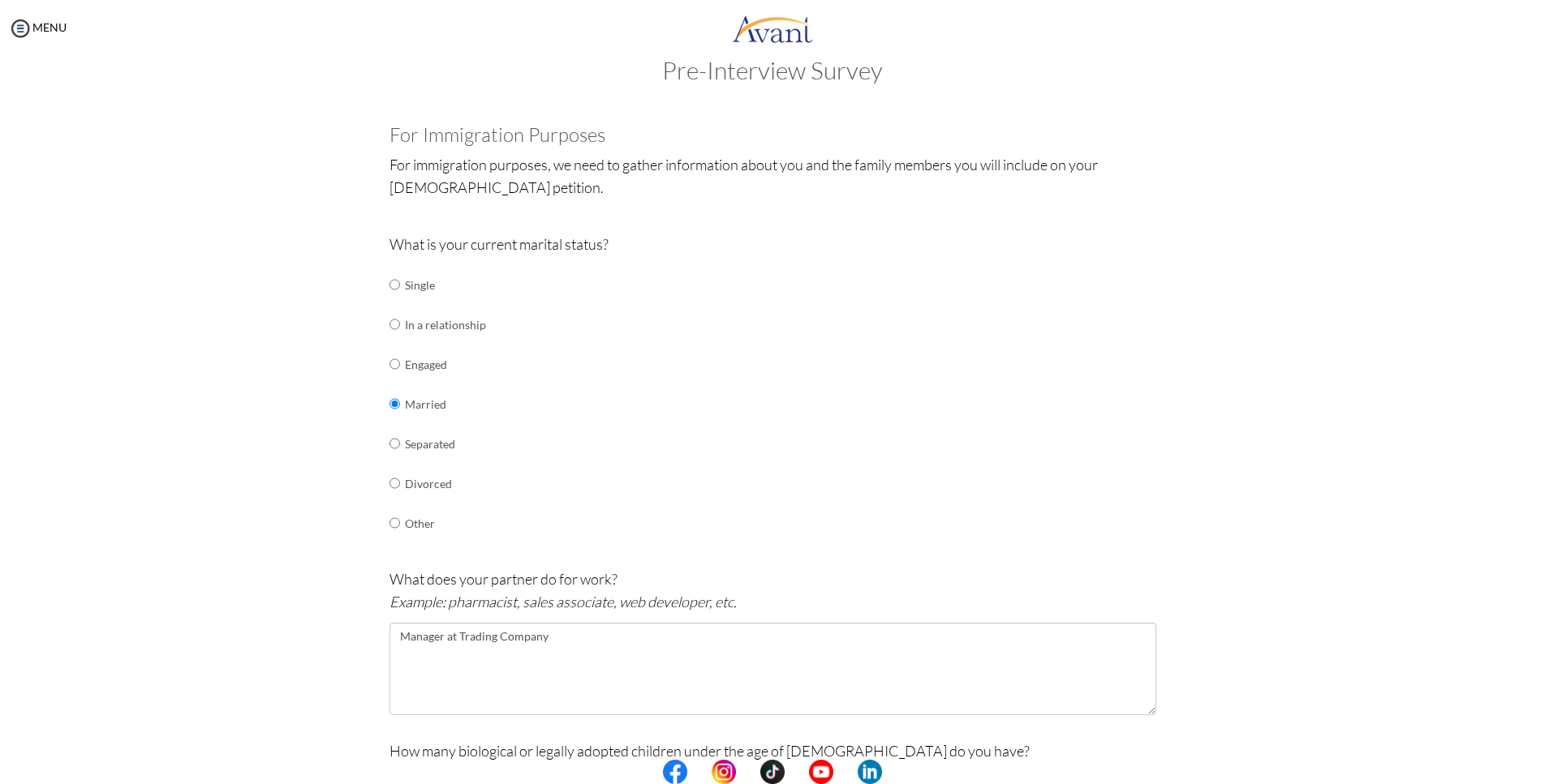
scroll to position [0, 0]
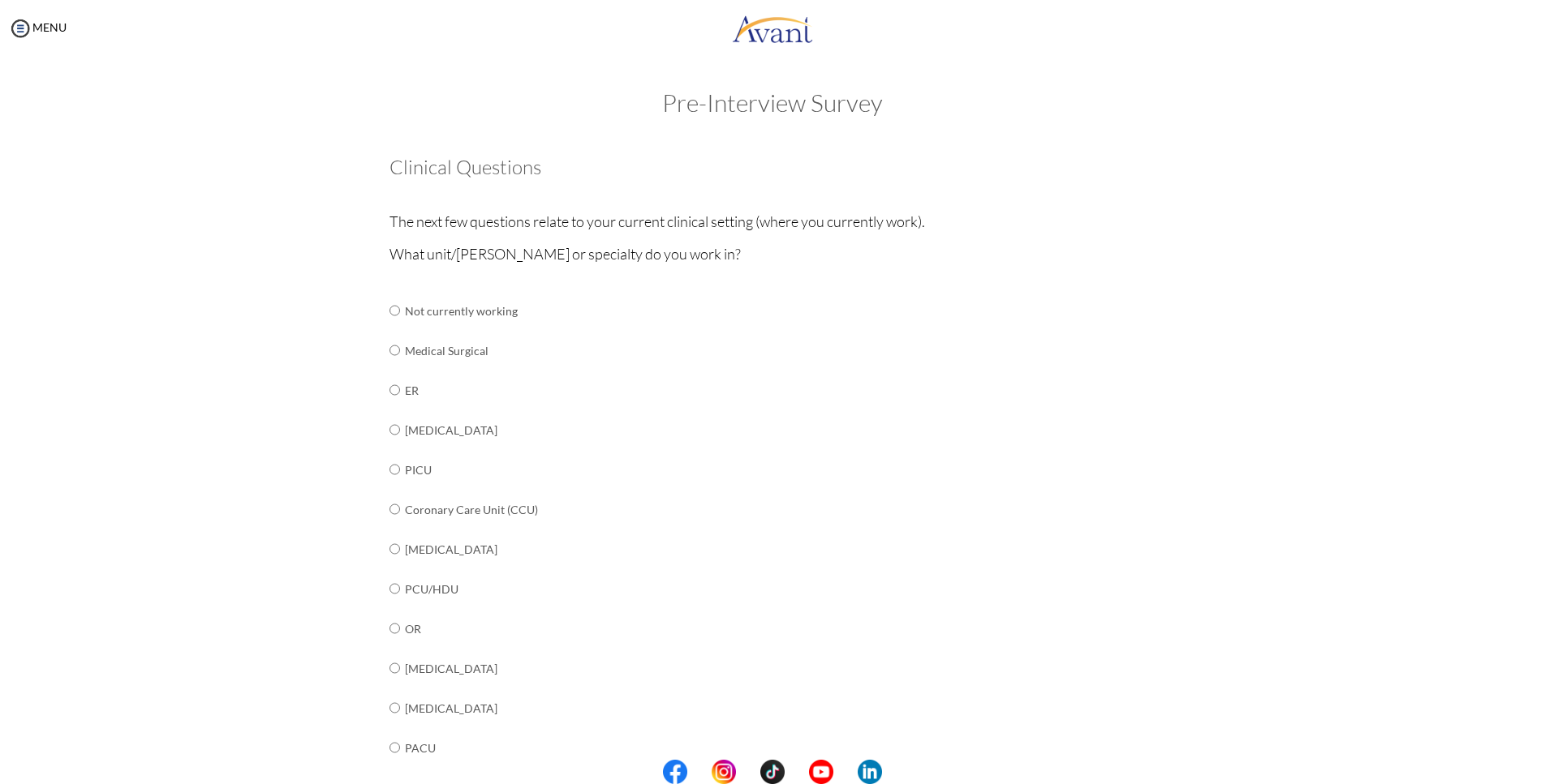
click at [389, 327] on input "radio" at bounding box center [394, 310] width 11 height 32
radio input "true"
